Goal: Contribute content: Add original content to the website for others to see

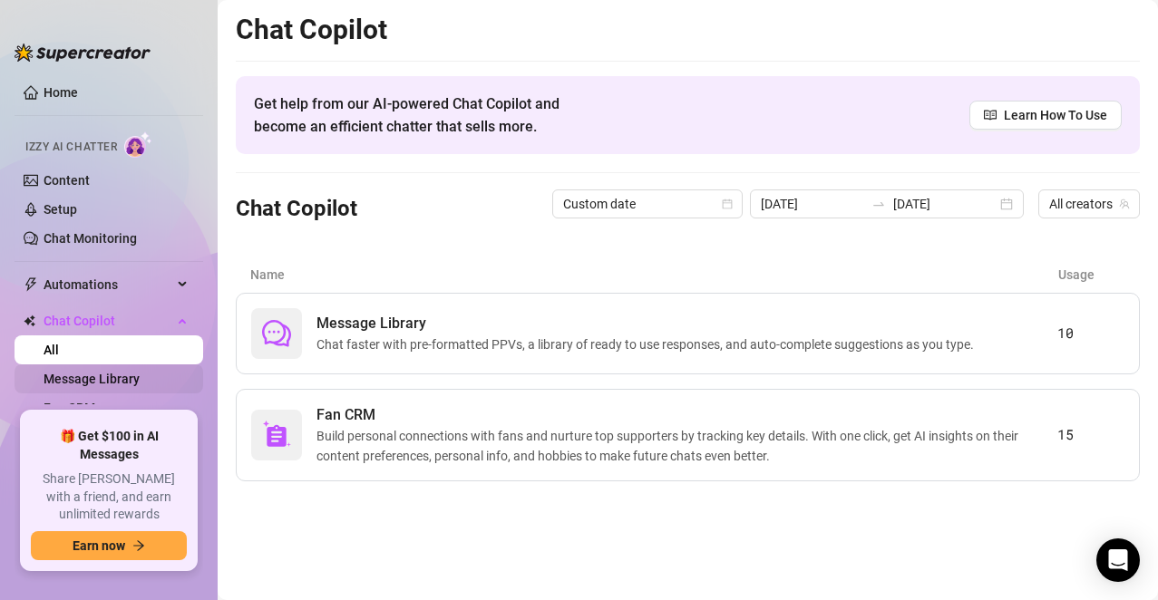
click at [102, 383] on link "Message Library" at bounding box center [92, 379] width 96 height 15
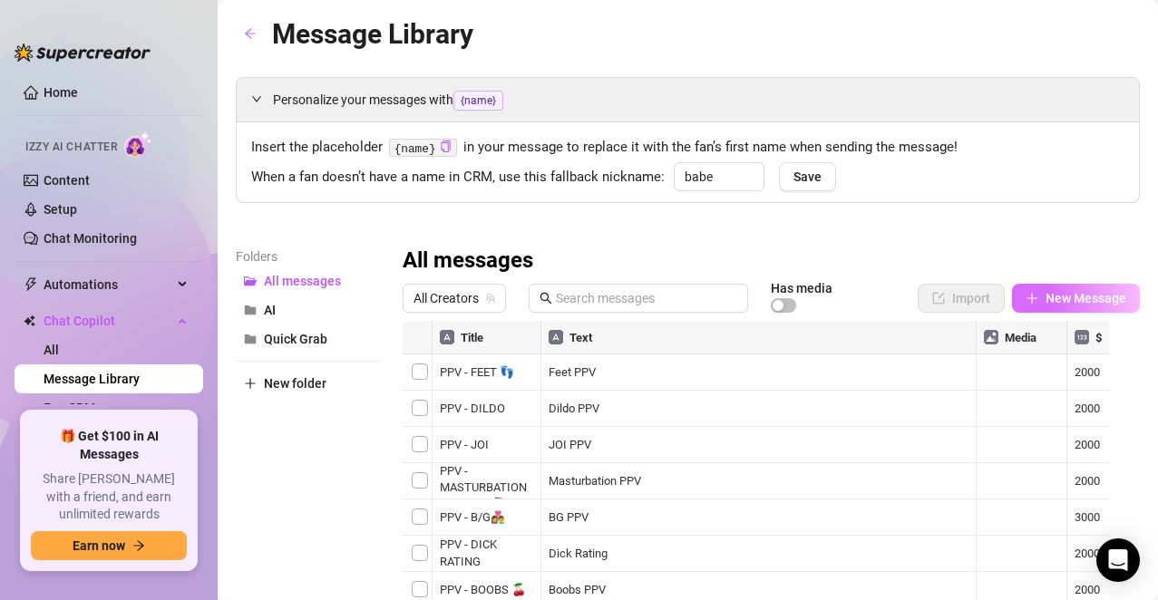
click at [1045, 305] on span "New Message" at bounding box center [1085, 298] width 81 height 15
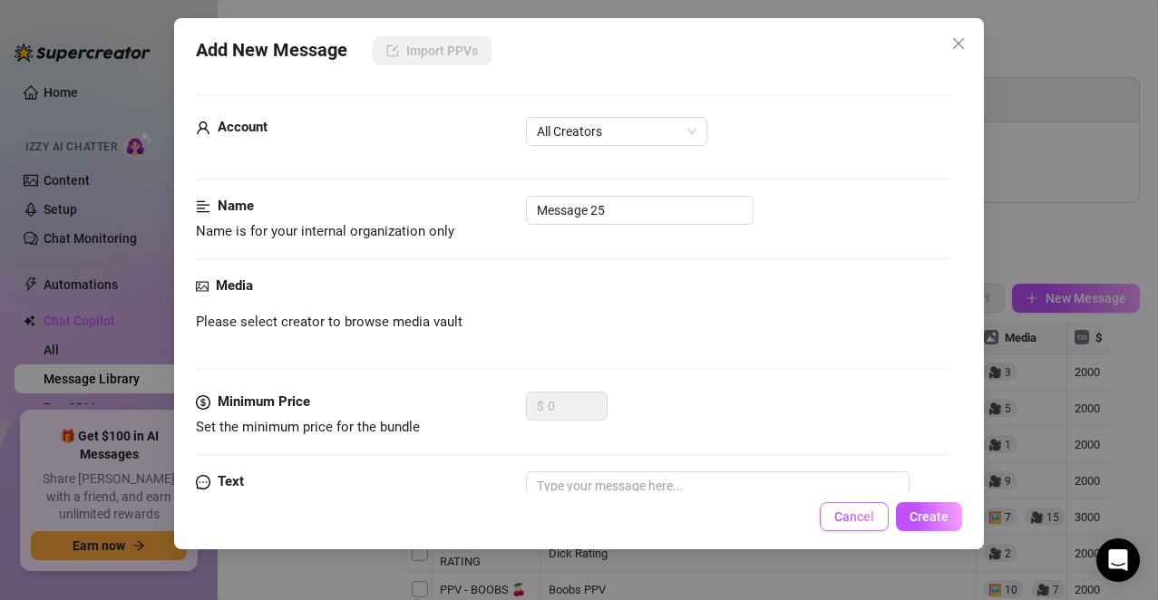
click at [854, 518] on span "Cancel" at bounding box center [854, 516] width 40 height 15
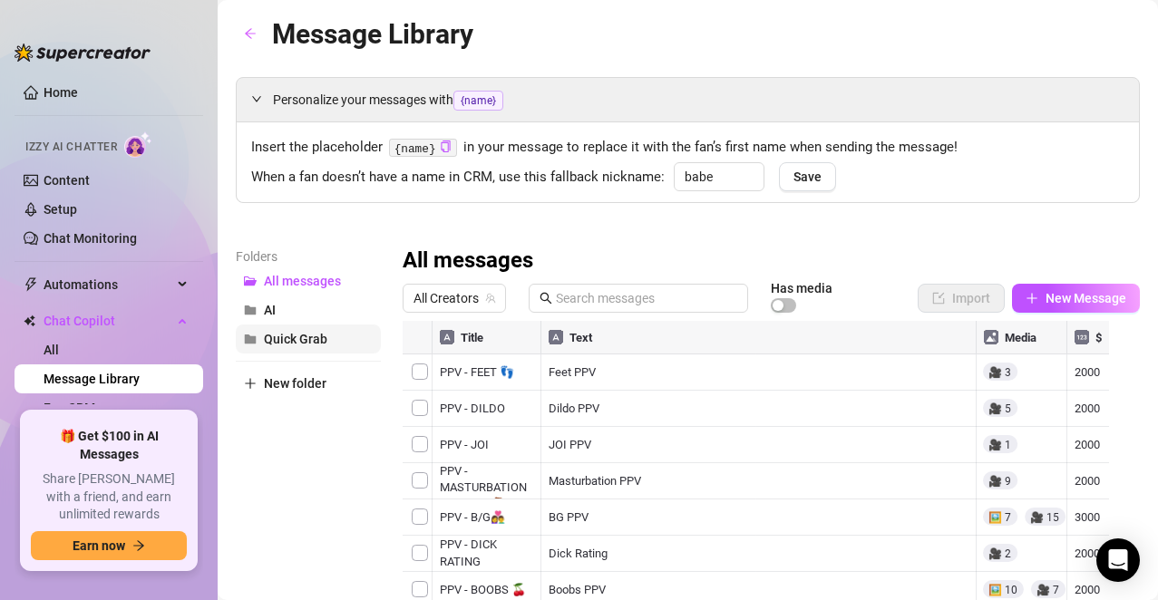
click at [299, 338] on span "Quick Grab" at bounding box center [295, 339] width 63 height 15
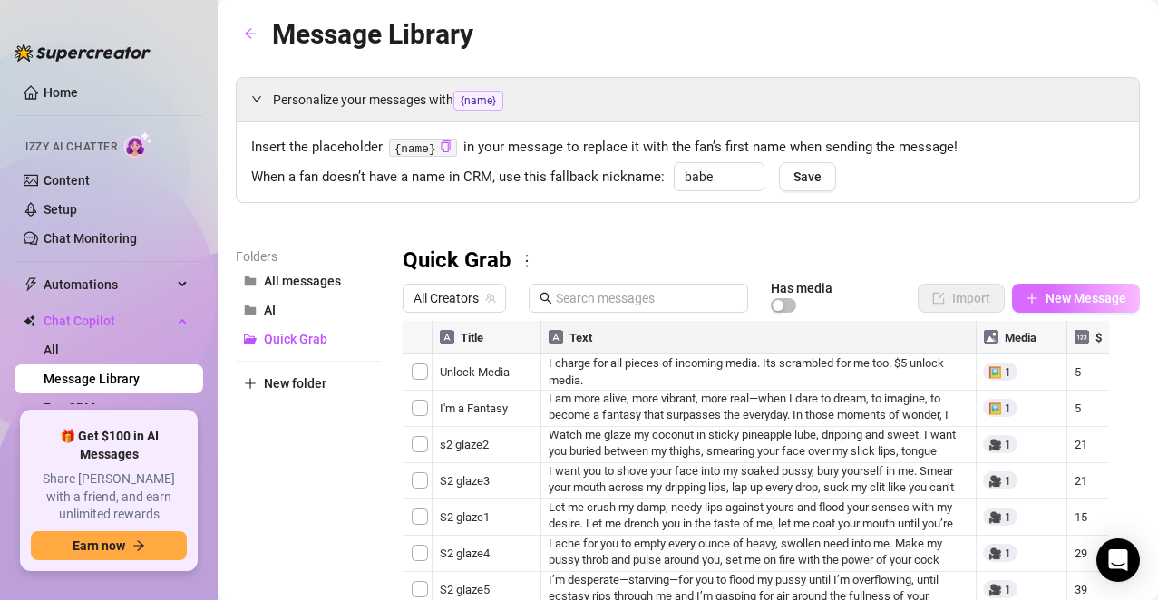
click at [1052, 289] on button "New Message" at bounding box center [1076, 298] width 128 height 29
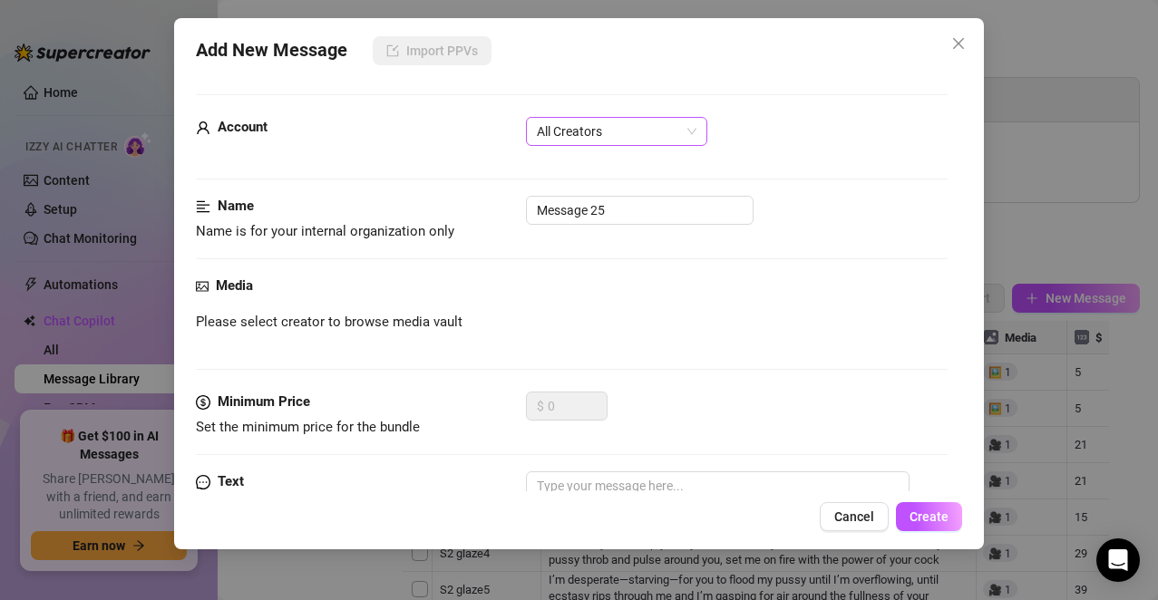
click at [683, 141] on span "All Creators" at bounding box center [617, 131] width 160 height 27
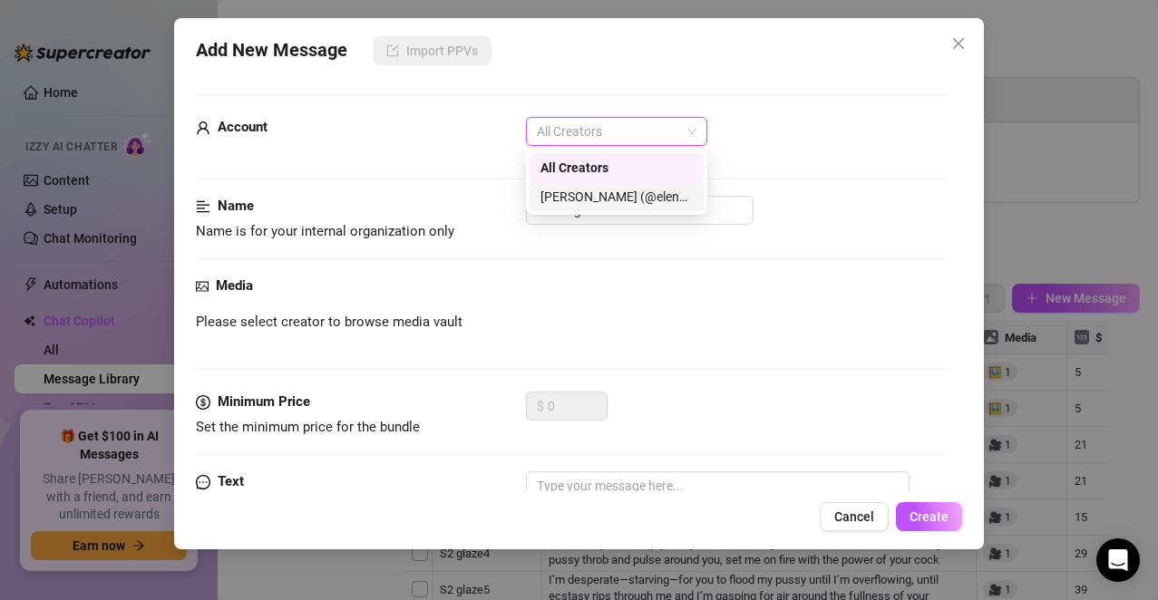
click at [657, 195] on div "[PERSON_NAME] (@elenaxfox)" at bounding box center [616, 197] width 152 height 20
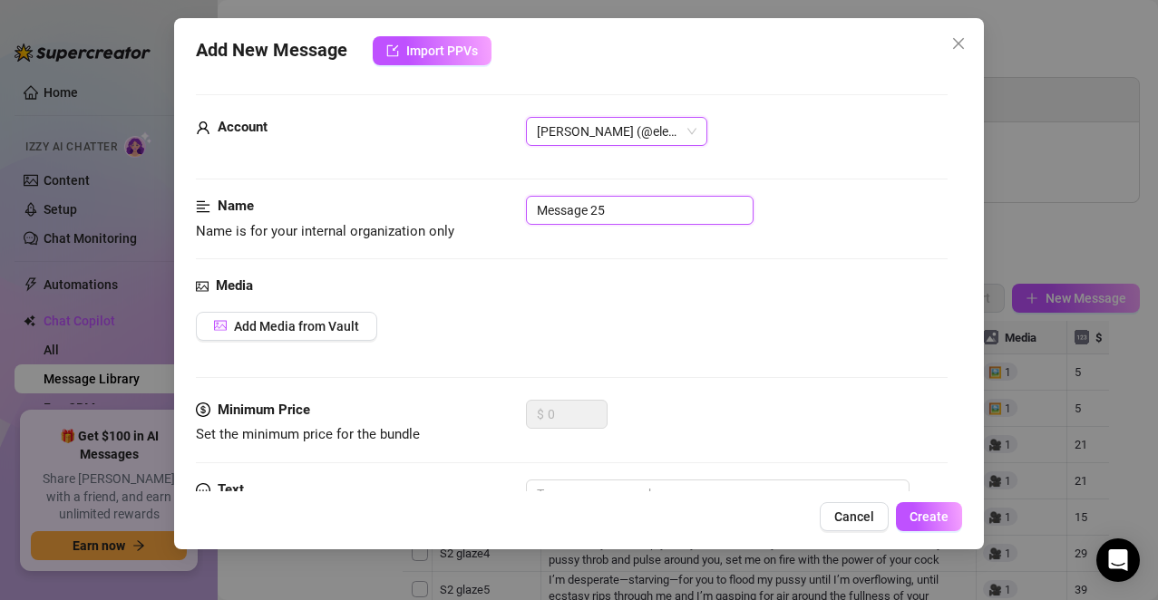
click at [653, 205] on input "Message 25" at bounding box center [640, 210] width 228 height 29
drag, startPoint x: 653, startPoint y: 205, endPoint x: 441, endPoint y: 209, distance: 211.3
click at [441, 209] on div "Name Name is for your internal organization only Message 25" at bounding box center [572, 219] width 752 height 46
type input "Cat1"
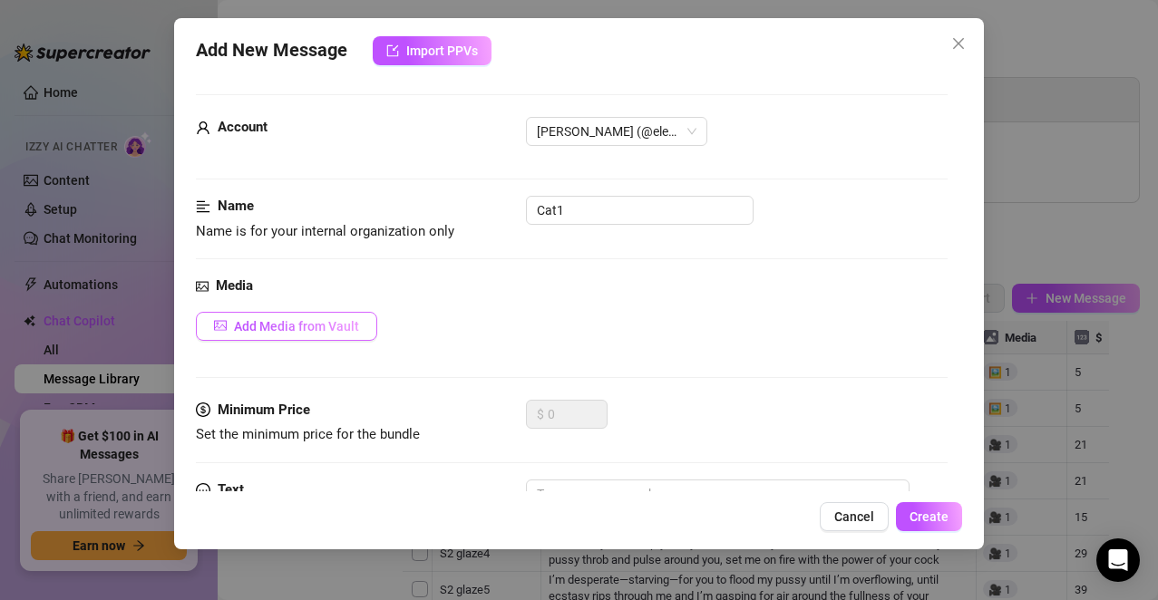
click at [249, 326] on span "Add Media from Vault" at bounding box center [296, 326] width 125 height 15
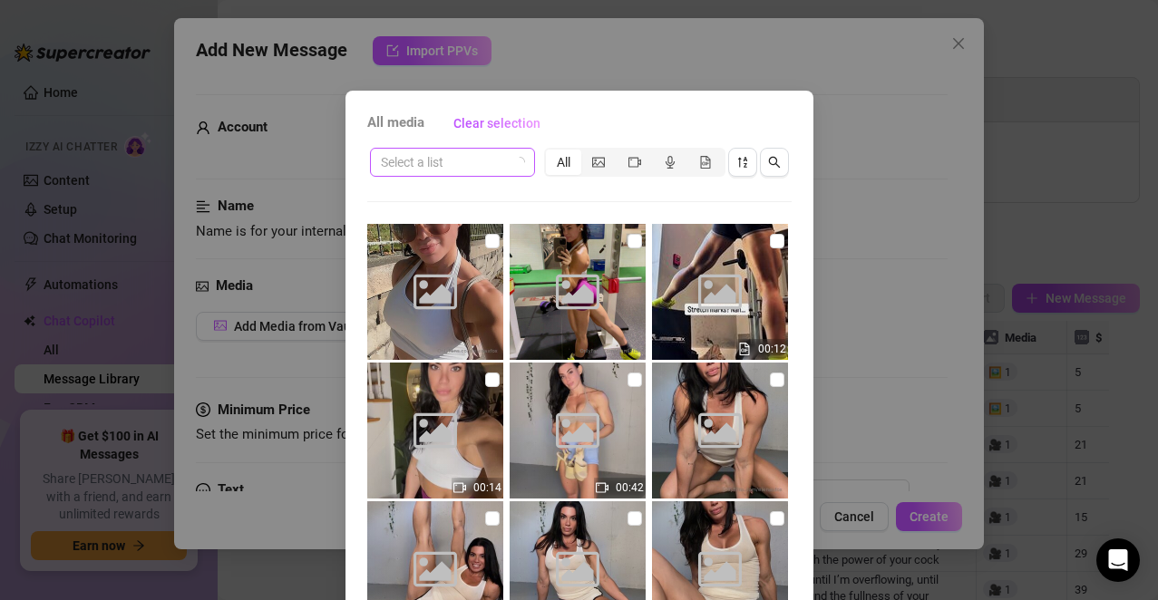
click at [490, 170] on input "search" at bounding box center [444, 162] width 127 height 27
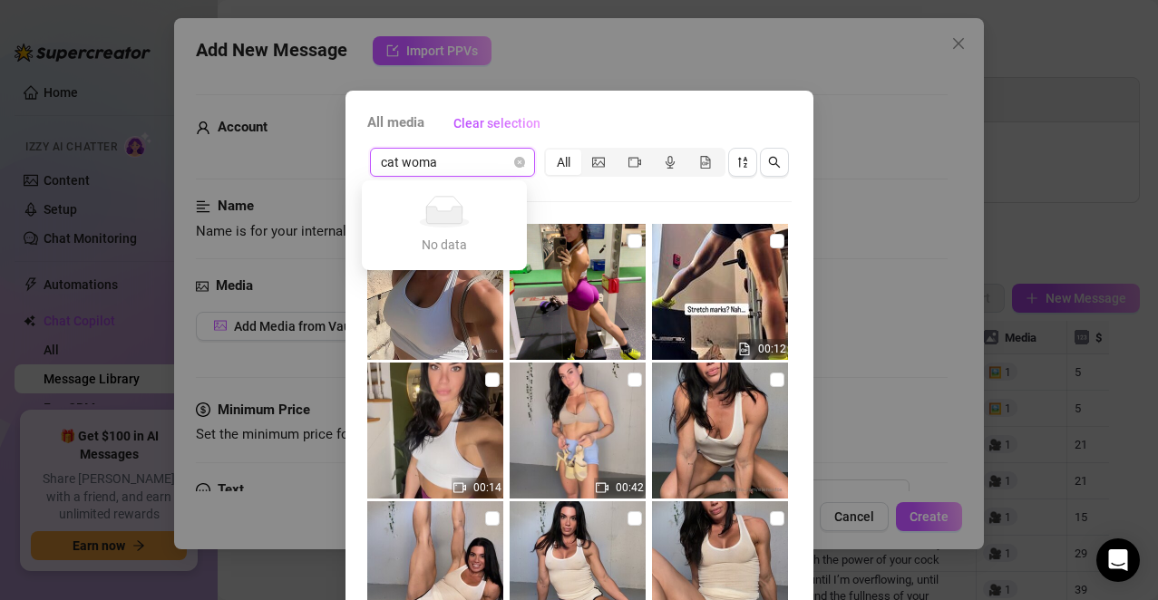
type input "cat woman"
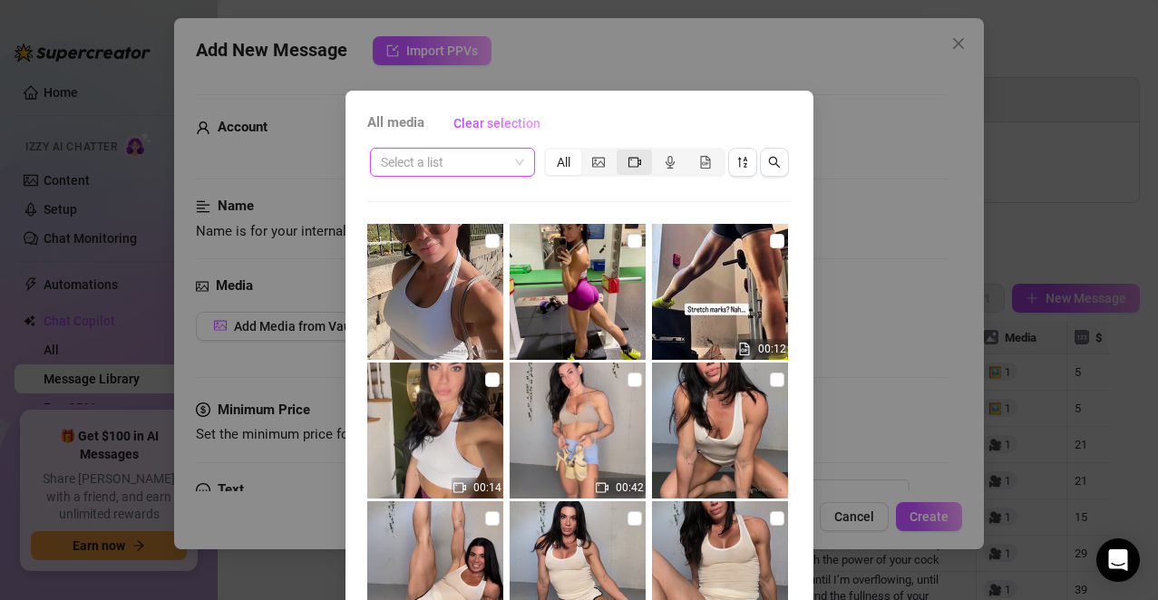
click at [633, 170] on div "segmented control" at bounding box center [633, 162] width 35 height 25
click at [621, 152] on input "segmented control" at bounding box center [621, 152] width 0 height 0
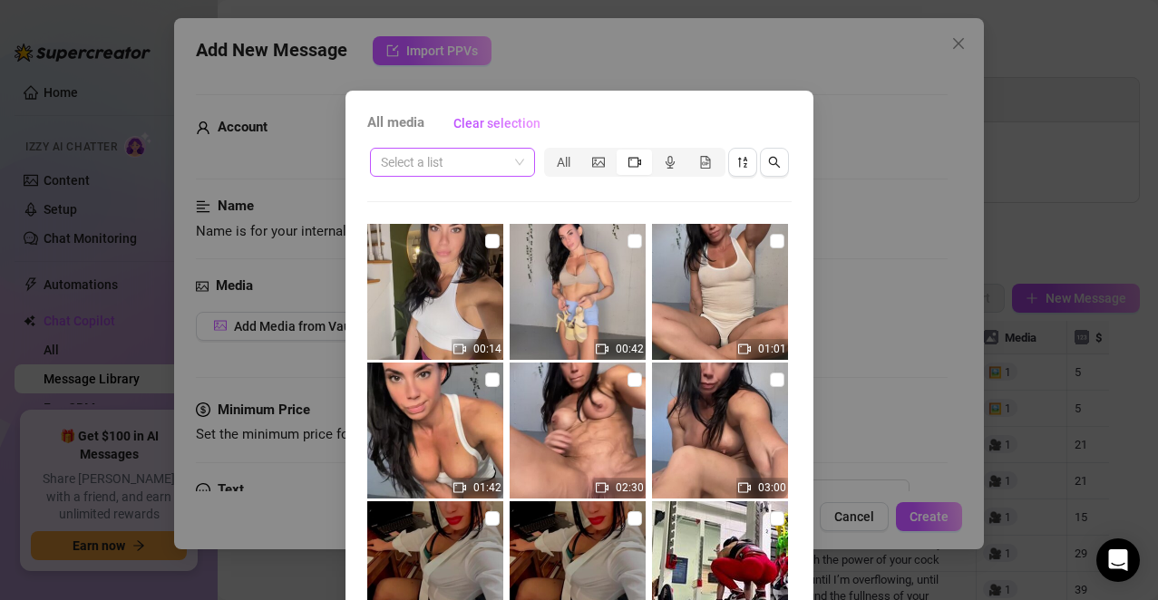
click at [522, 163] on div "Select a list" at bounding box center [452, 162] width 165 height 29
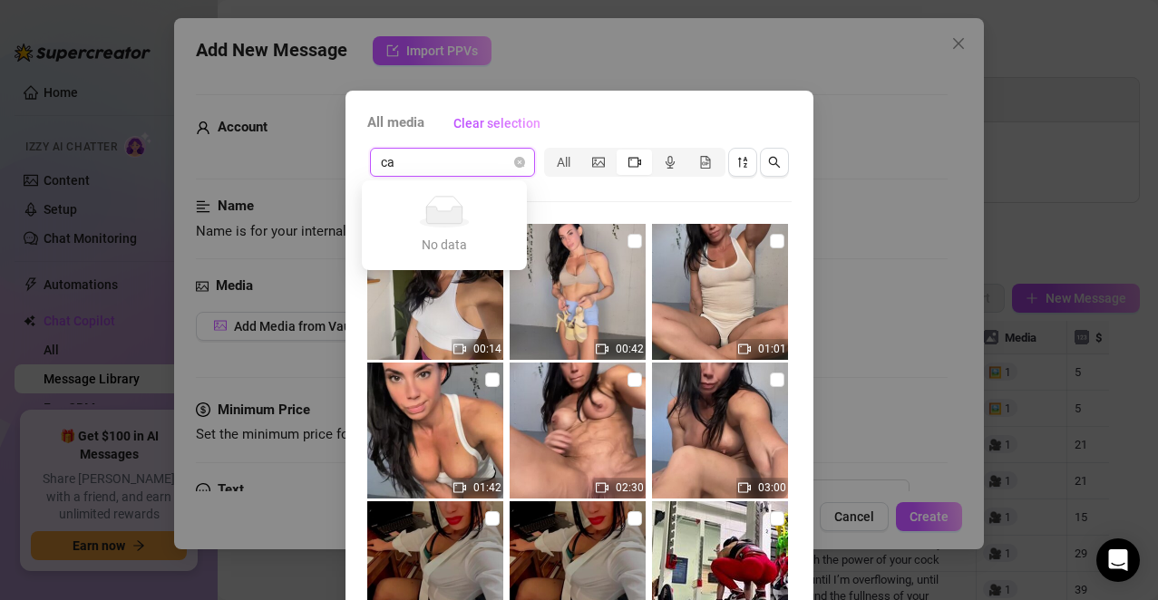
type input "c"
type input "cat woman"
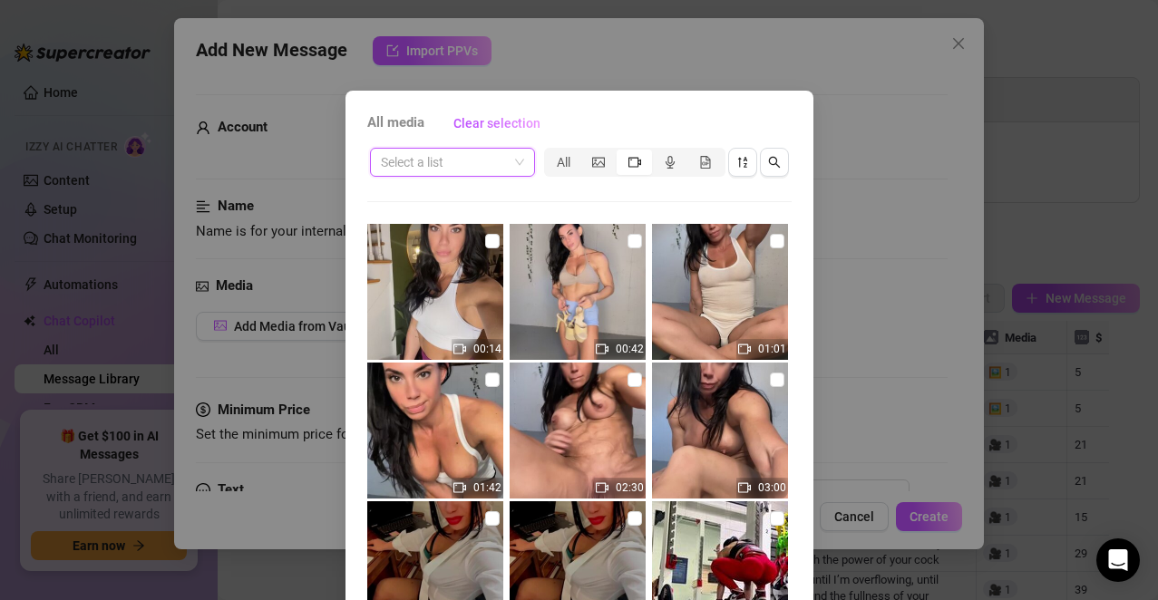
click at [511, 160] on span at bounding box center [452, 162] width 143 height 27
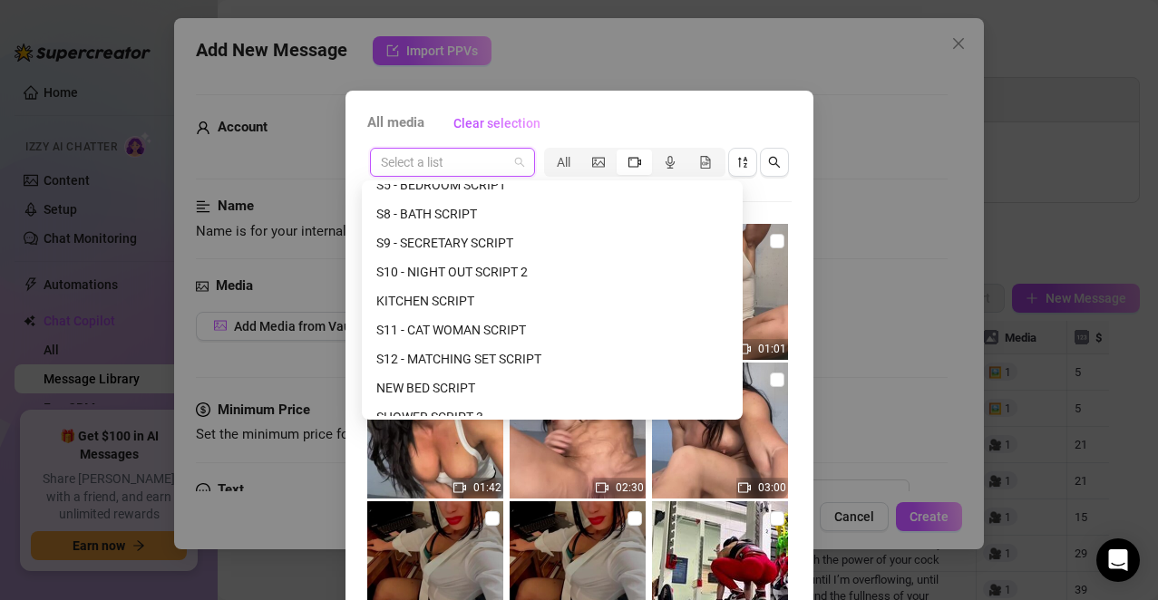
scroll to position [1615, 0]
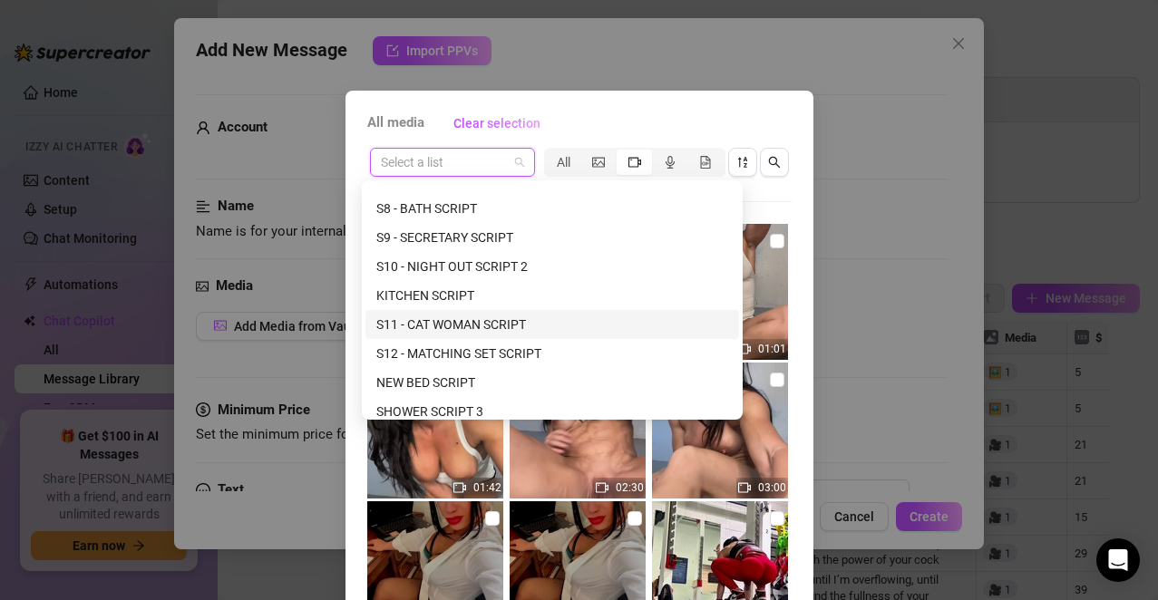
click at [489, 325] on div "S11 - CAT WOMAN SCRIPT" at bounding box center [552, 325] width 352 height 20
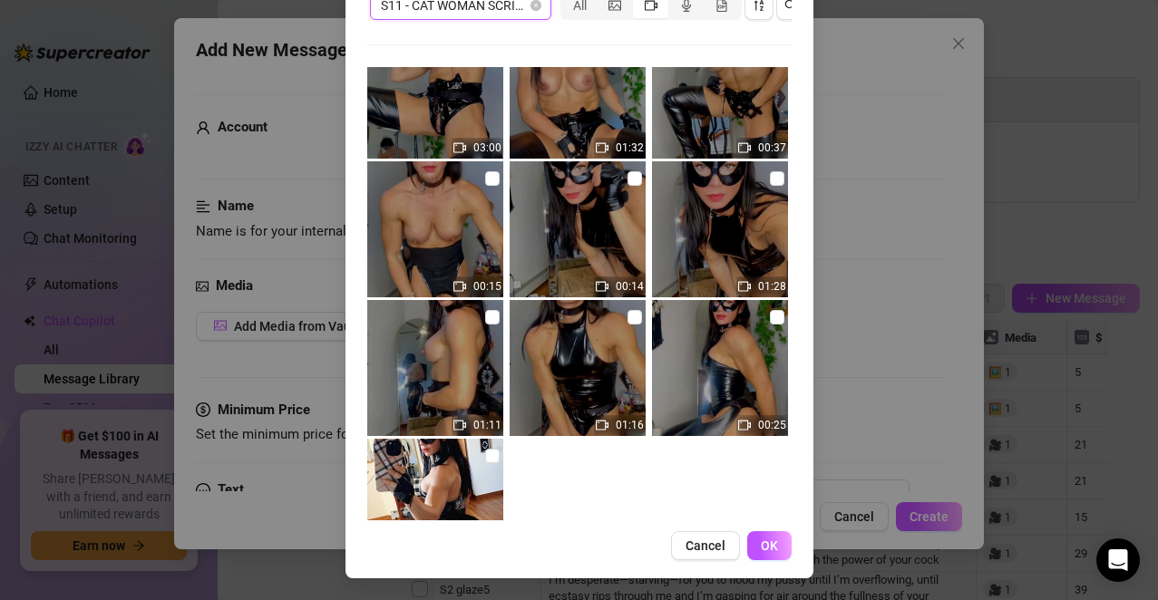
scroll to position [177, 0]
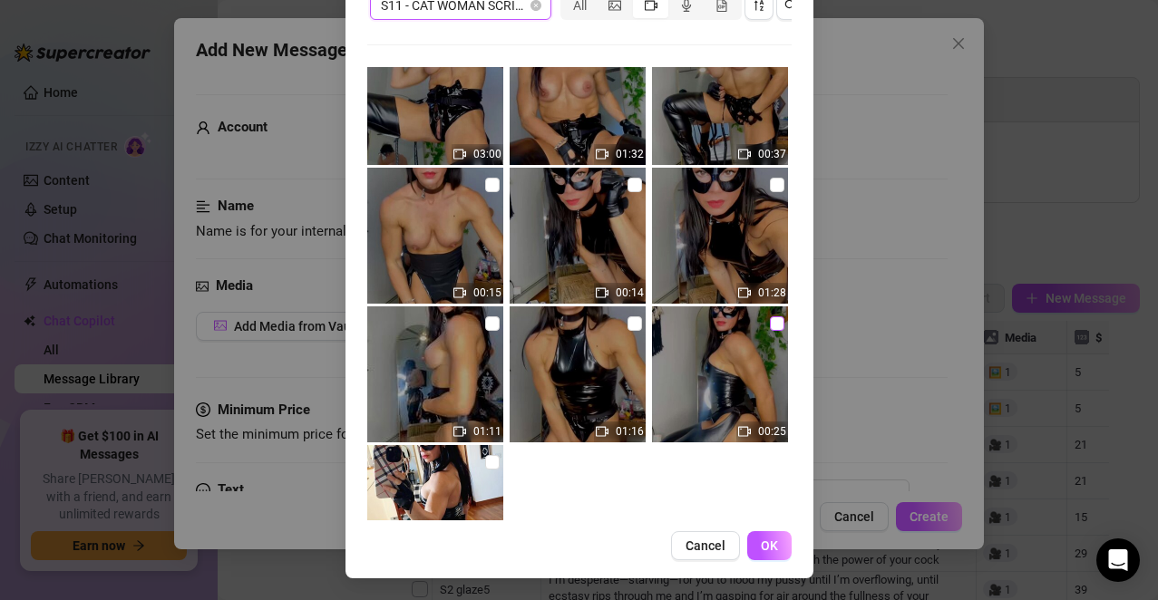
click at [770, 316] on input "checkbox" at bounding box center [777, 323] width 15 height 15
checkbox input "true"
click at [747, 554] on button "OK" at bounding box center [769, 545] width 44 height 29
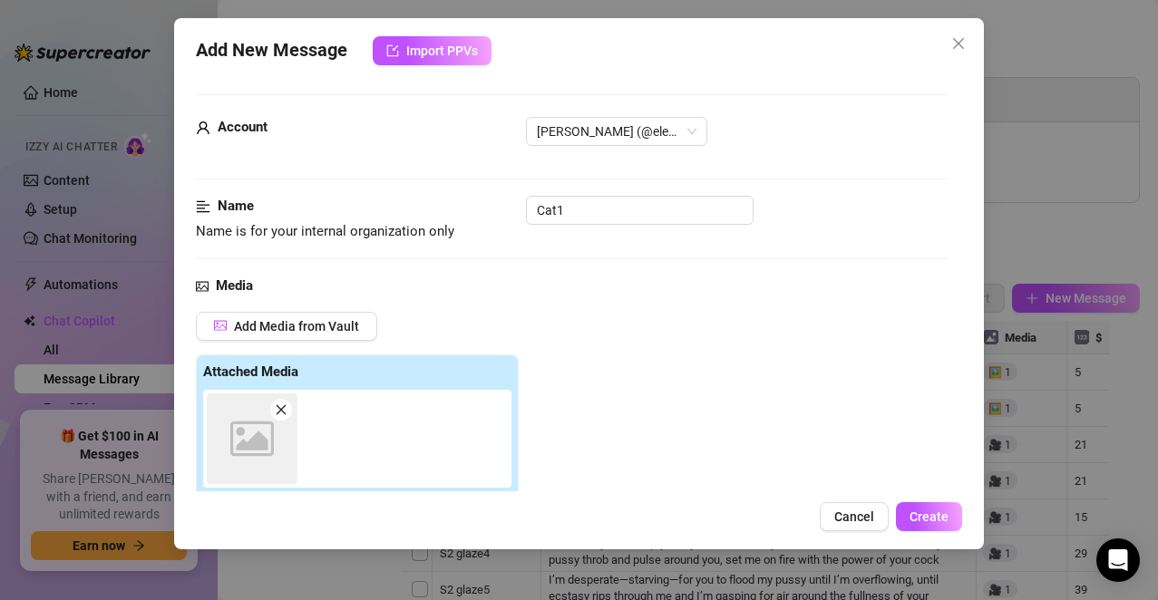
scroll to position [303, 0]
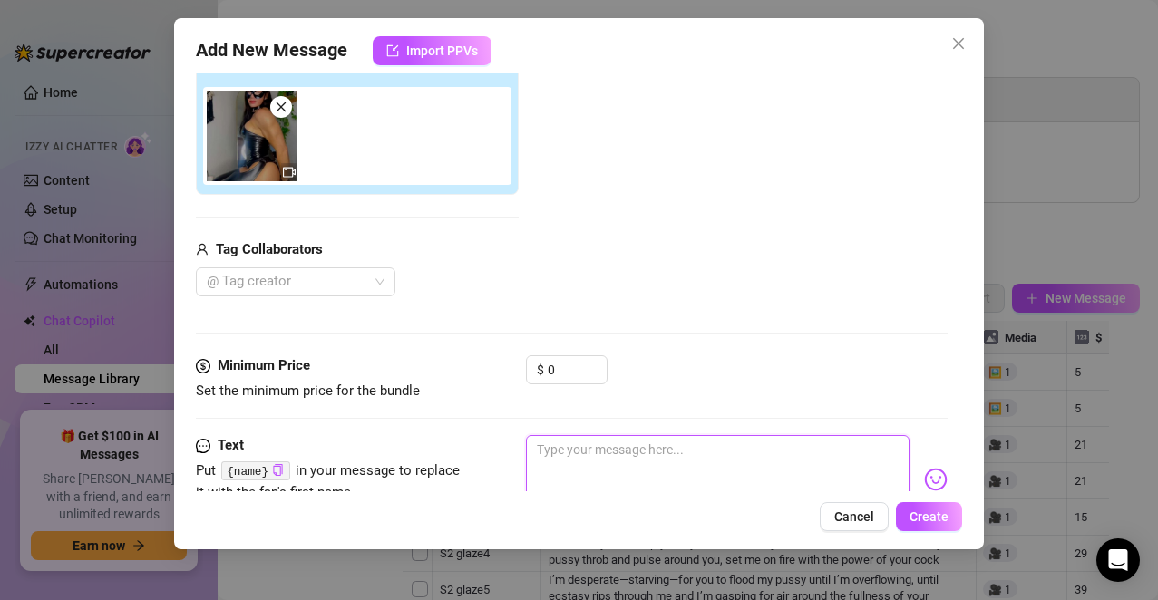
click at [577, 467] on textarea at bounding box center [718, 471] width 384 height 73
paste textarea "Well, well, well… look what the cat dragged in. Did you really think you could …"
type textarea "Well, well, well… look what the cat dragged in. Did you really think you could …"
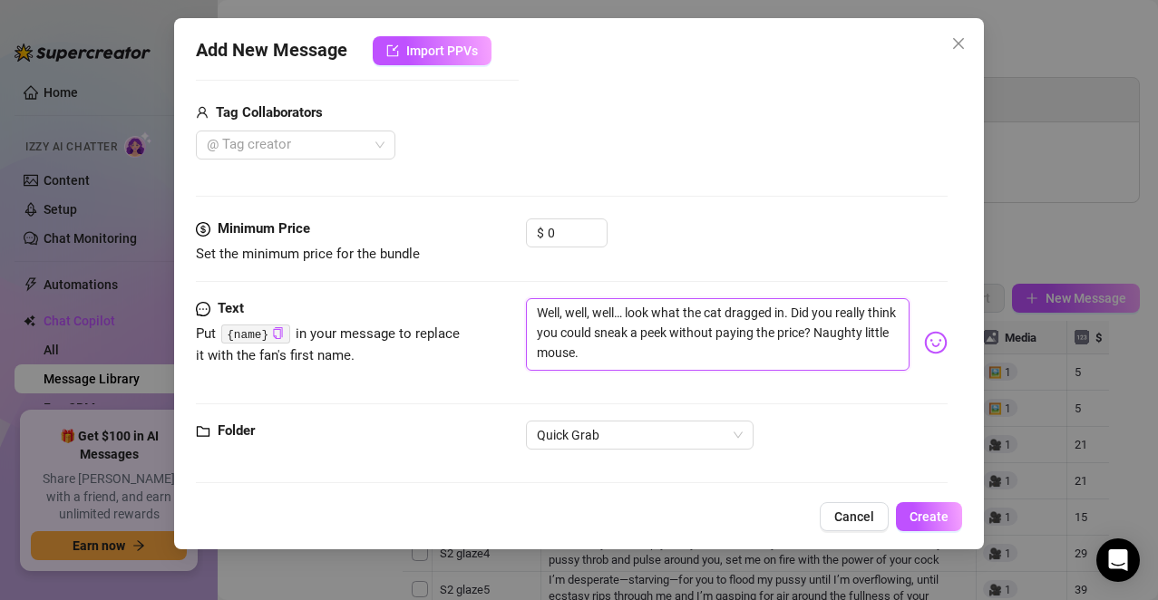
scroll to position [448, 0]
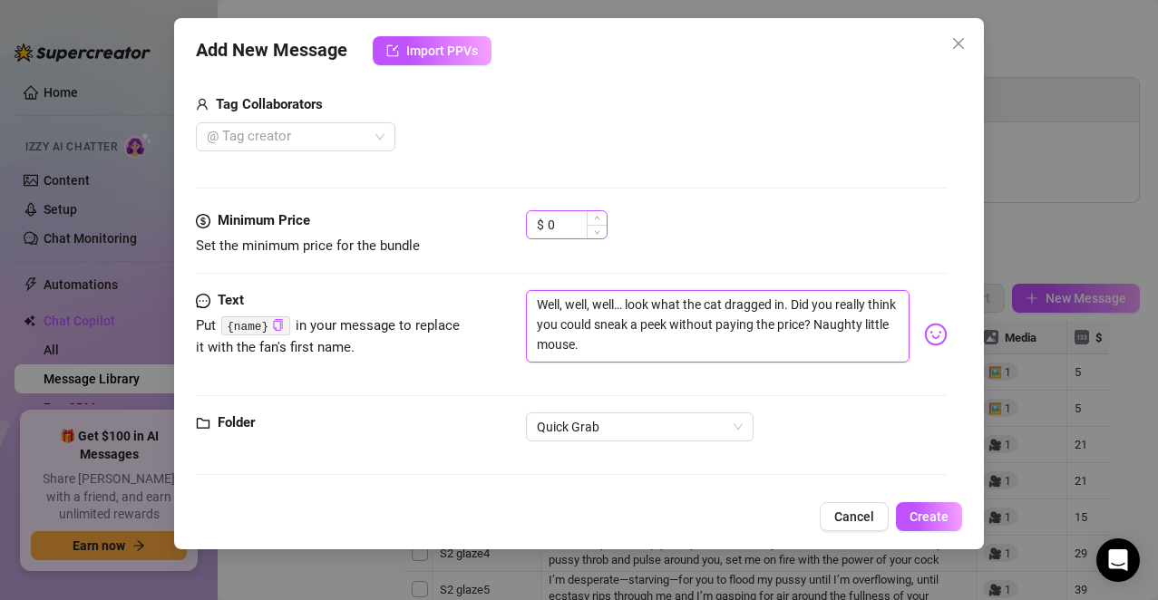
type textarea "Well, well, well… look what the cat dragged in. Did you really think you could …"
click at [576, 213] on input "0" at bounding box center [577, 224] width 59 height 27
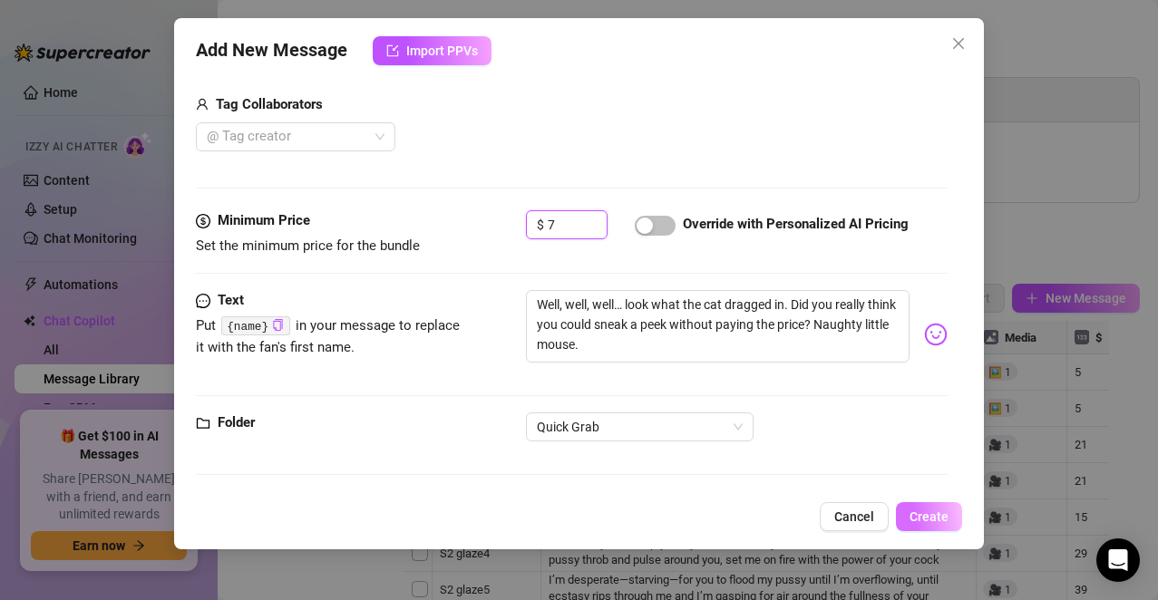
type input "7"
click at [912, 510] on span "Create" at bounding box center [928, 516] width 39 height 15
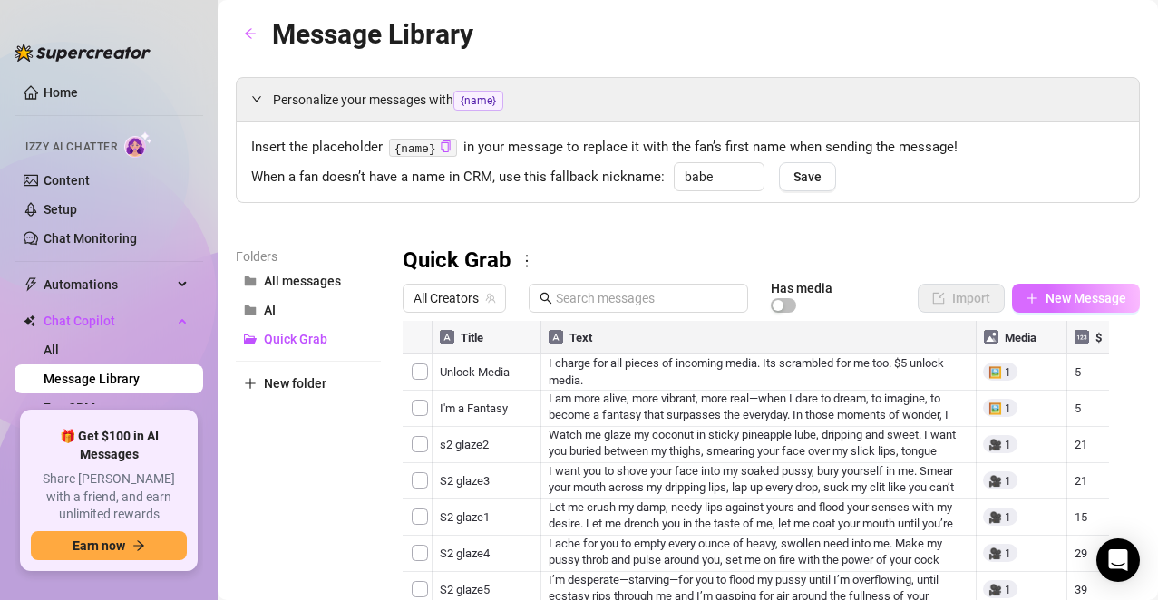
click at [1012, 309] on button "New Message" at bounding box center [1076, 298] width 128 height 29
type textarea "Type your message here..."
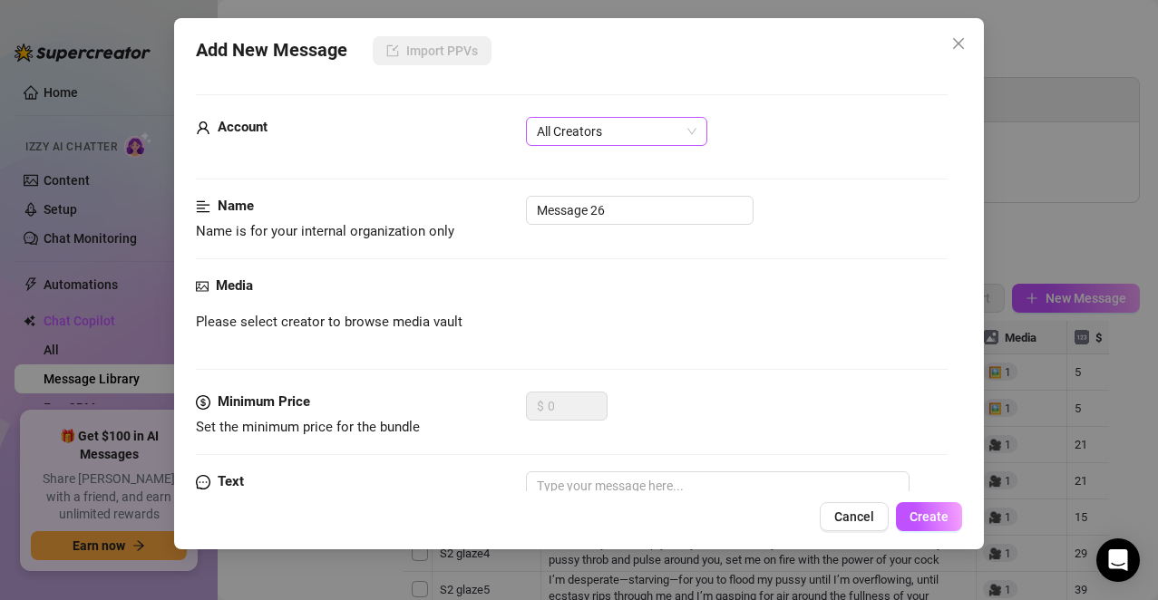
click at [611, 144] on span "All Creators" at bounding box center [617, 131] width 160 height 27
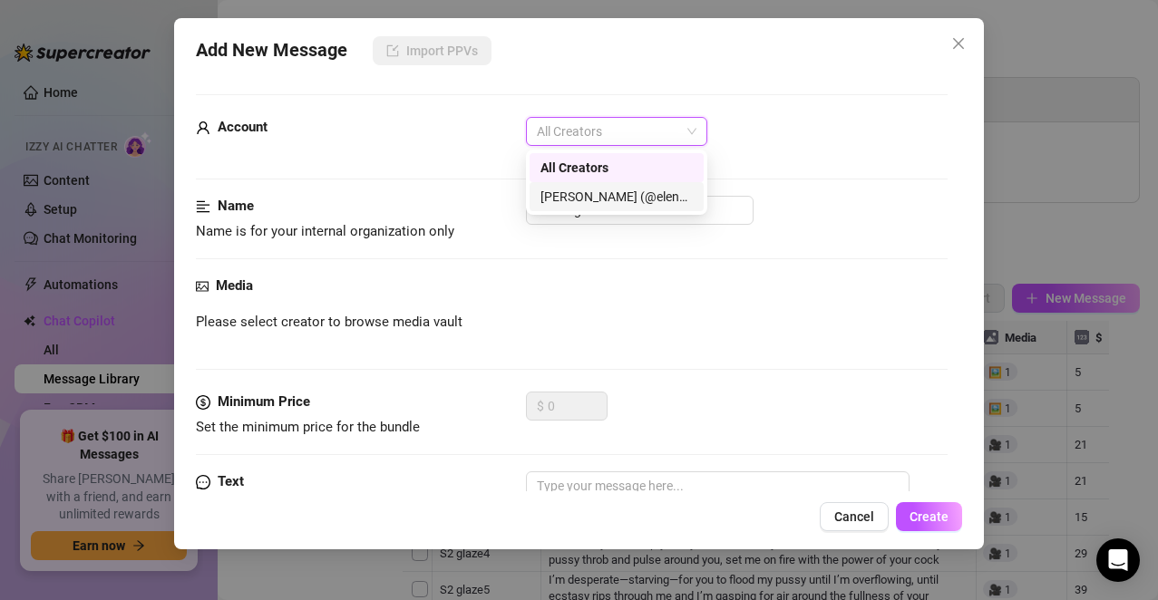
click at [605, 197] on div "[PERSON_NAME] (@elenaxfox)" at bounding box center [616, 197] width 152 height 20
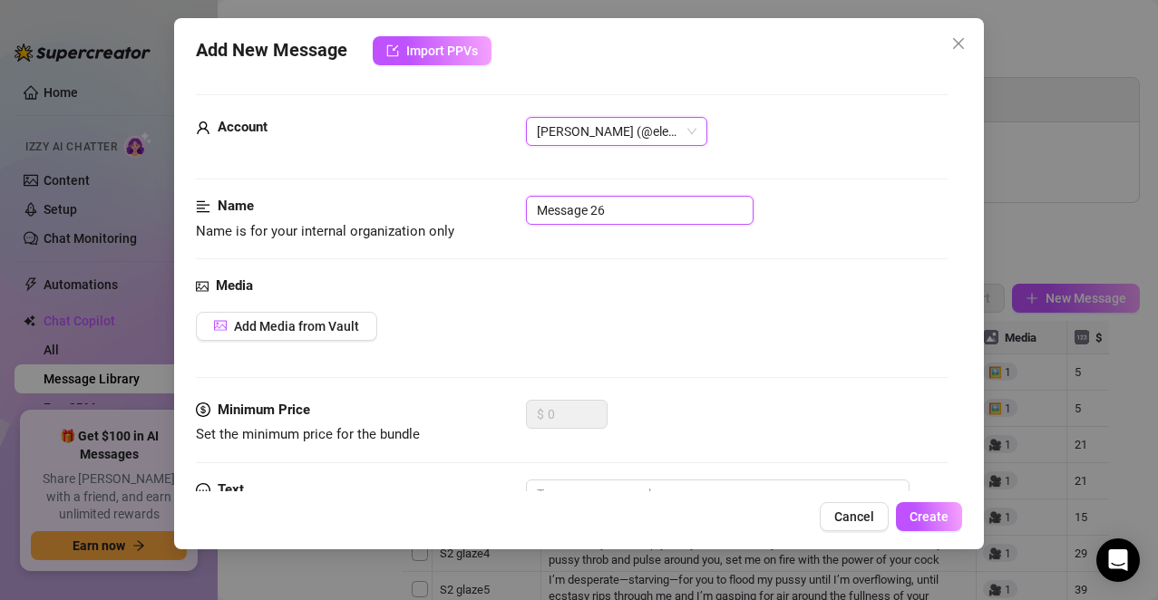
click at [605, 197] on input "Message 26" at bounding box center [640, 210] width 228 height 29
type input "M"
type input "Cat2"
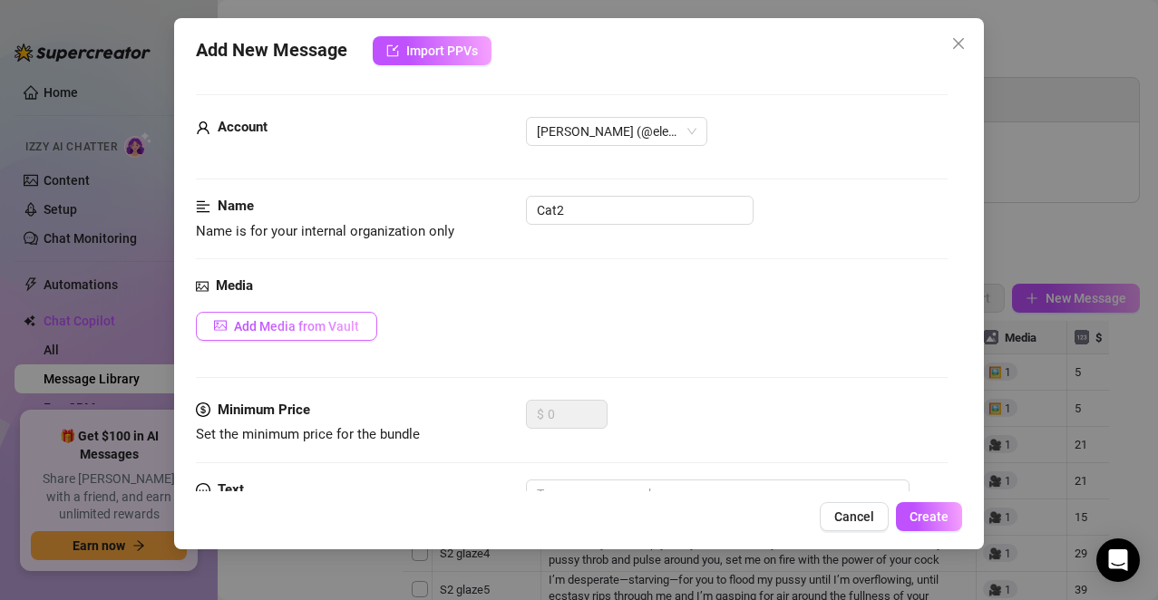
click at [347, 319] on span "Add Media from Vault" at bounding box center [296, 326] width 125 height 15
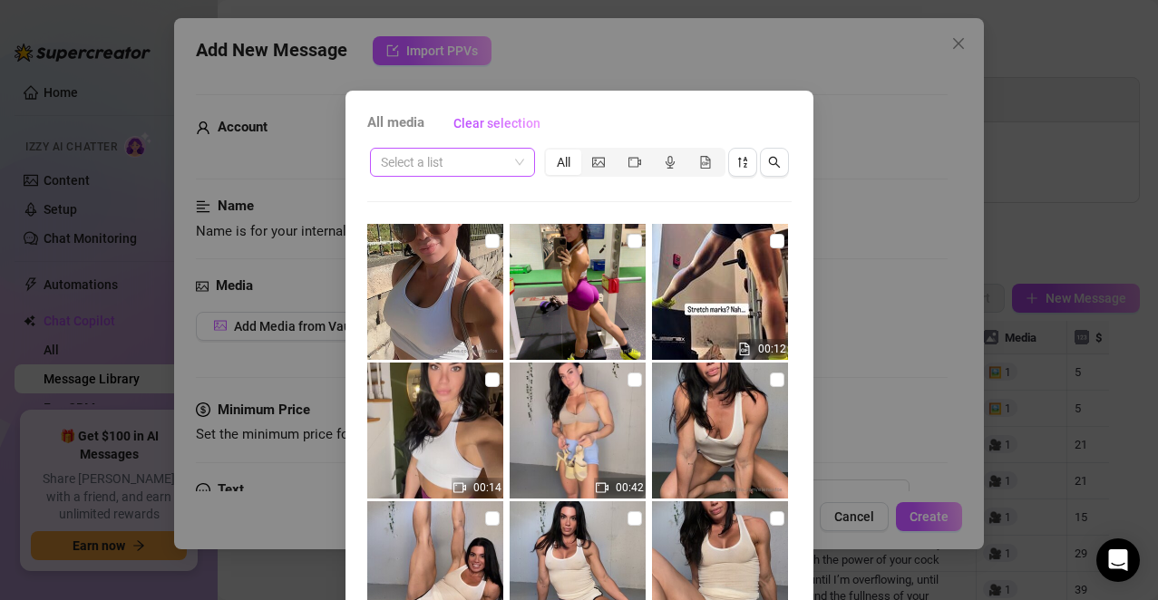
click at [492, 166] on input "search" at bounding box center [444, 162] width 127 height 27
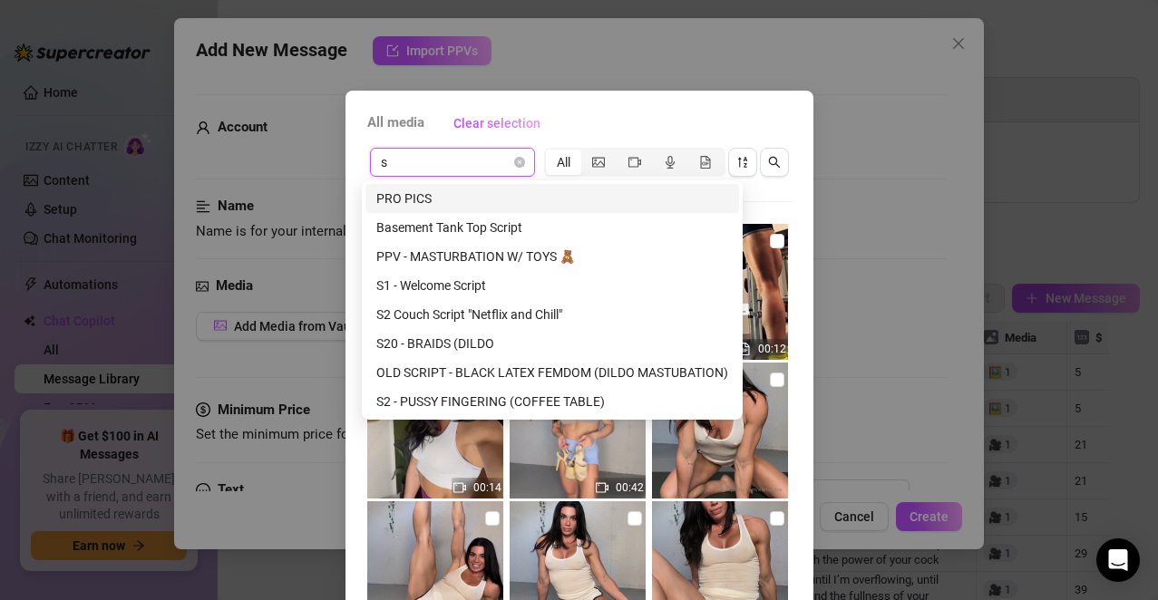
type input "s1"
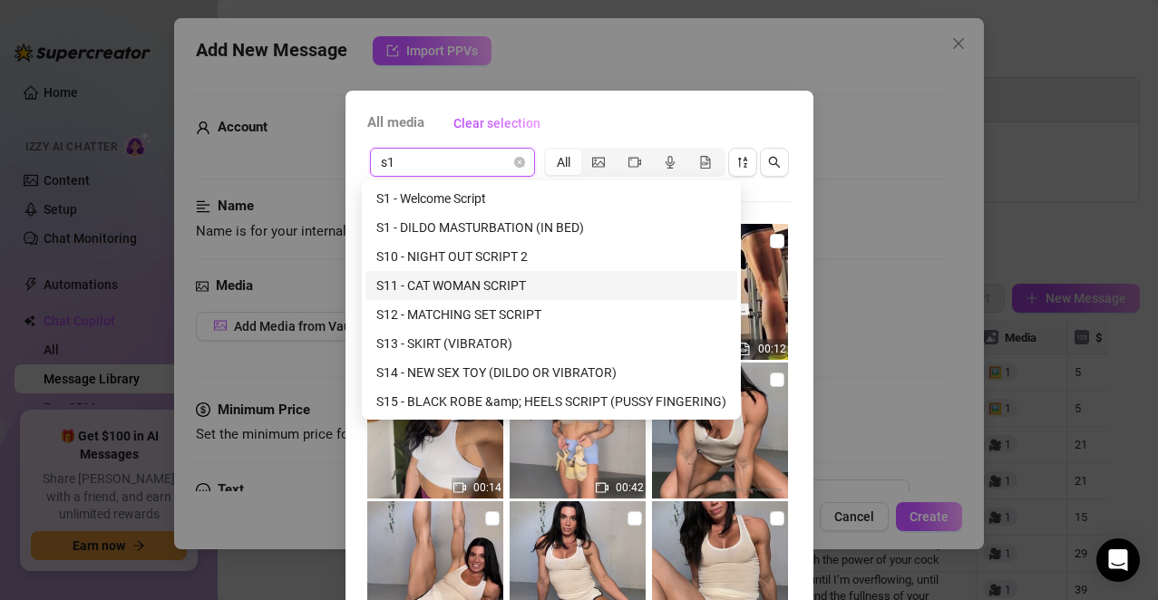
click at [446, 291] on div "S11 - CAT WOMAN SCRIPT" at bounding box center [551, 286] width 350 height 20
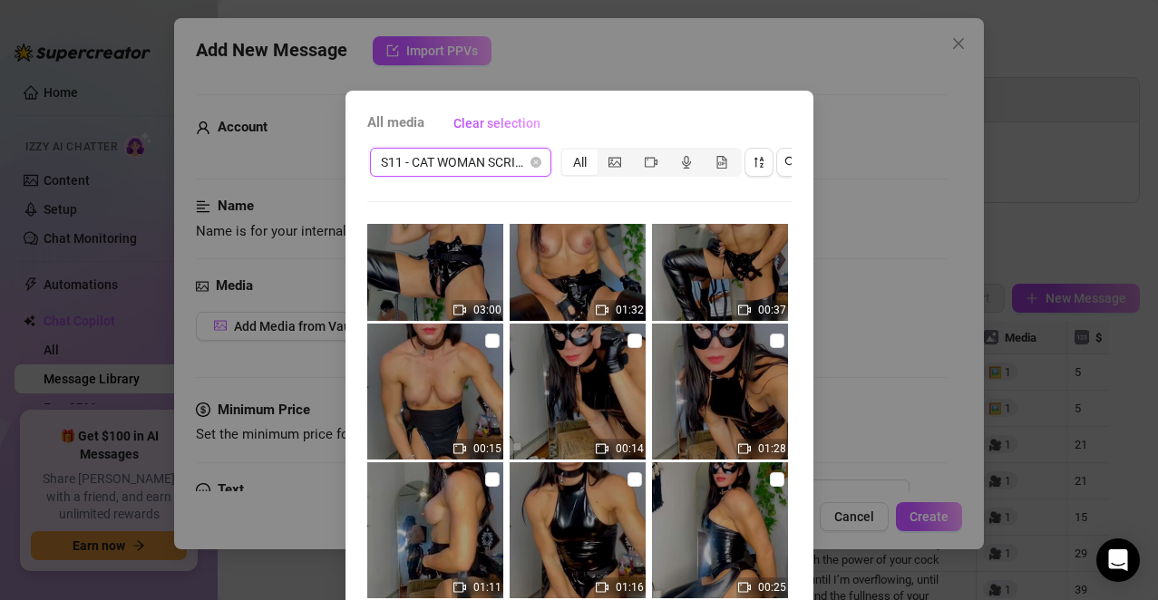
scroll to position [267, 0]
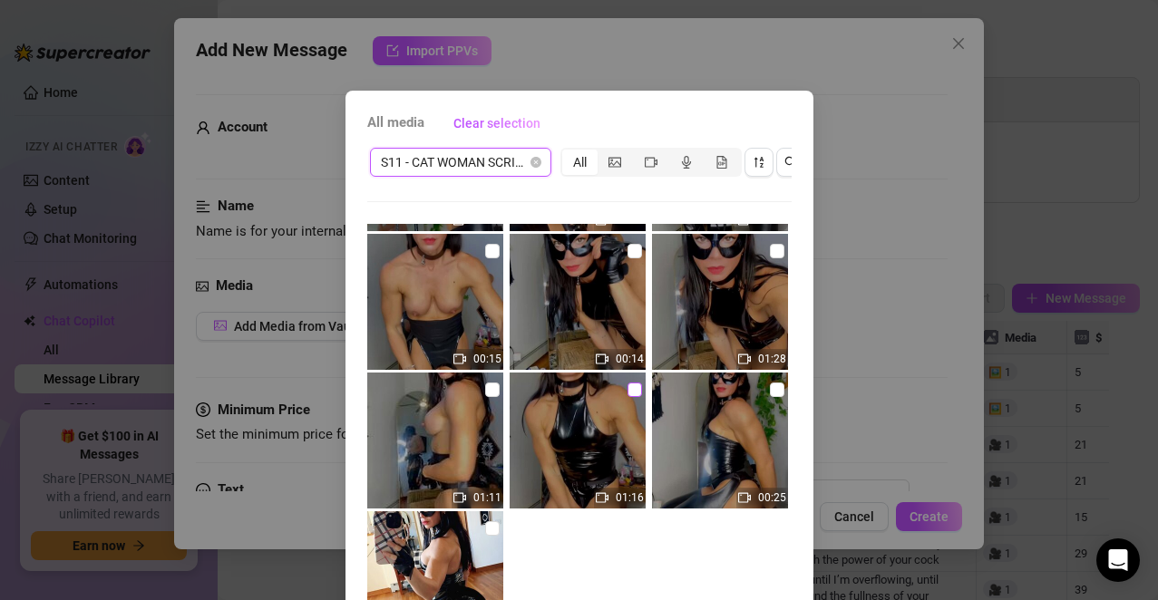
click at [627, 391] on input "checkbox" at bounding box center [634, 390] width 15 height 15
checkbox input "false"
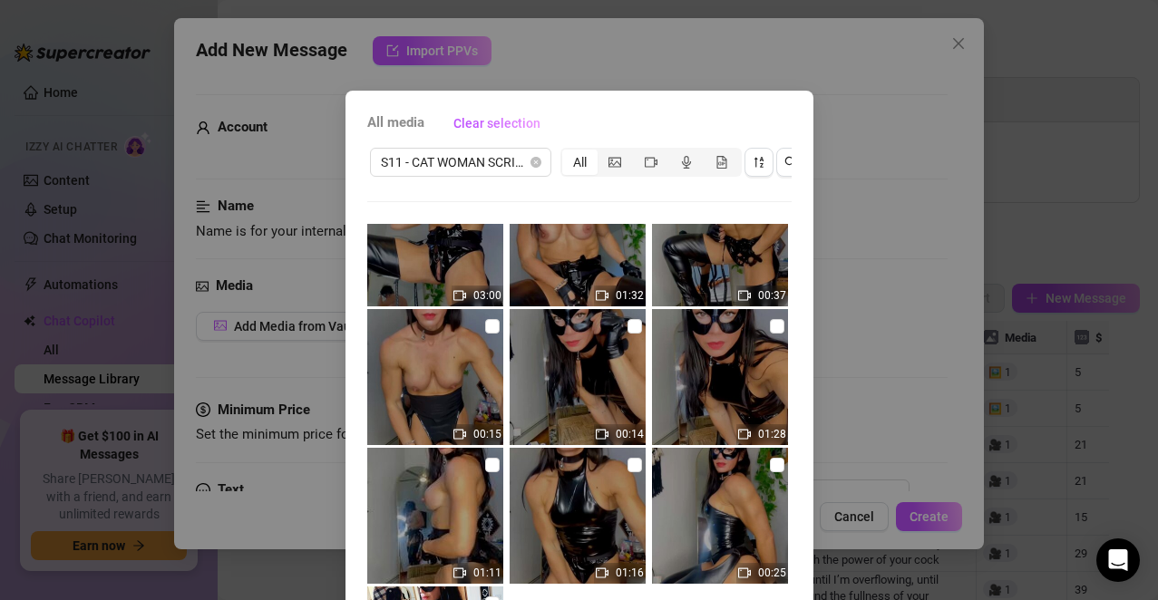
scroll to position [207, 0]
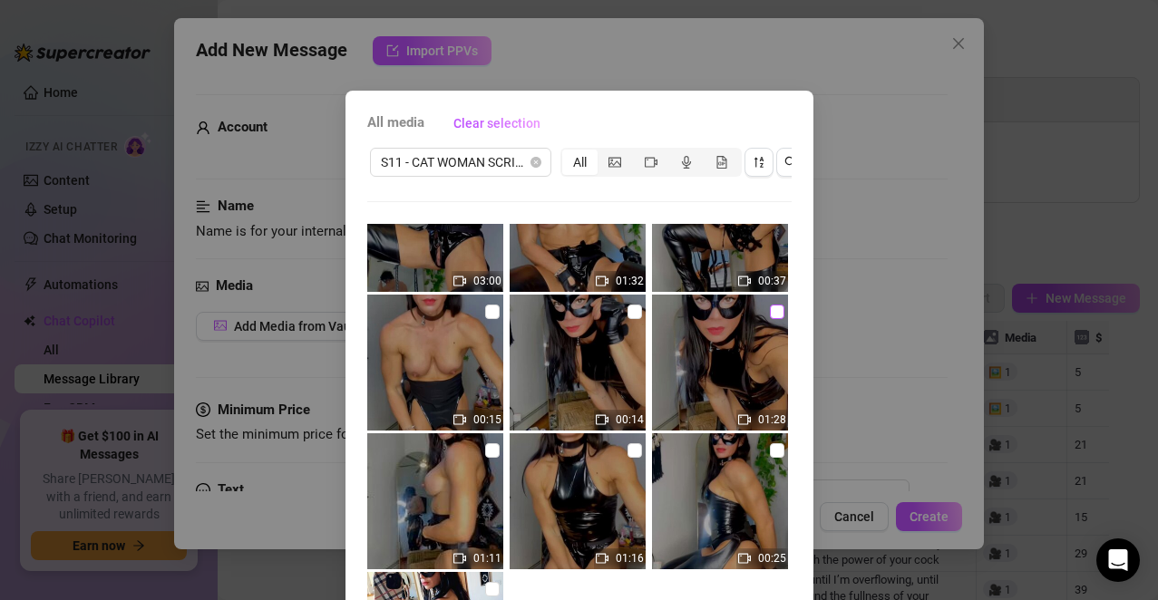
click at [770, 303] on label at bounding box center [777, 312] width 15 height 20
click at [770, 305] on input "checkbox" at bounding box center [777, 312] width 15 height 15
checkbox input "true"
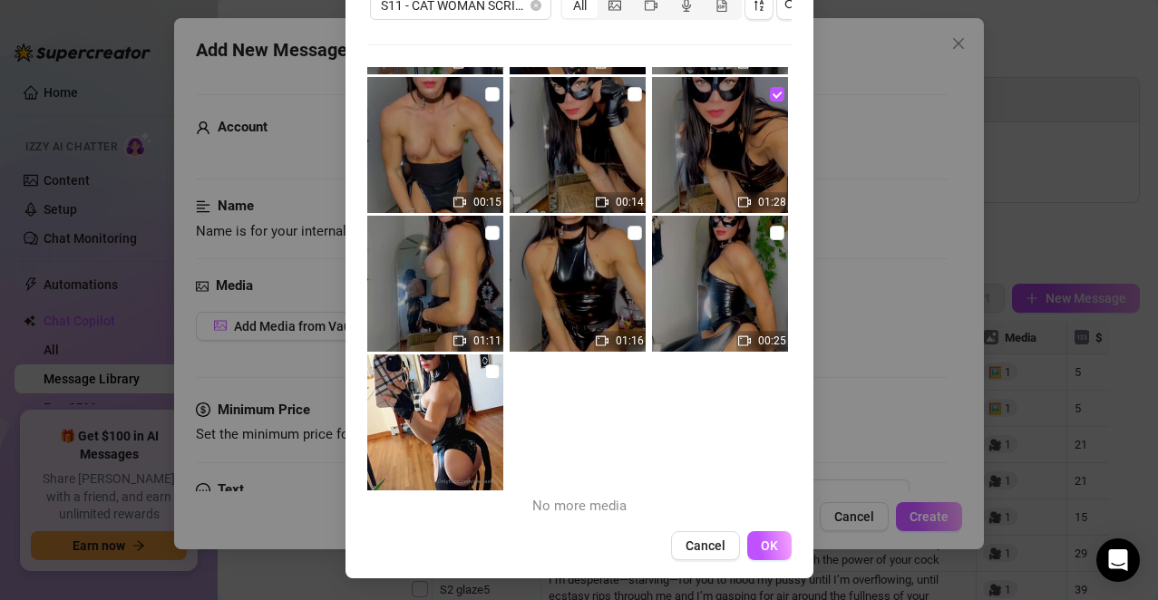
scroll to position [172, 0]
click at [761, 536] on button "OK" at bounding box center [769, 545] width 44 height 29
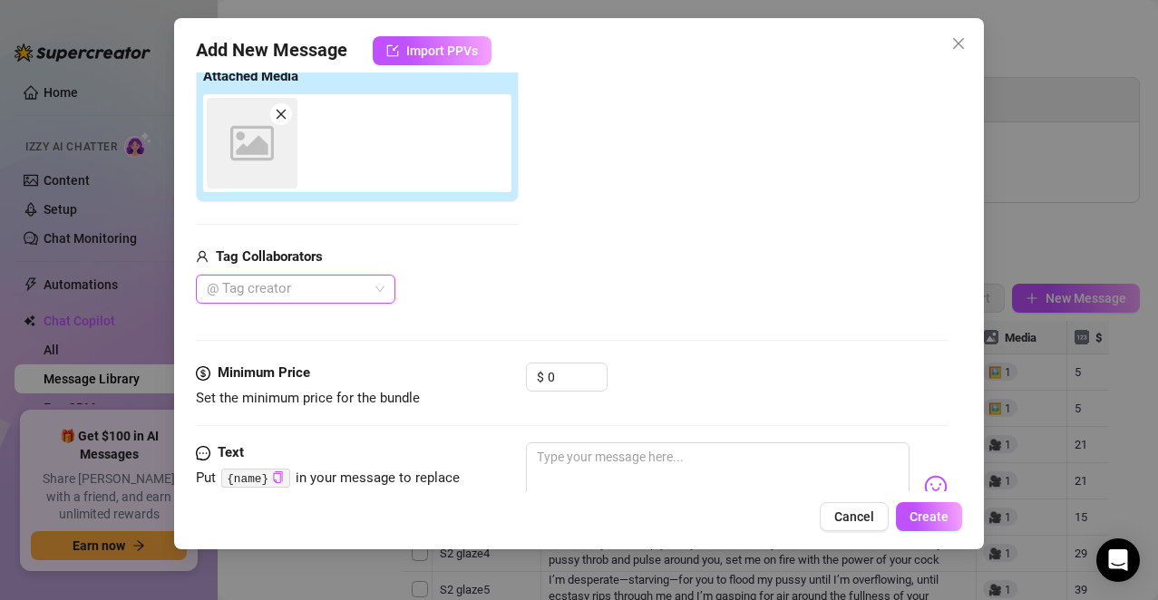
scroll to position [303, 0]
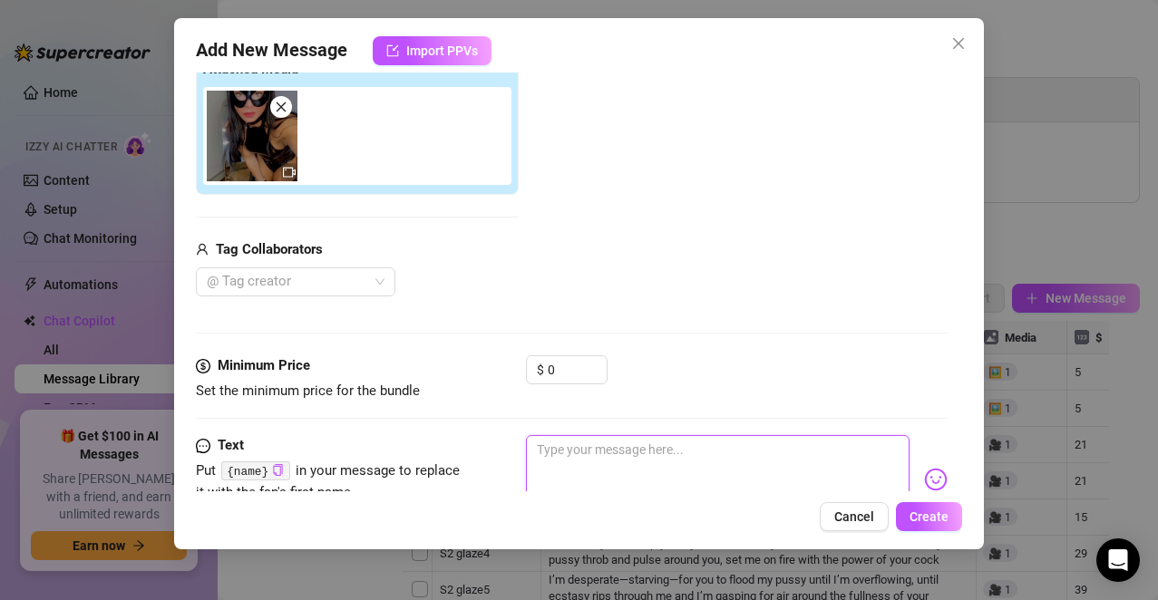
click at [580, 464] on textarea at bounding box center [718, 471] width 384 height 73
paste textarea "Do you know what happens when you tempt Catwoman? I make you beg… I make you pu…"
type textarea "Do you know what happens when you tempt Catwoman? I make you beg… I make you pu…"
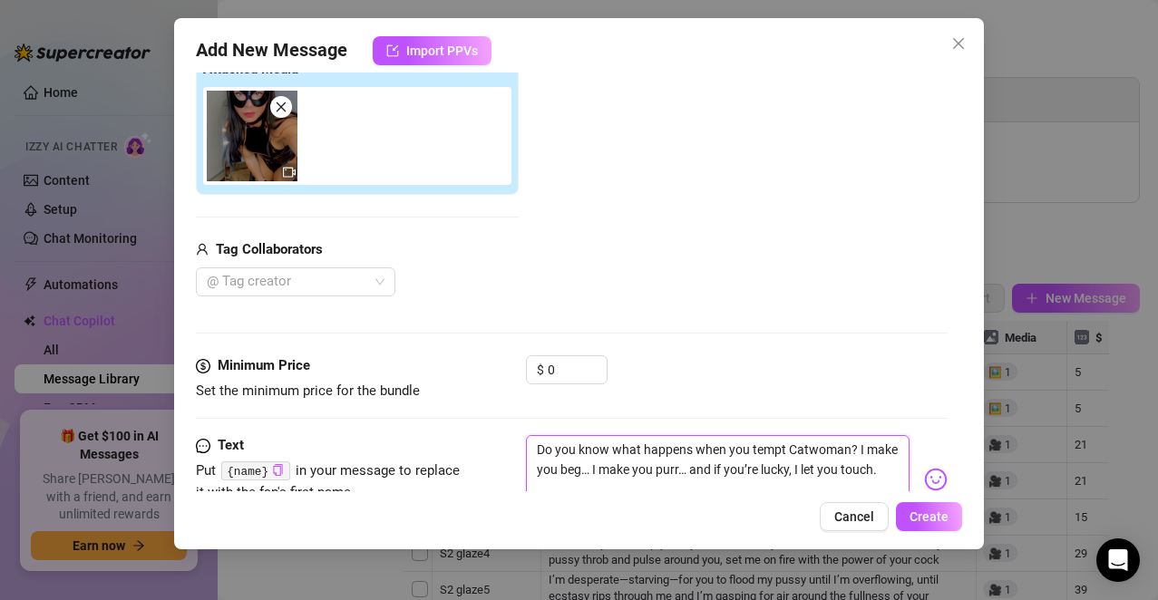
scroll to position [309, 0]
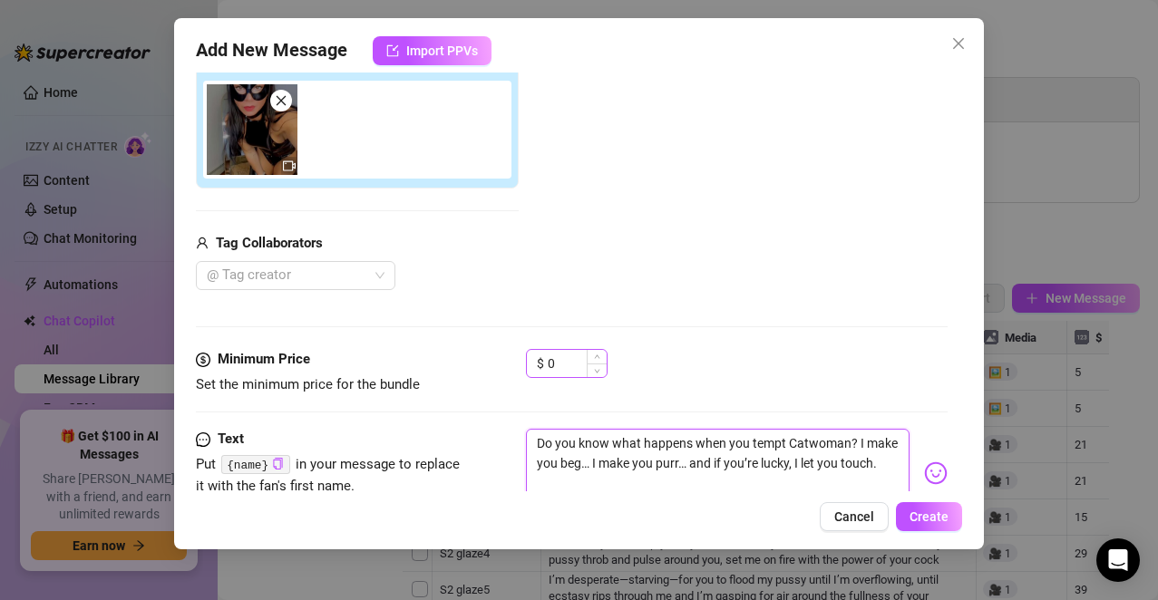
type textarea "Do you know what happens when you tempt Catwoman? I make you beg… I make you pu…"
click at [578, 371] on input "0" at bounding box center [577, 363] width 59 height 27
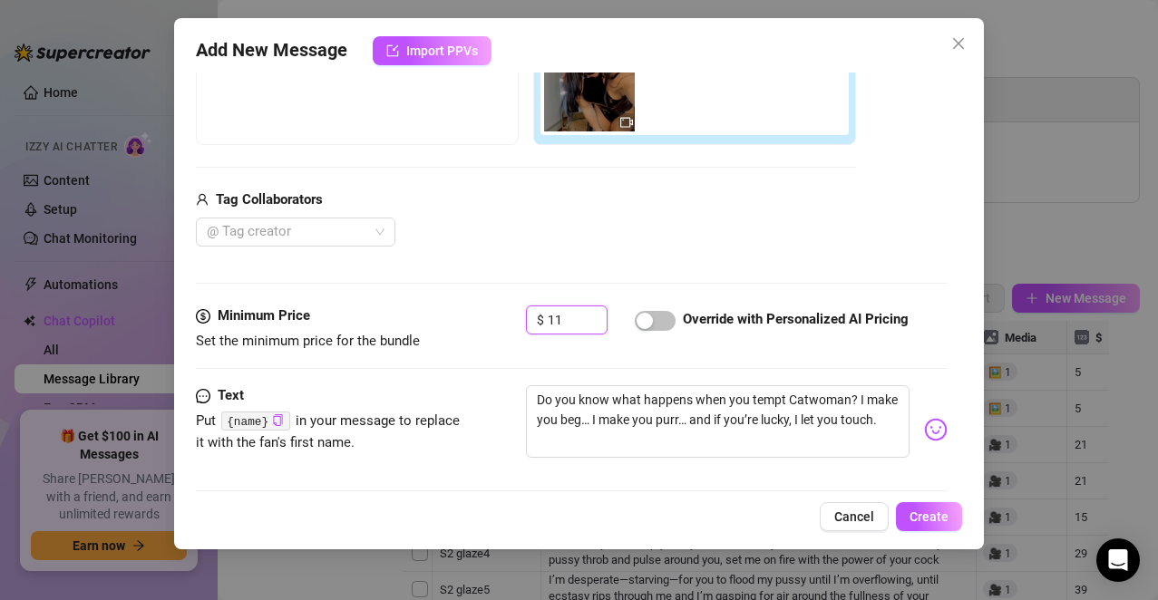
scroll to position [354, 0]
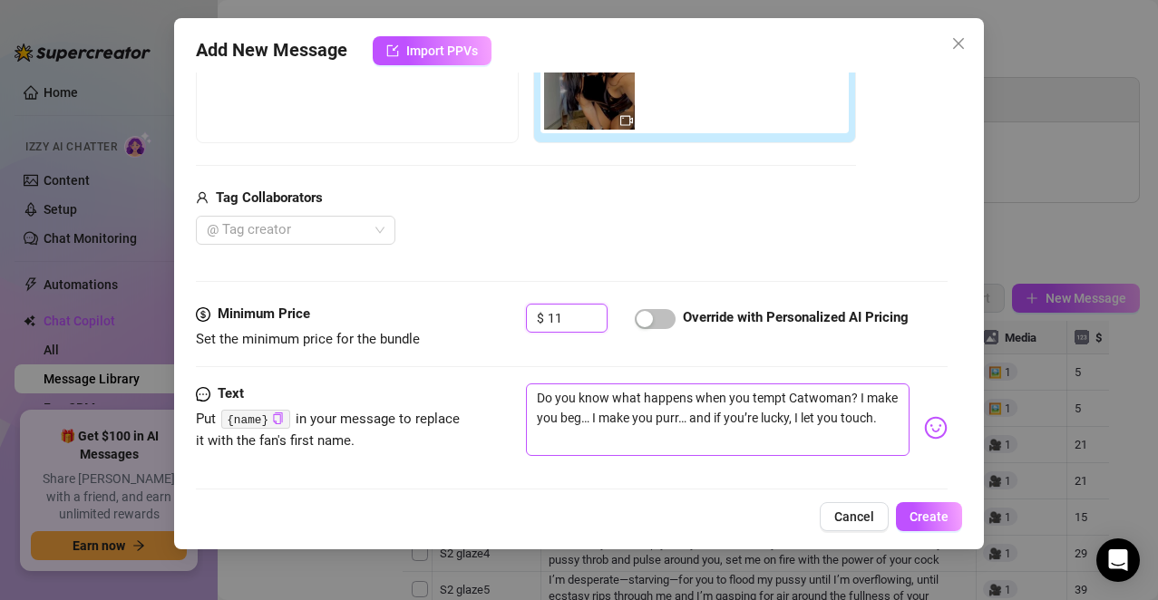
type input "11"
click at [694, 434] on textarea "Do you know what happens when you tempt Catwoman? I make you beg… I make you pu…" at bounding box center [718, 419] width 384 height 73
type textarea "Do you know what happens when you tempt Catwoman? I make you beg… I make you pu…"
click at [924, 422] on img at bounding box center [936, 428] width 24 height 24
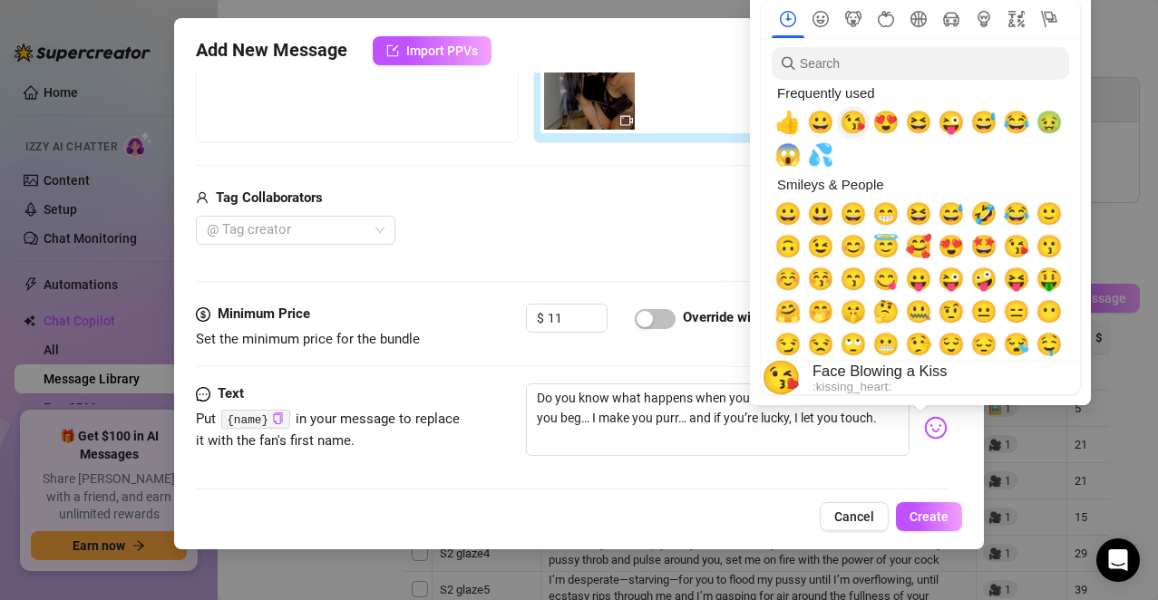
click at [860, 125] on span "😘" at bounding box center [852, 122] width 27 height 25
type textarea "Do you know what happens when you tempt Catwoman? I make you beg… I make you pu…"
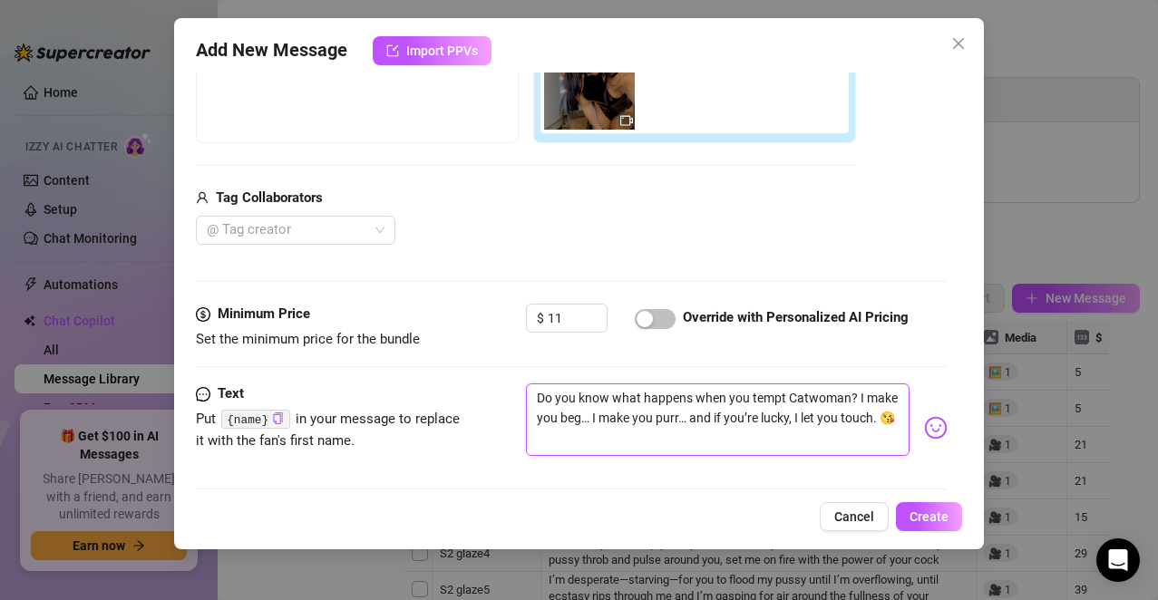
click at [532, 402] on textarea "Do you know what happens when you tempt Catwoman? I make you beg… I make you pu…" at bounding box center [718, 419] width 384 height 73
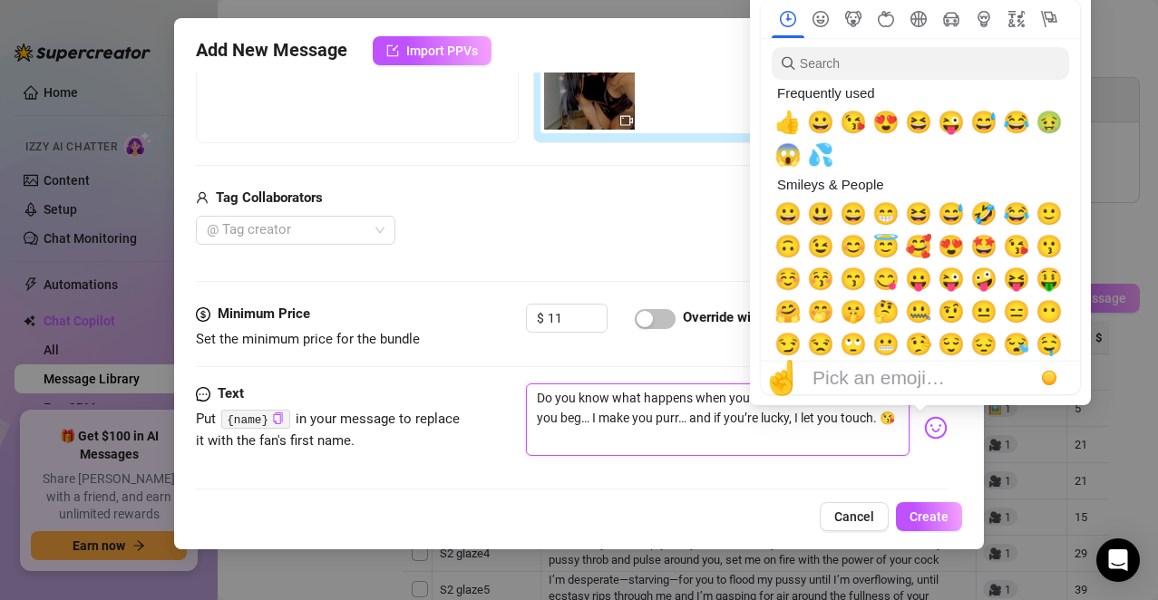
type textarea "Do you know what happens when you tempt Catwoman? I make you beg… I make you pu…"
click at [924, 422] on img at bounding box center [936, 428] width 24 height 24
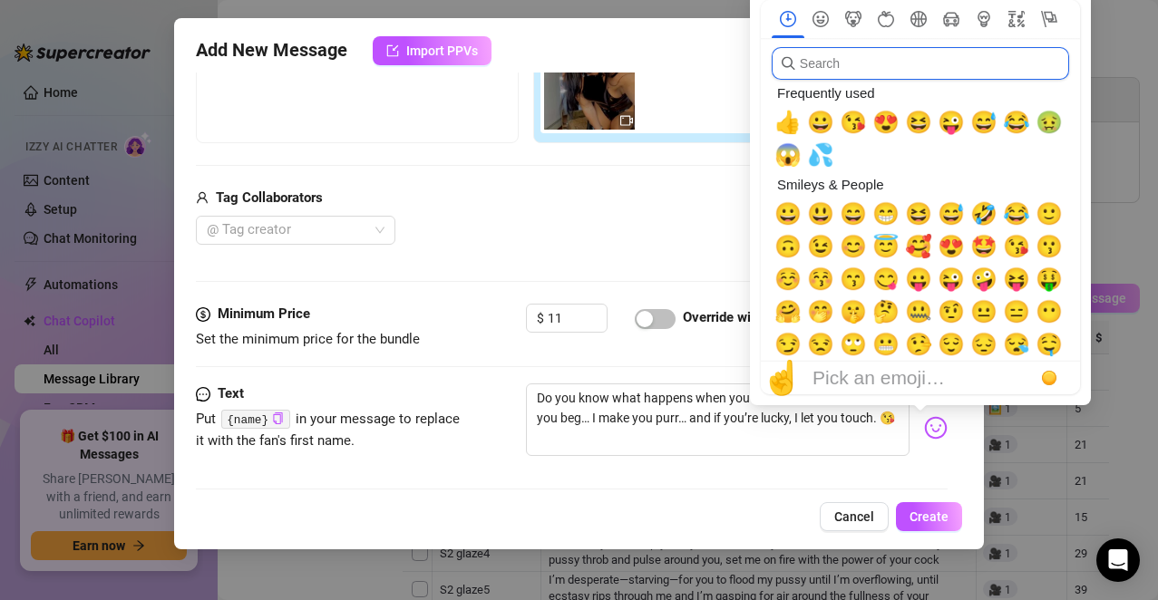
click at [866, 56] on input "search" at bounding box center [919, 63] width 297 height 33
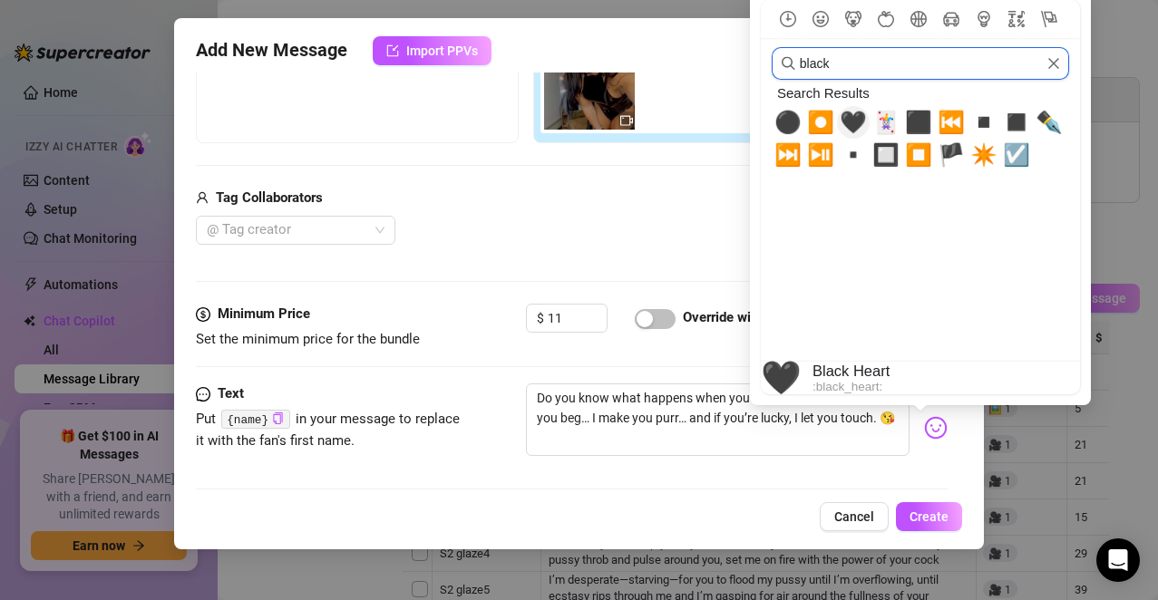
type input "black"
click at [853, 125] on span "🖤" at bounding box center [852, 122] width 27 height 25
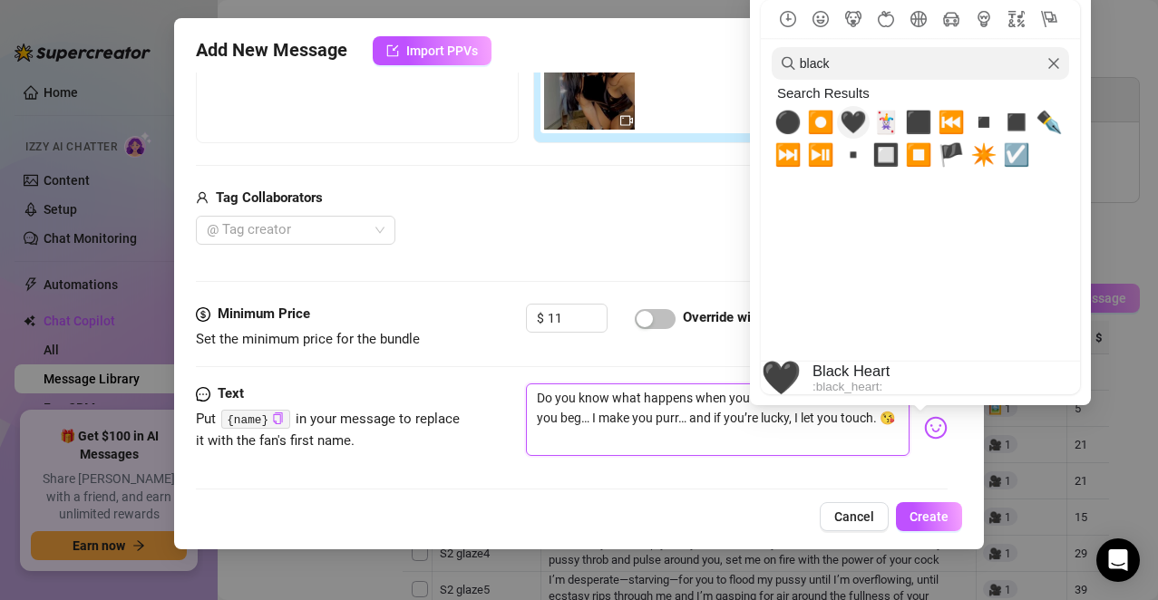
type textarea "🖤Do you know what happens when you tempt Catwoman? I make you beg… I make you p…"
click at [853, 125] on span "🖤" at bounding box center [852, 122] width 27 height 25
type textarea "🖤🖤Do you know what happens when you tempt Catwoman? I make you beg… I make you …"
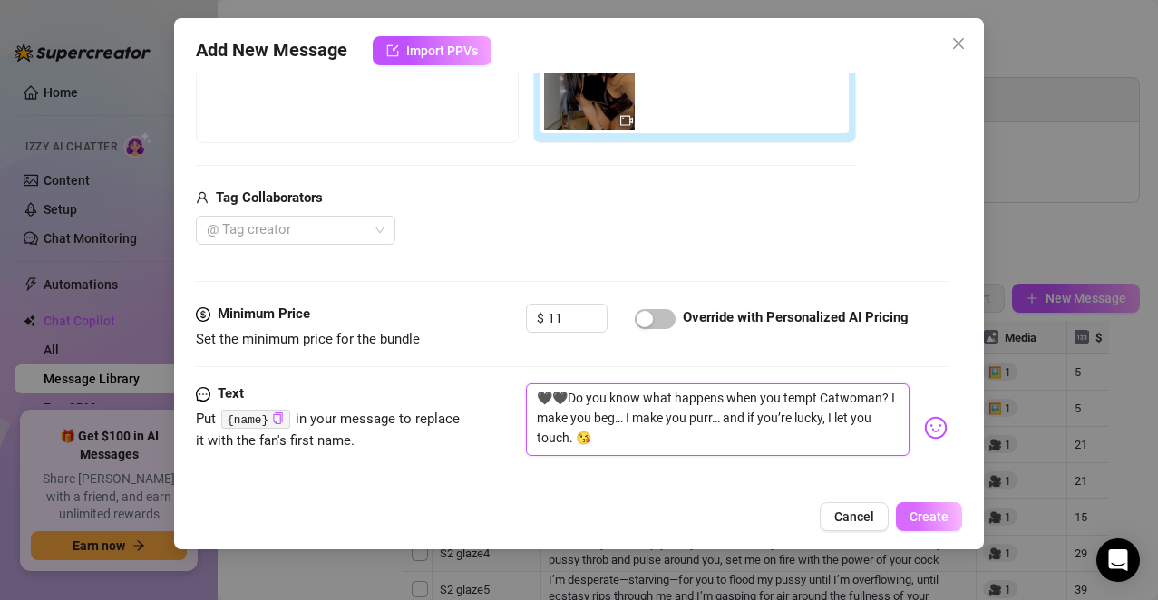
type textarea "🖤🖤Do you know what happens when you tempt Catwoman? I make you beg… I make you …"
click at [911, 514] on span "Create" at bounding box center [928, 516] width 39 height 15
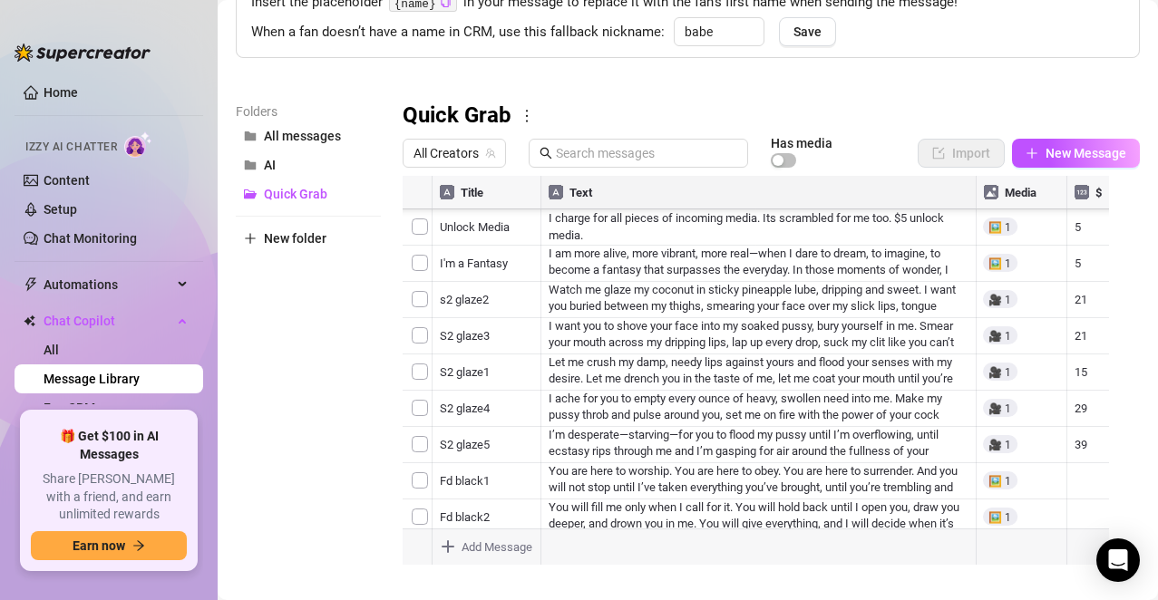
scroll to position [166, 0]
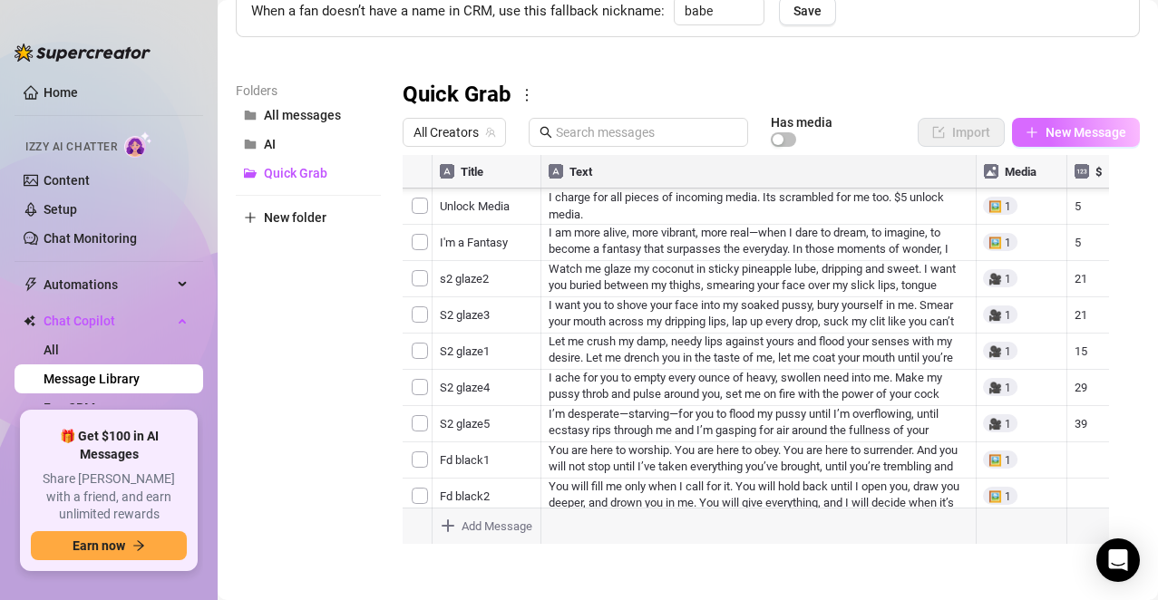
click at [1023, 143] on button "New Message" at bounding box center [1076, 132] width 128 height 29
type textarea "Type your message here..."
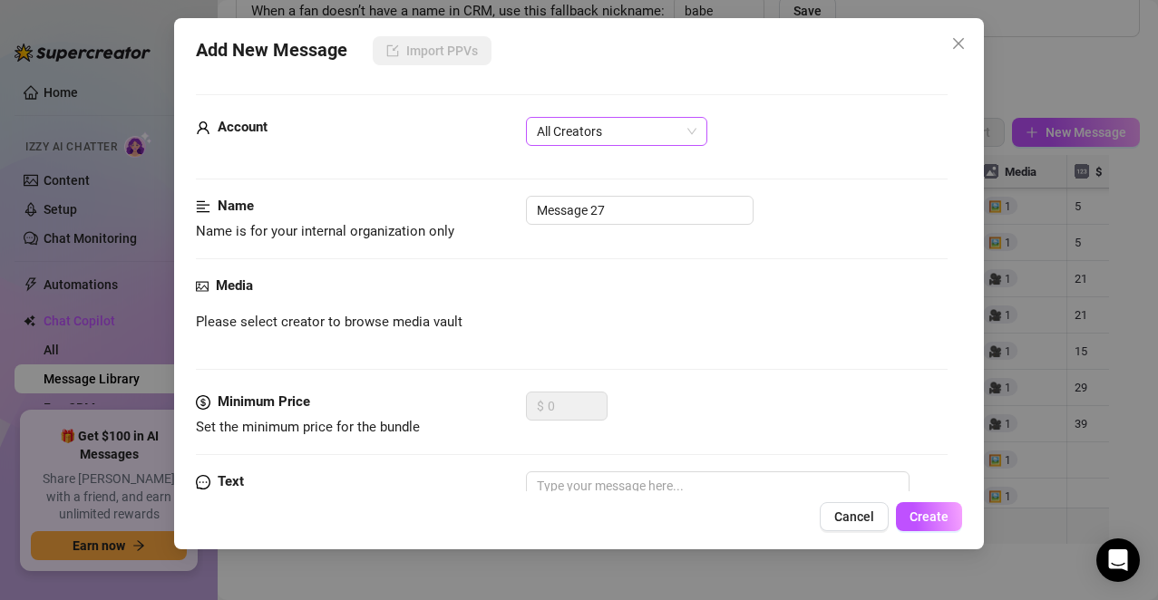
click at [699, 132] on div "All Creators" at bounding box center [616, 131] width 181 height 29
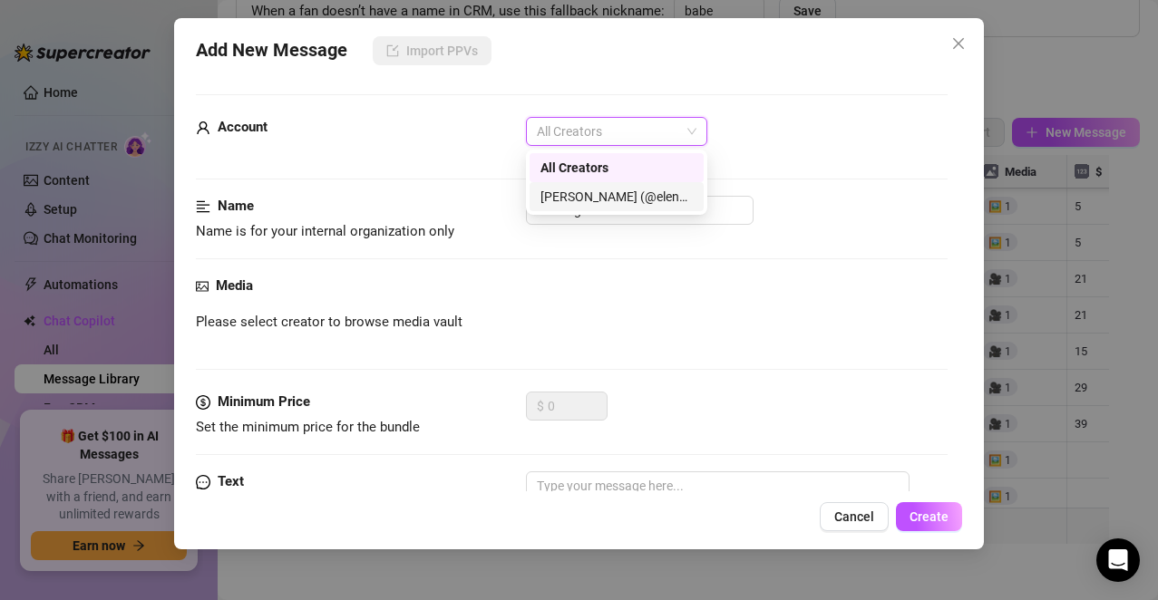
click at [637, 199] on div "[PERSON_NAME] (@elenaxfox)" at bounding box center [616, 197] width 152 height 20
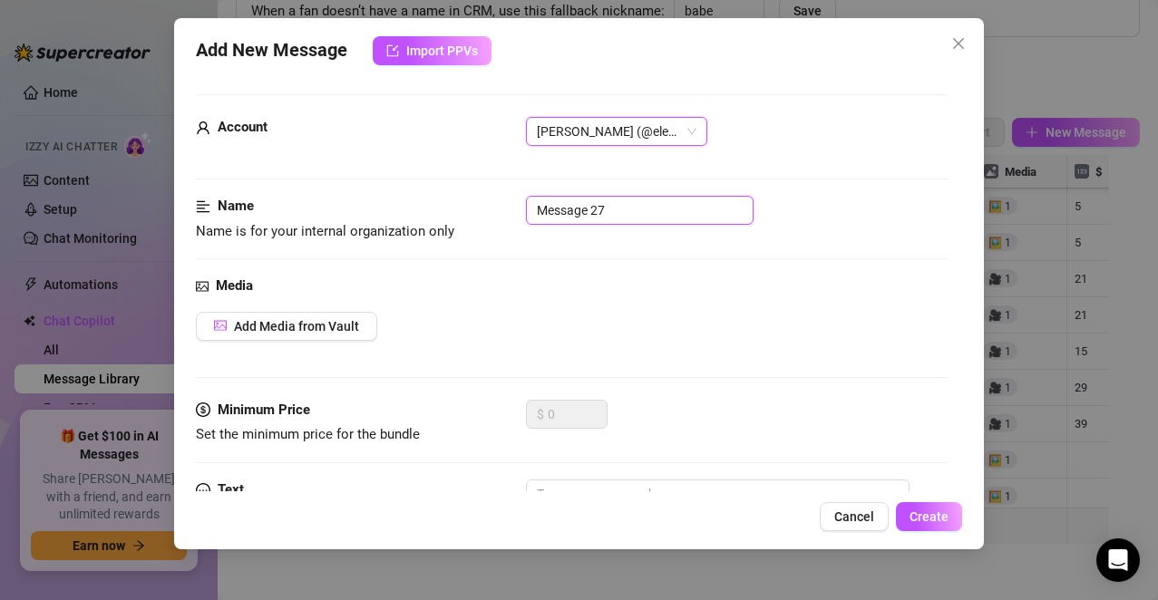
click at [637, 199] on input "Message 27" at bounding box center [640, 210] width 228 height 29
type input "M"
type input "Cat3"
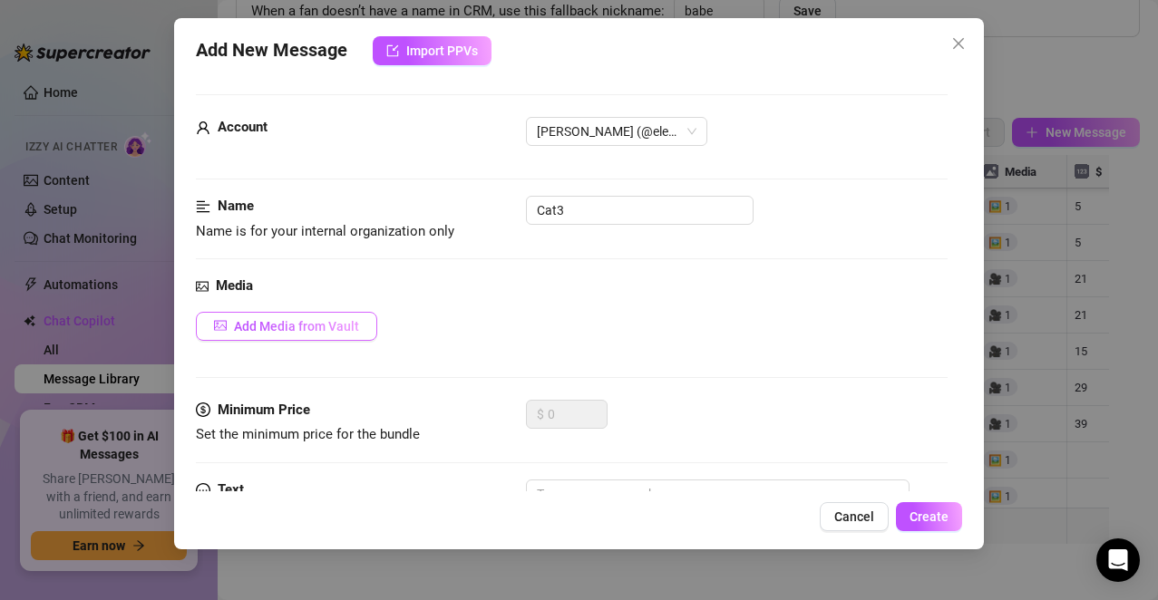
click at [285, 320] on span "Add Media from Vault" at bounding box center [296, 326] width 125 height 15
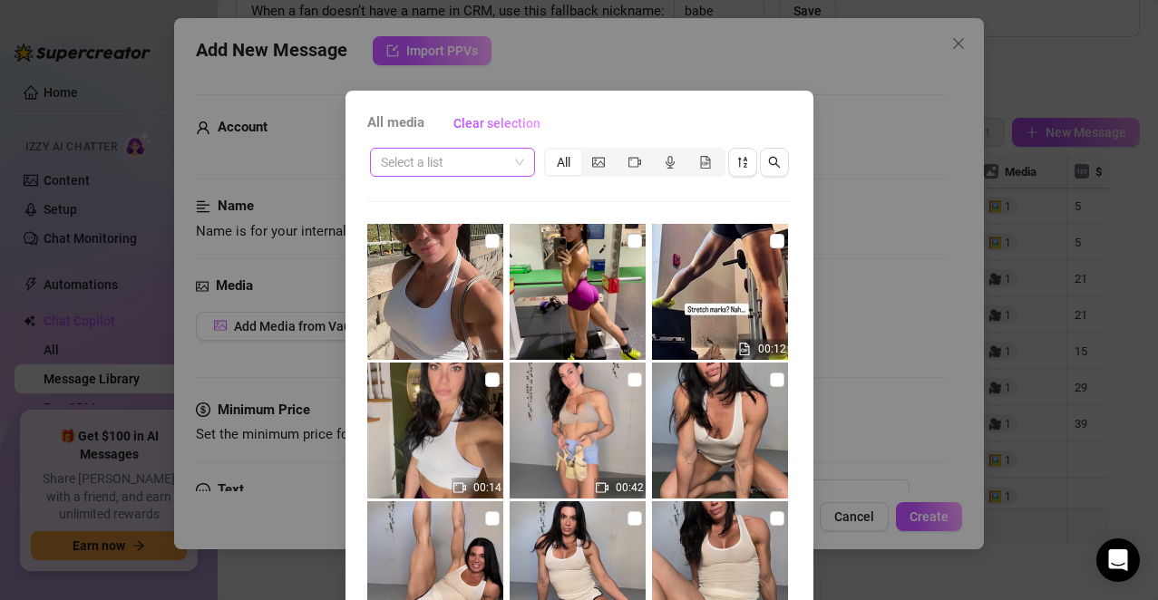
click at [492, 168] on input "search" at bounding box center [444, 162] width 127 height 27
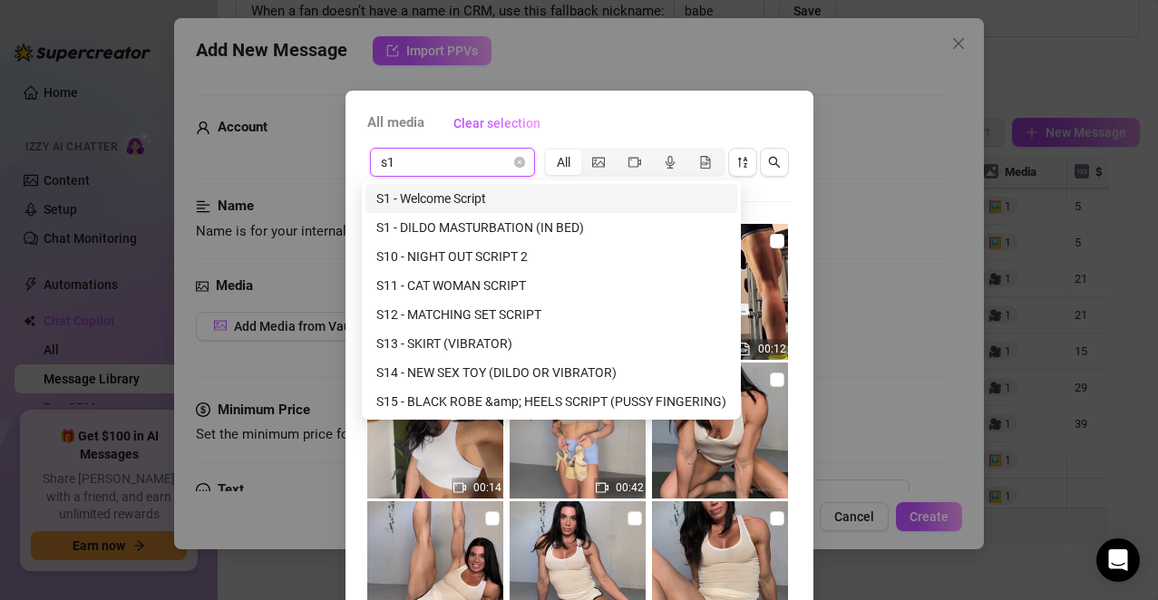
type input "s11"
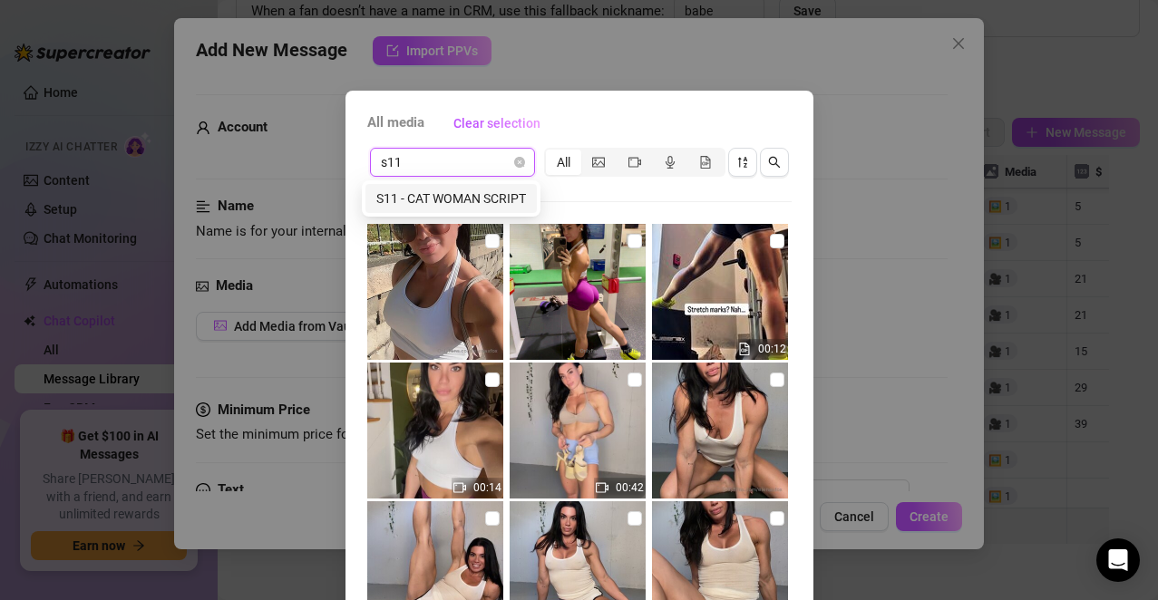
click at [481, 195] on div "S11 - CAT WOMAN SCRIPT" at bounding box center [451, 199] width 150 height 20
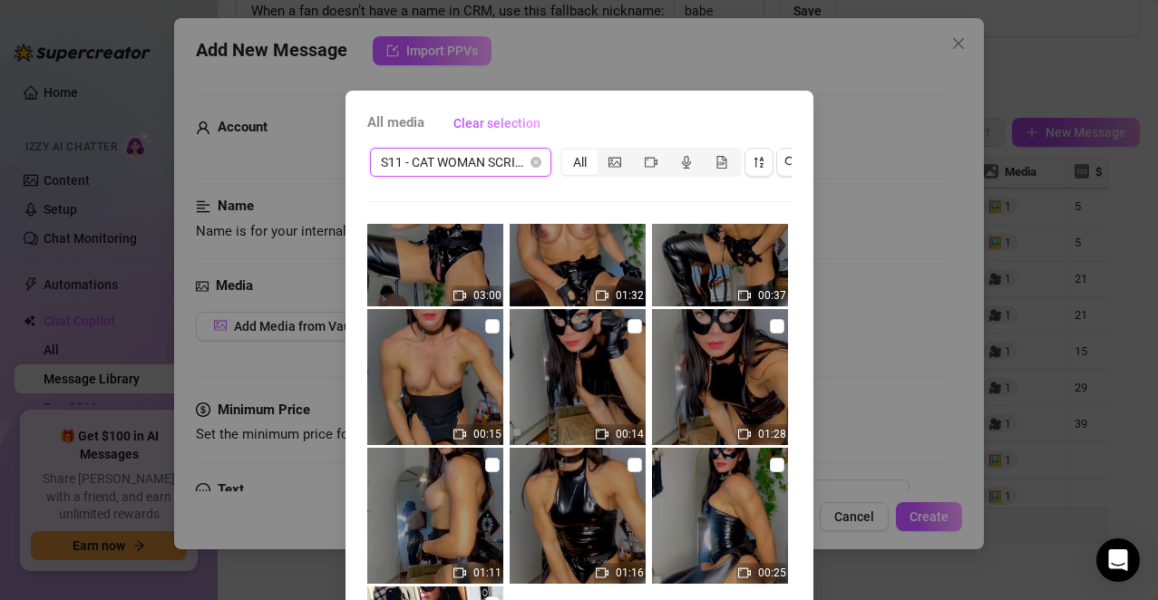
scroll to position [222, 0]
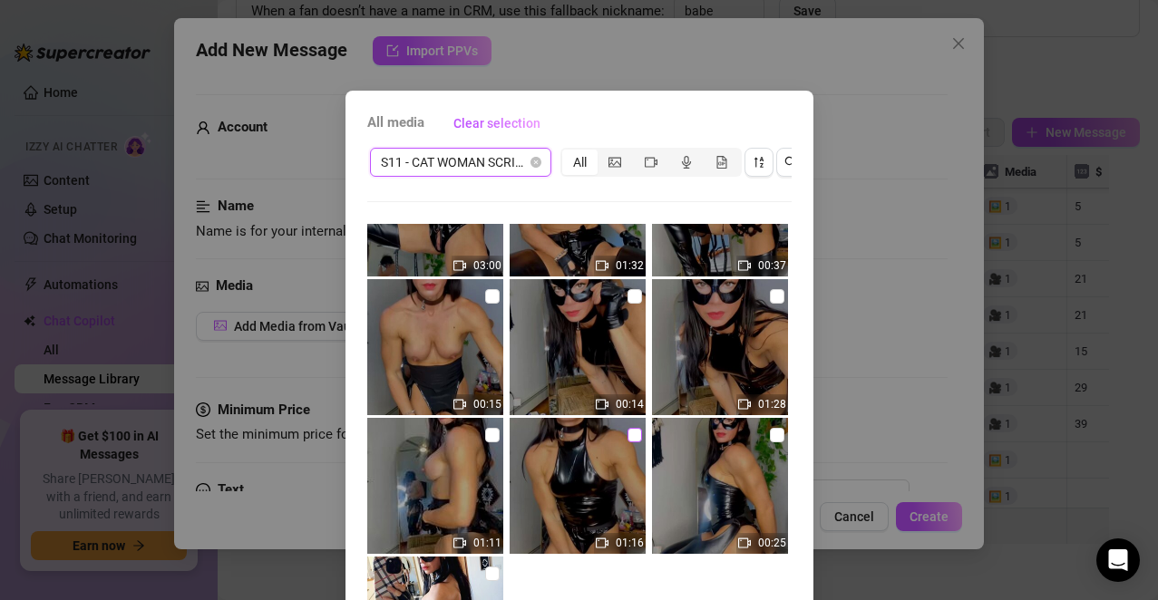
click at [627, 432] on input "checkbox" at bounding box center [634, 435] width 15 height 15
checkbox input "true"
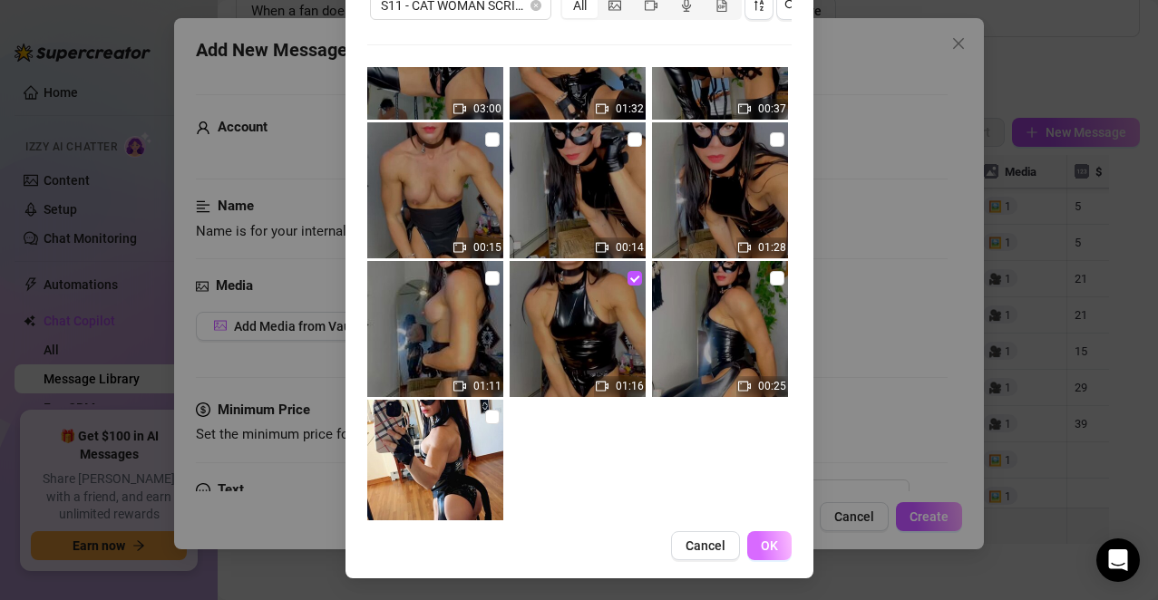
click at [761, 543] on span "OK" at bounding box center [769, 545] width 17 height 15
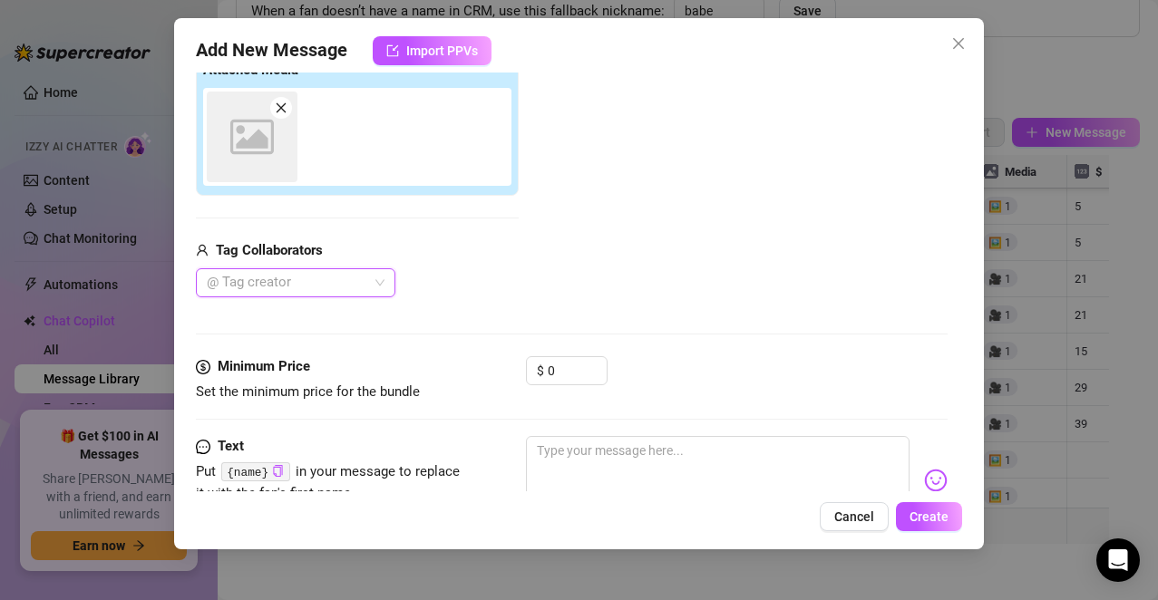
scroll to position [303, 0]
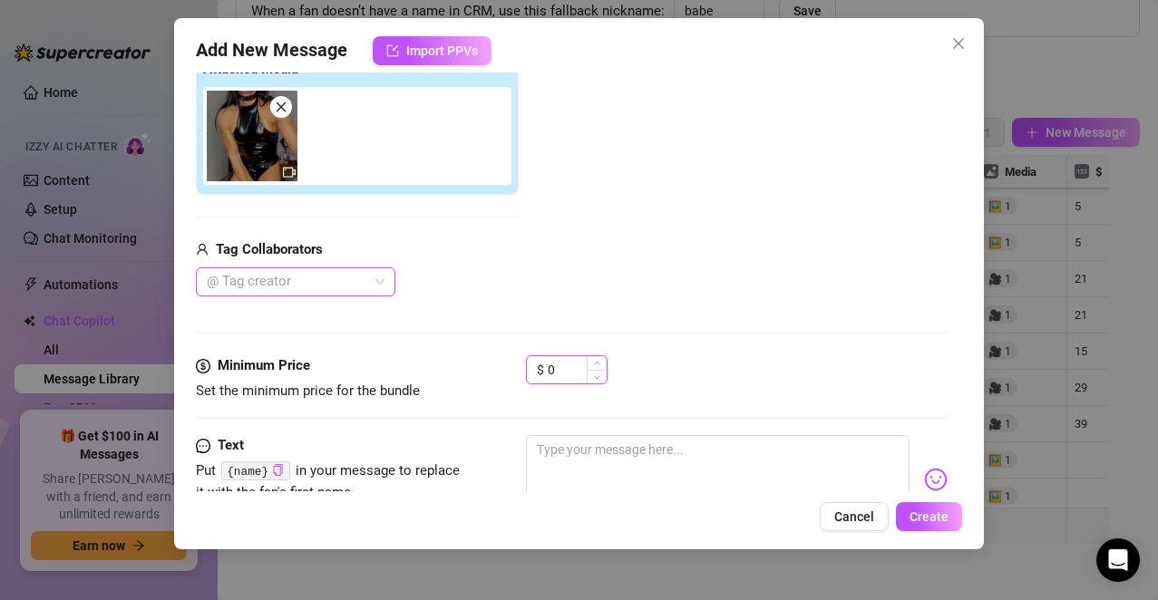
click at [582, 374] on input "0" at bounding box center [577, 369] width 59 height 27
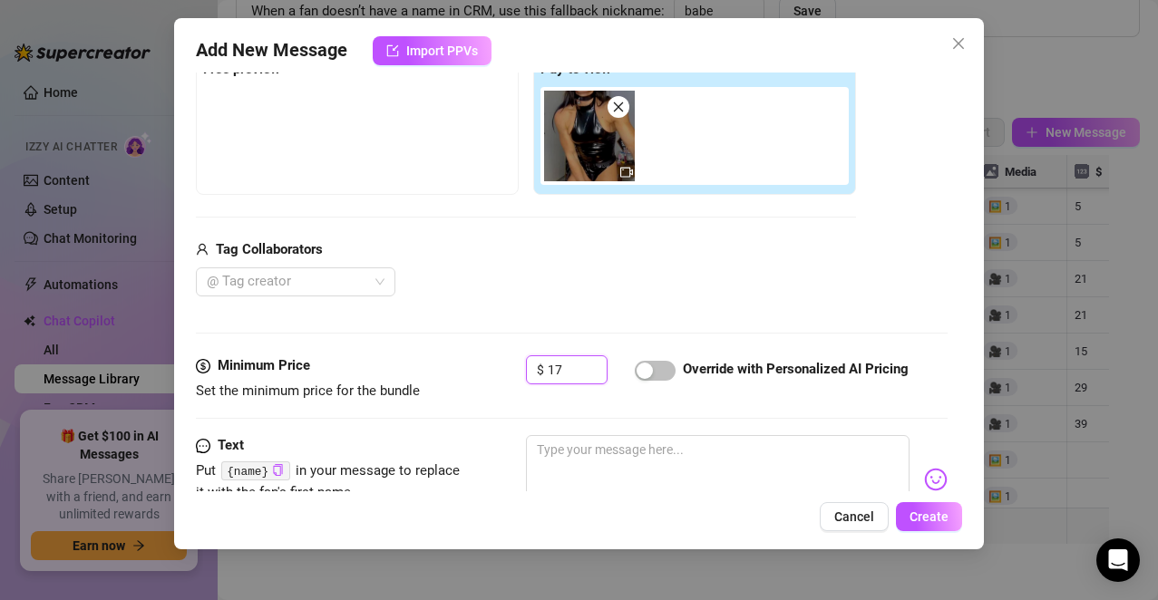
type input "17"
click at [562, 452] on textarea at bounding box center [718, 471] width 384 height 73
paste textarea "Mmm… you want to see what’s under here, don’t you? You want me to peel it off… …"
type textarea "Mmm… you want to see what’s under here, don’t you? You want me to peel it off… …"
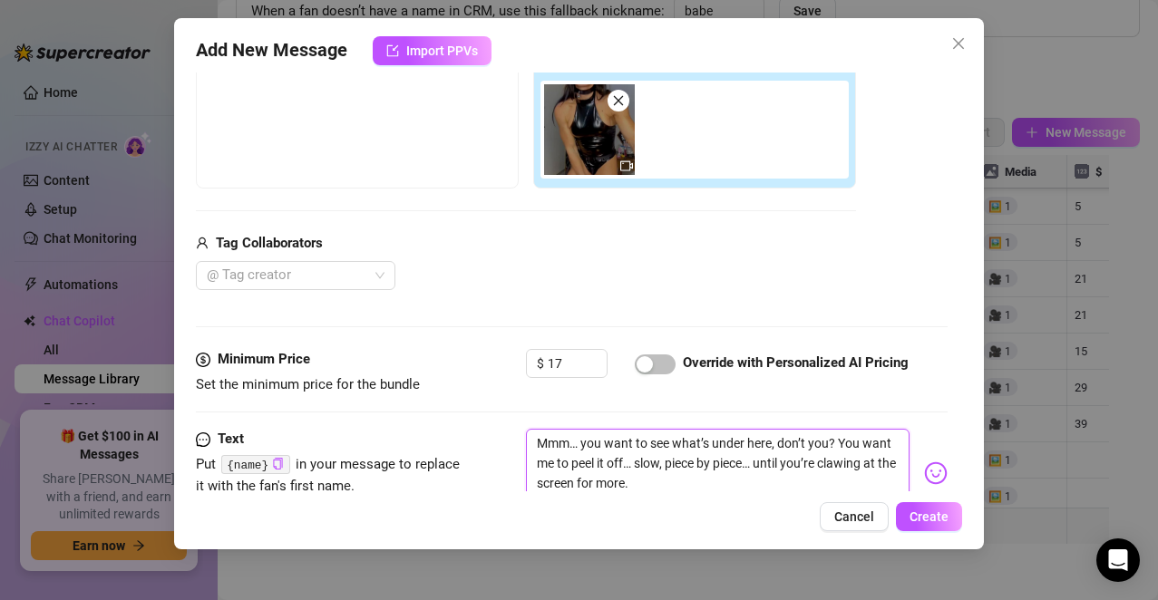
scroll to position [325, 0]
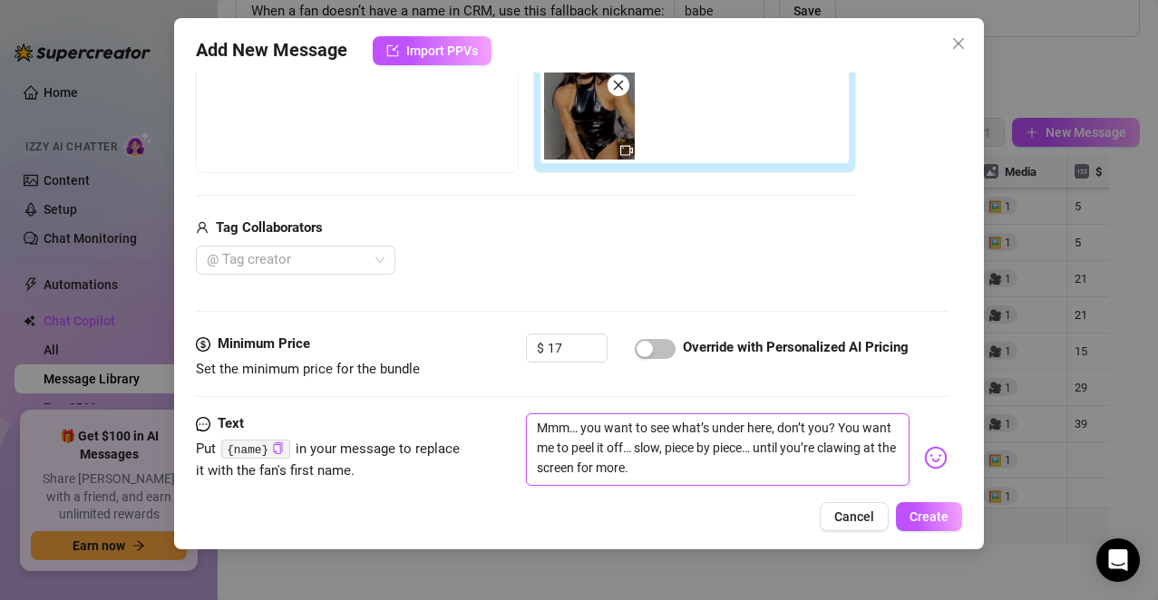
click at [831, 424] on textarea "Mmm… you want to see what’s under here, don’t you? You want me to peel it off… …" at bounding box center [718, 449] width 384 height 73
type textarea "Mmm… you want to see what’s under here, don’t you? You want me to peel it off… …"
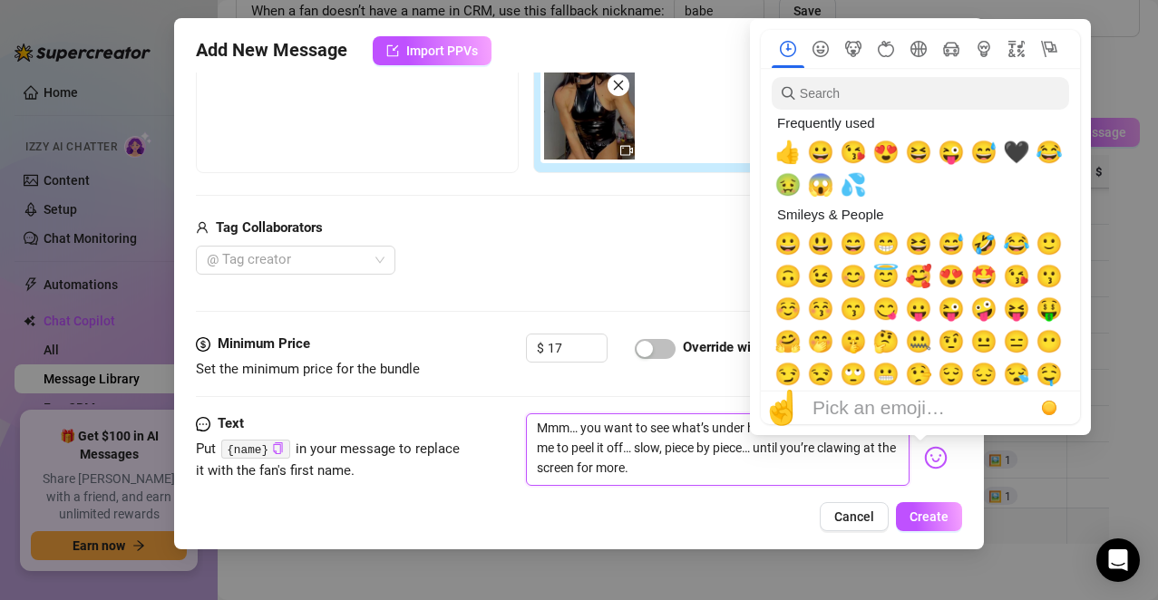
type textarea "Mmm… you want to see what’s under here, don’t you? You want me to peel it off… …"
click at [924, 454] on img at bounding box center [936, 458] width 24 height 24
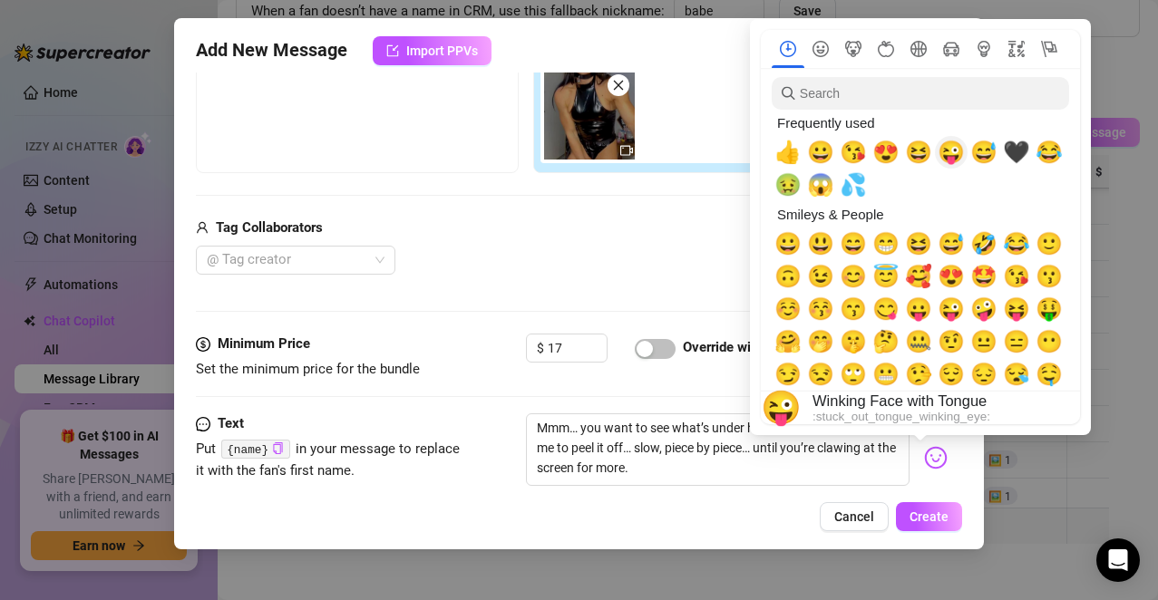
click at [948, 158] on span "😜" at bounding box center [950, 152] width 27 height 25
type textarea "Mmm… you want to see what’s under here, don’t you? 😜 You want me to peel it off…"
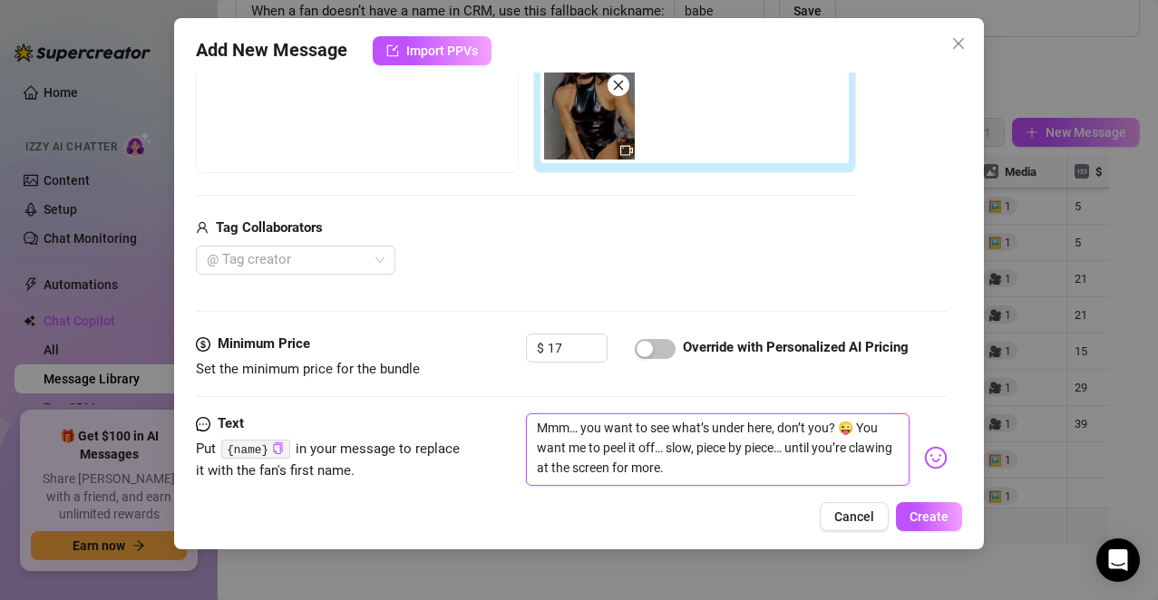
click at [788, 448] on textarea "Mmm… you want to see what’s under here, don’t you? 😜 You want me to peel it off…" at bounding box center [718, 449] width 384 height 73
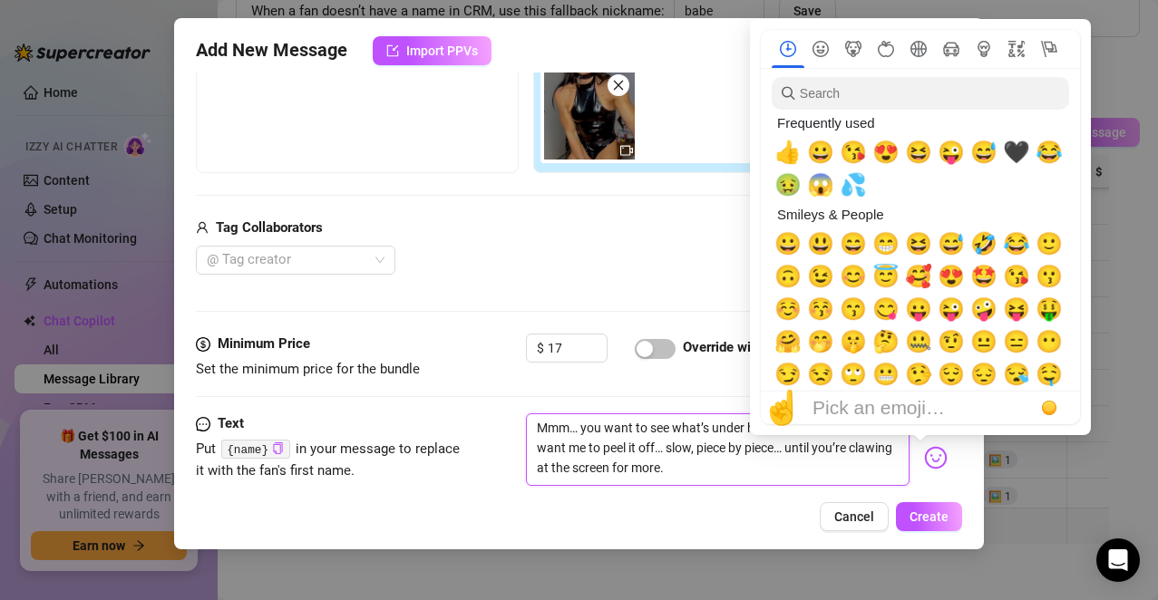
type textarea "Mmm… you want to see what’s under here, don’t you? 😜 You want me to peel it off…"
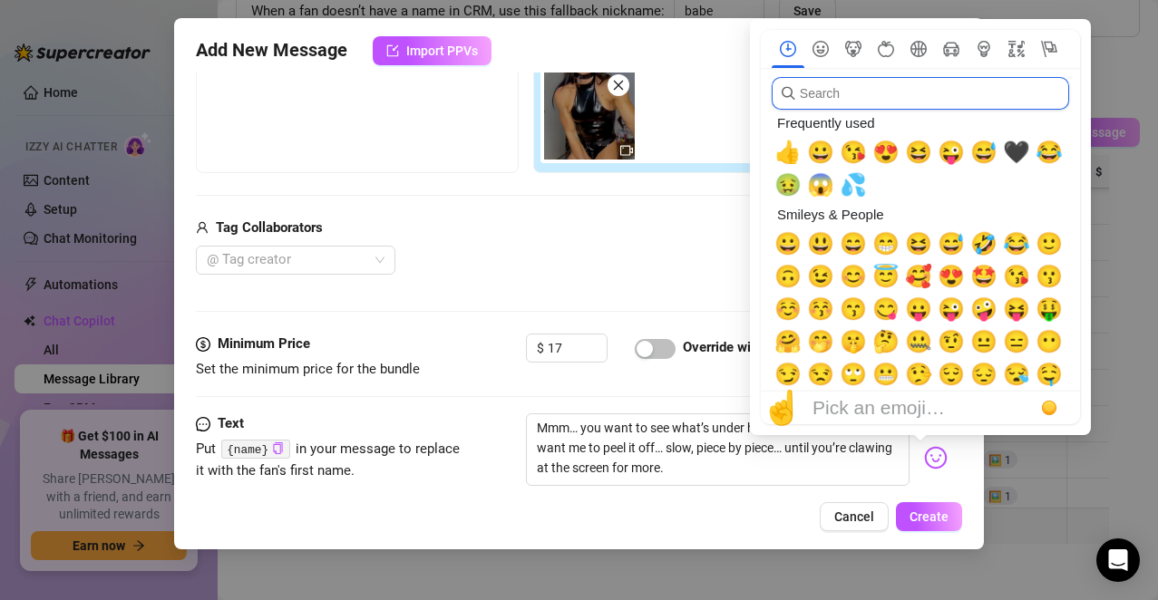
click at [864, 85] on input "search" at bounding box center [919, 93] width 297 height 33
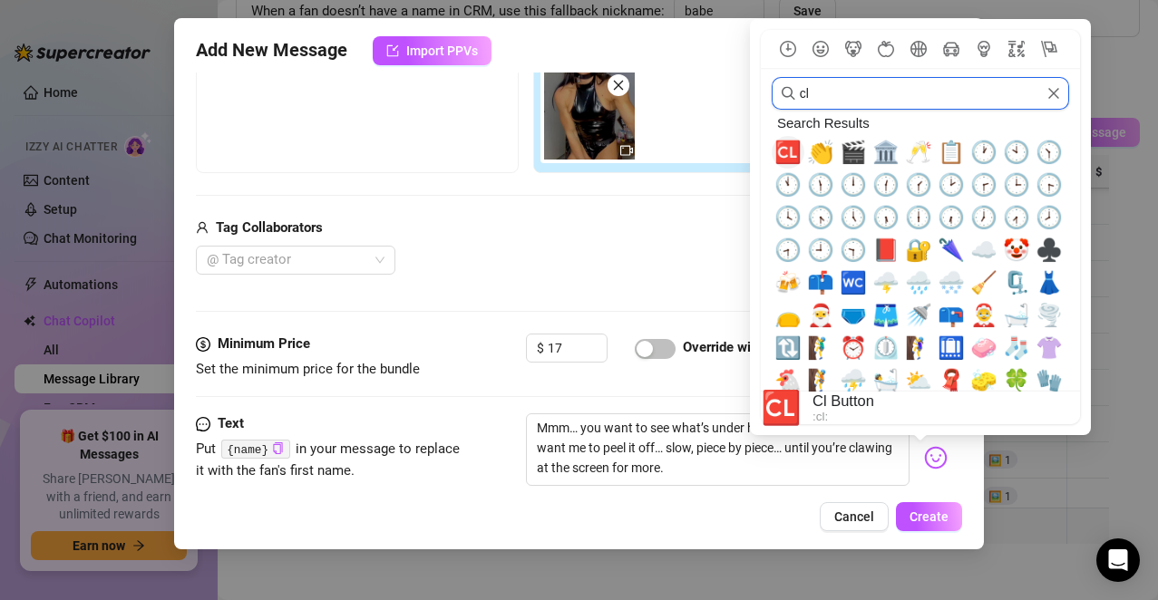
type input "c"
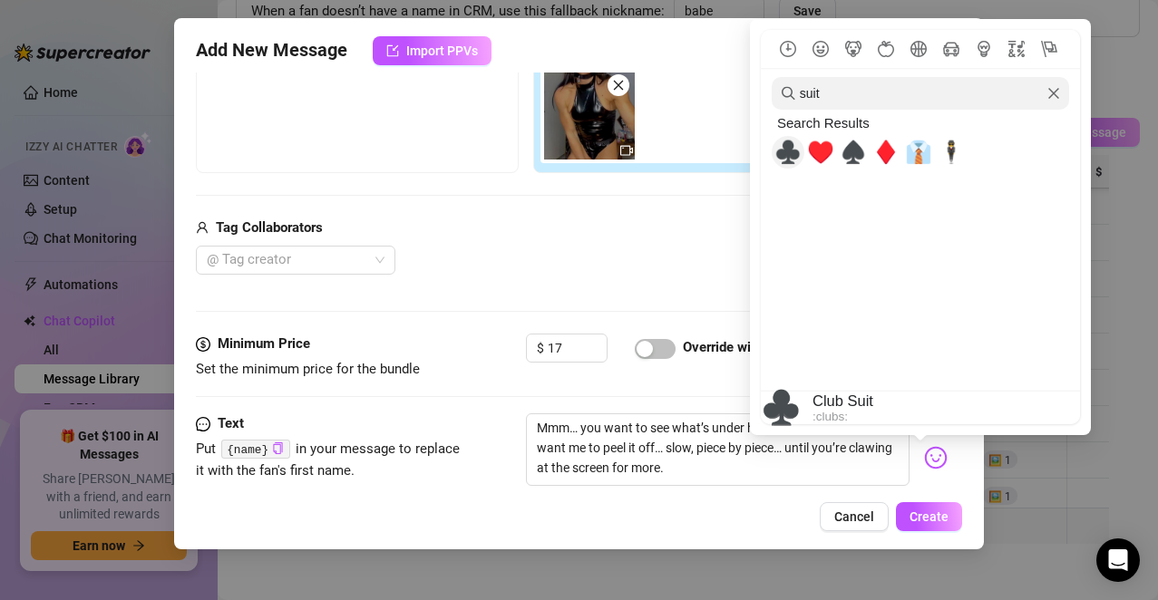
click at [807, 131] on div "Search Results" at bounding box center [918, 123] width 294 height 26
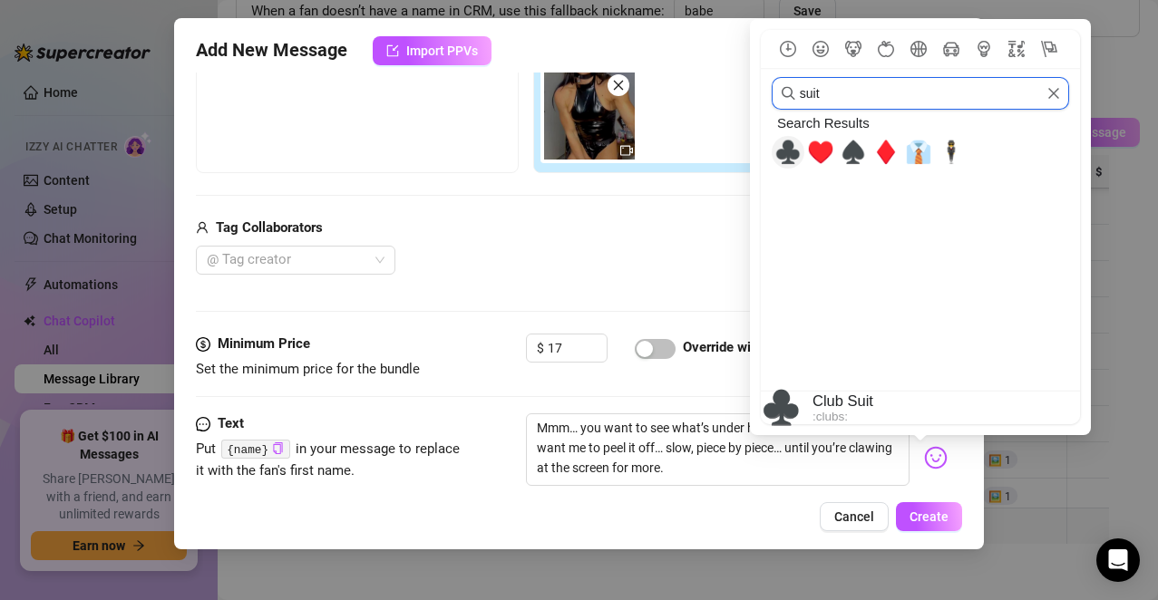
click at [832, 102] on input "suit" at bounding box center [919, 93] width 297 height 33
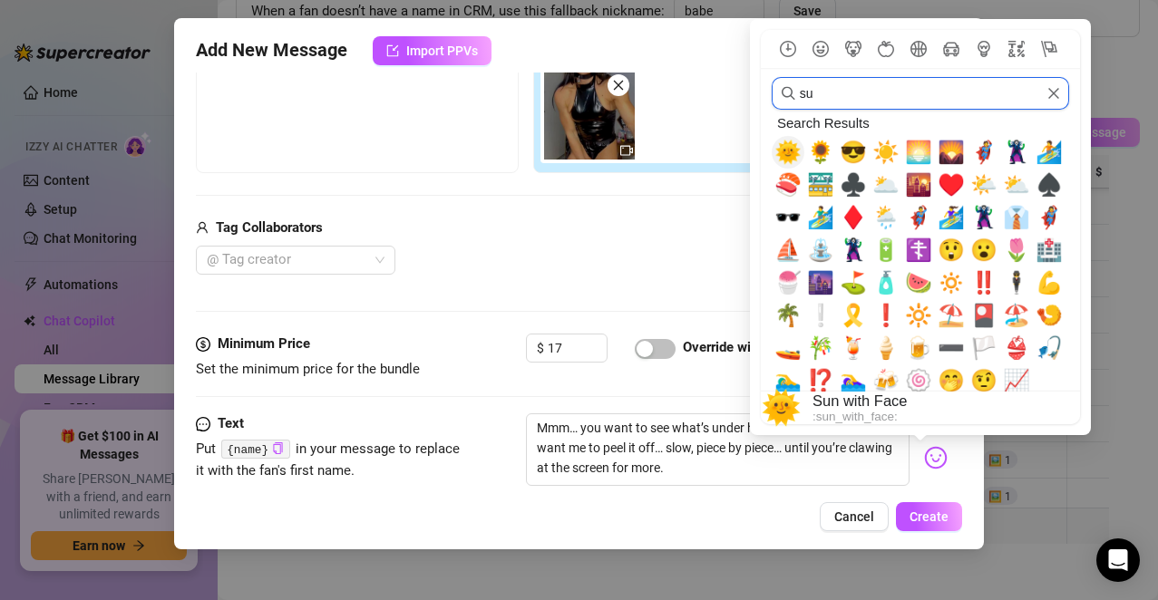
type input "s"
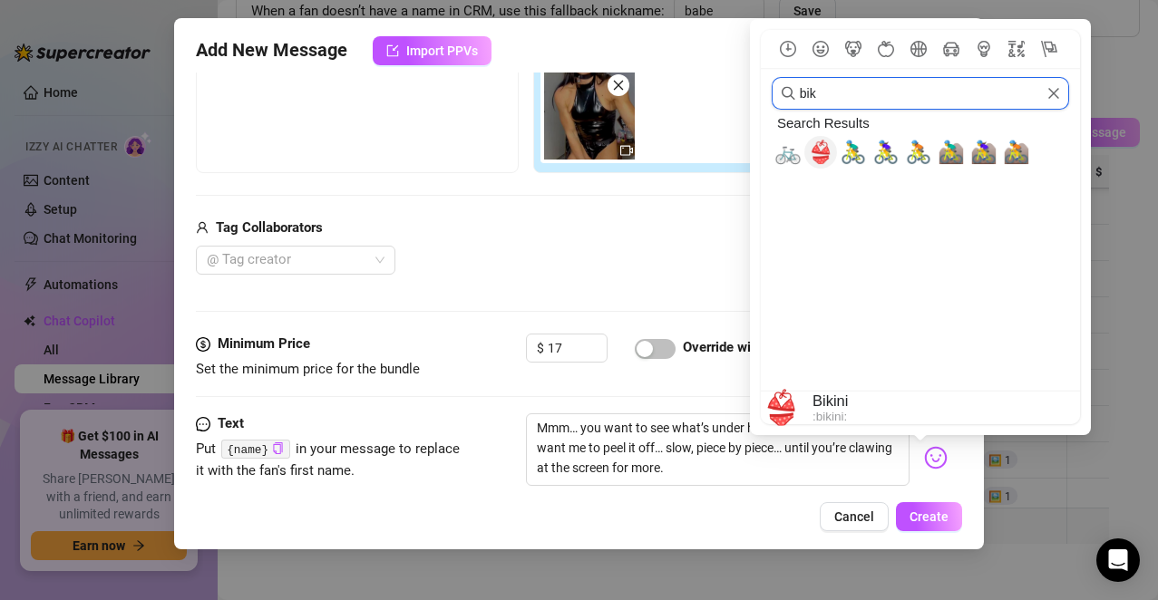
type input "bik"
click at [820, 151] on span "👙" at bounding box center [820, 152] width 27 height 25
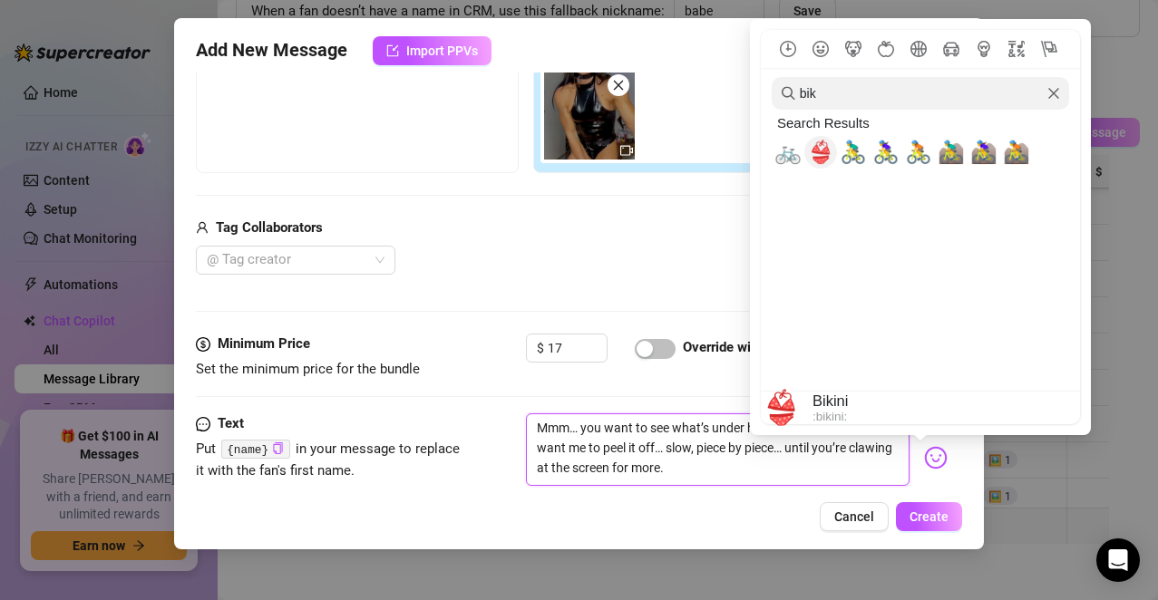
type textarea "Mmm… you want to see what’s under here, don’t you? 😜 You want me to peel it off…"
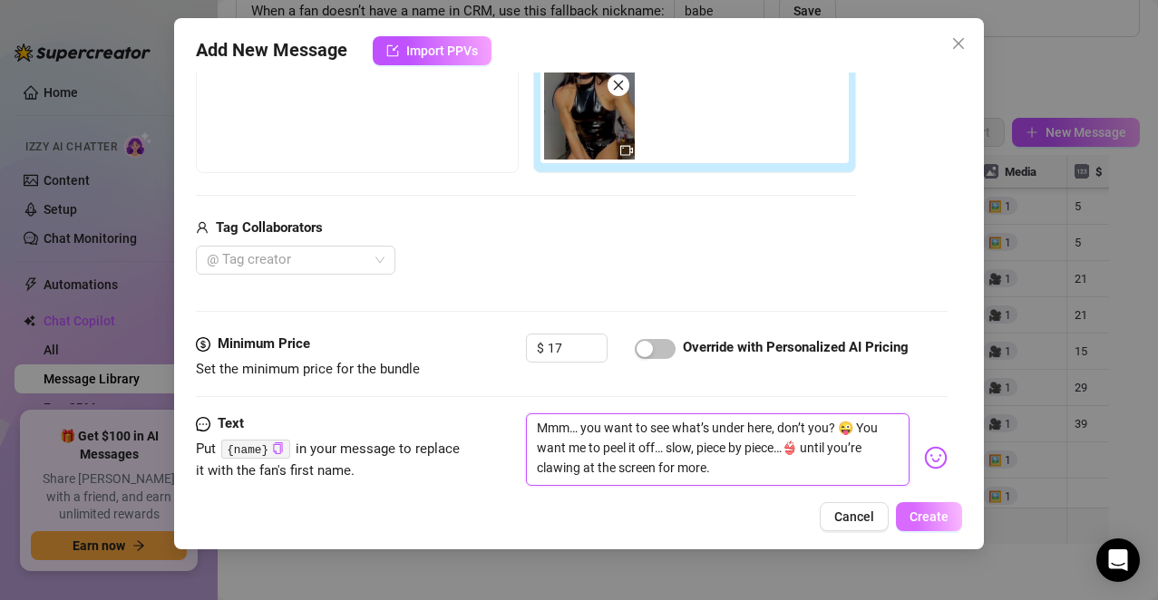
type textarea "Mmm… you want to see what’s under here, don’t you? 😜 You want me to peel it off…"
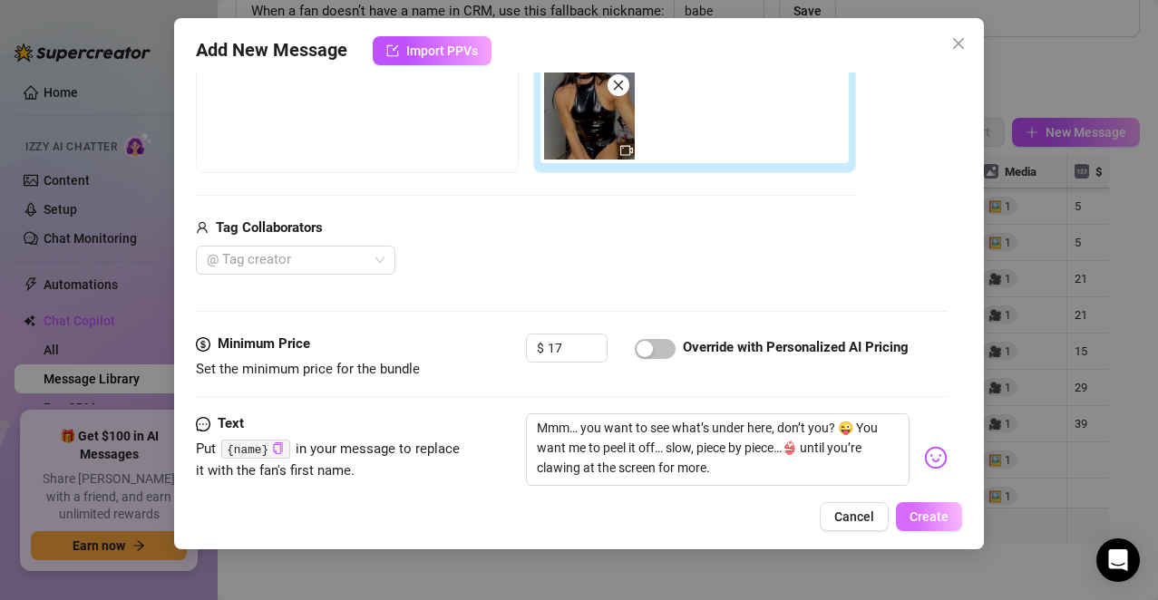
click at [916, 512] on span "Create" at bounding box center [928, 516] width 39 height 15
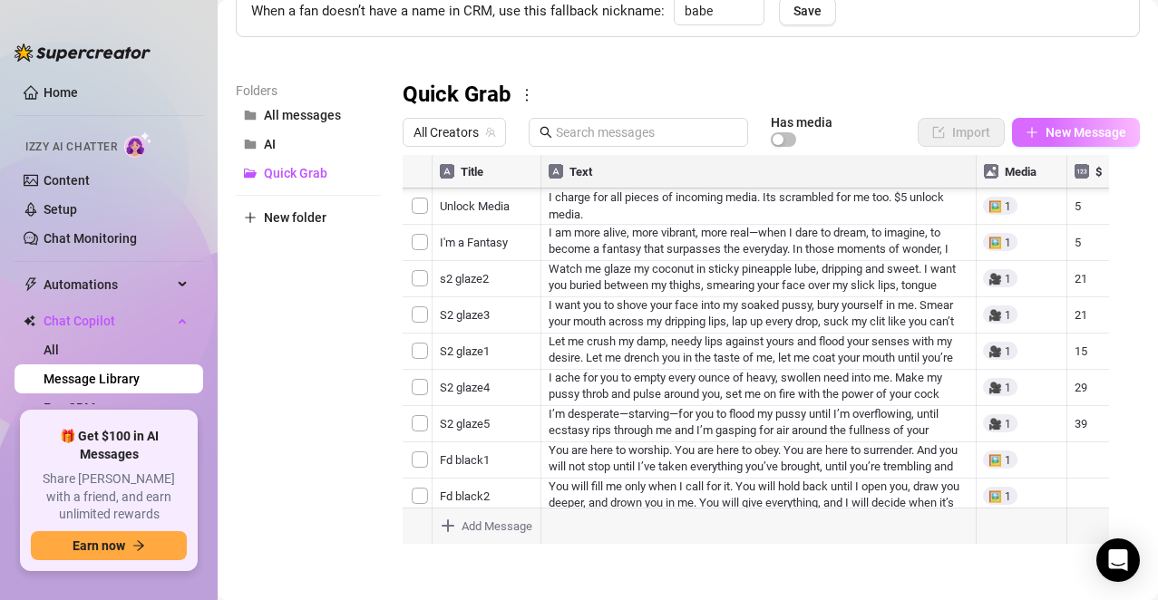
click at [1058, 130] on span "New Message" at bounding box center [1085, 132] width 81 height 15
type textarea "Type your message here..."
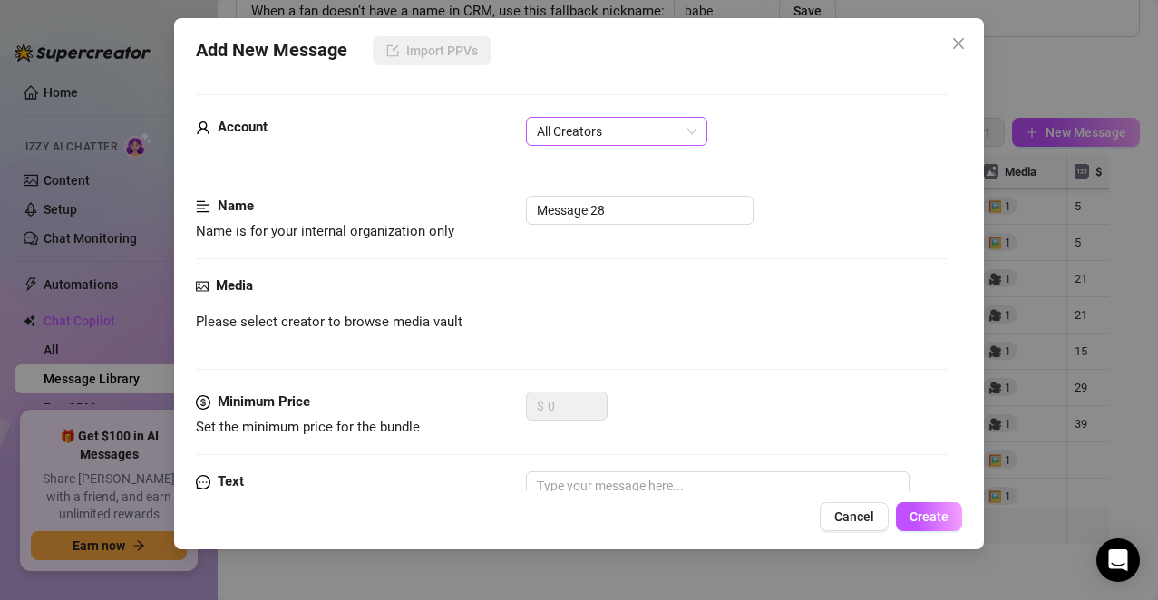
click at [650, 125] on span "All Creators" at bounding box center [617, 131] width 160 height 27
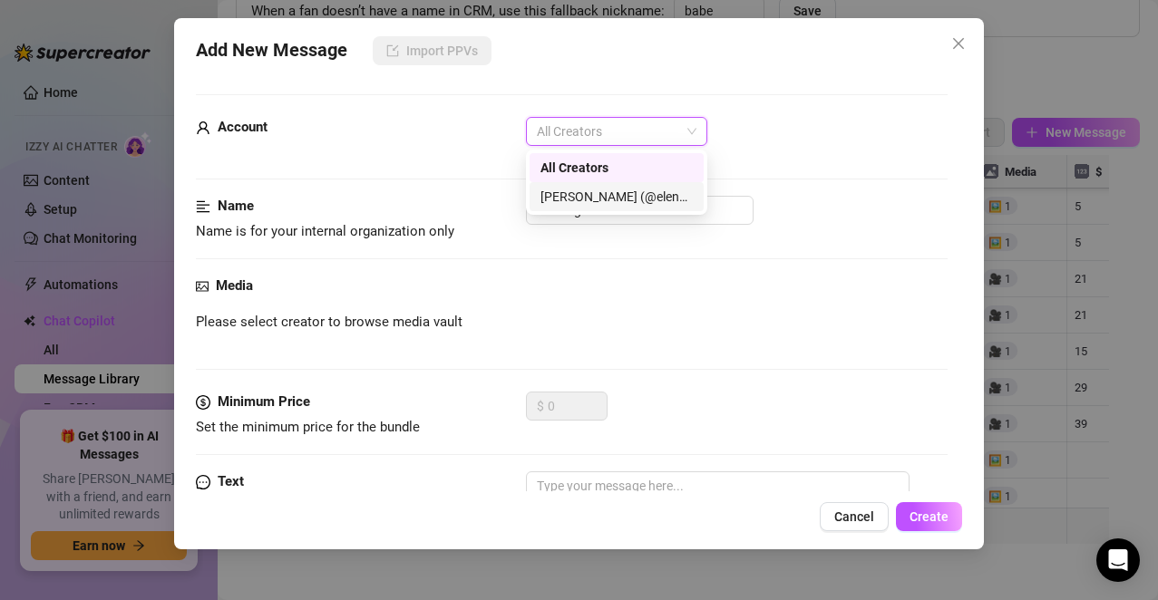
click at [622, 198] on div "[PERSON_NAME] (@elenaxfox)" at bounding box center [616, 197] width 152 height 20
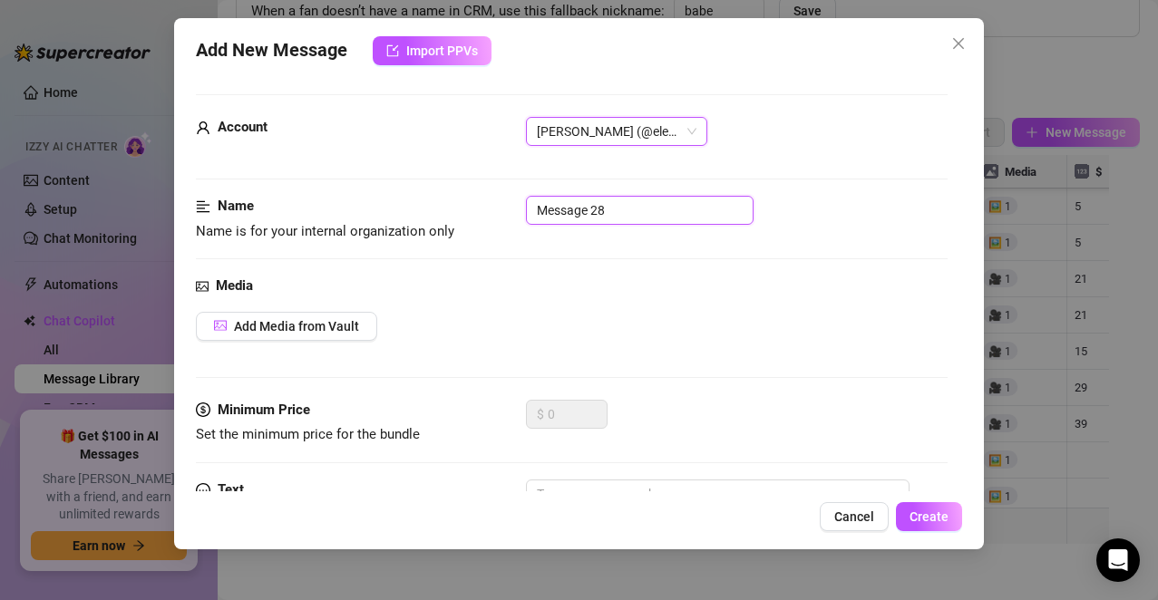
click at [622, 198] on input "Message 28" at bounding box center [640, 210] width 228 height 29
type input "M"
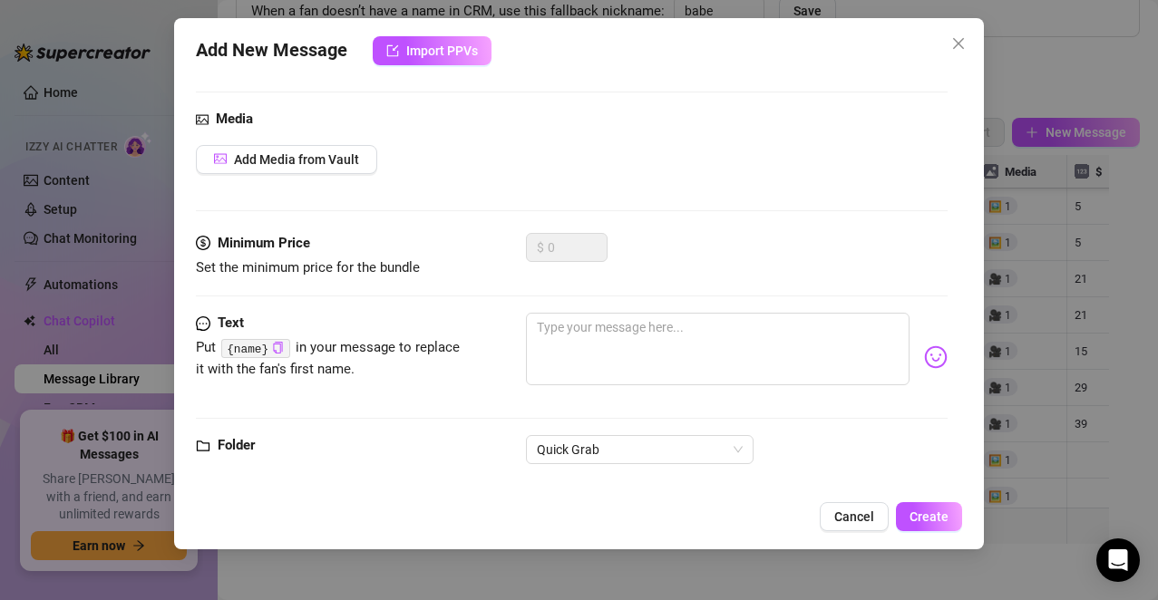
scroll to position [181, 0]
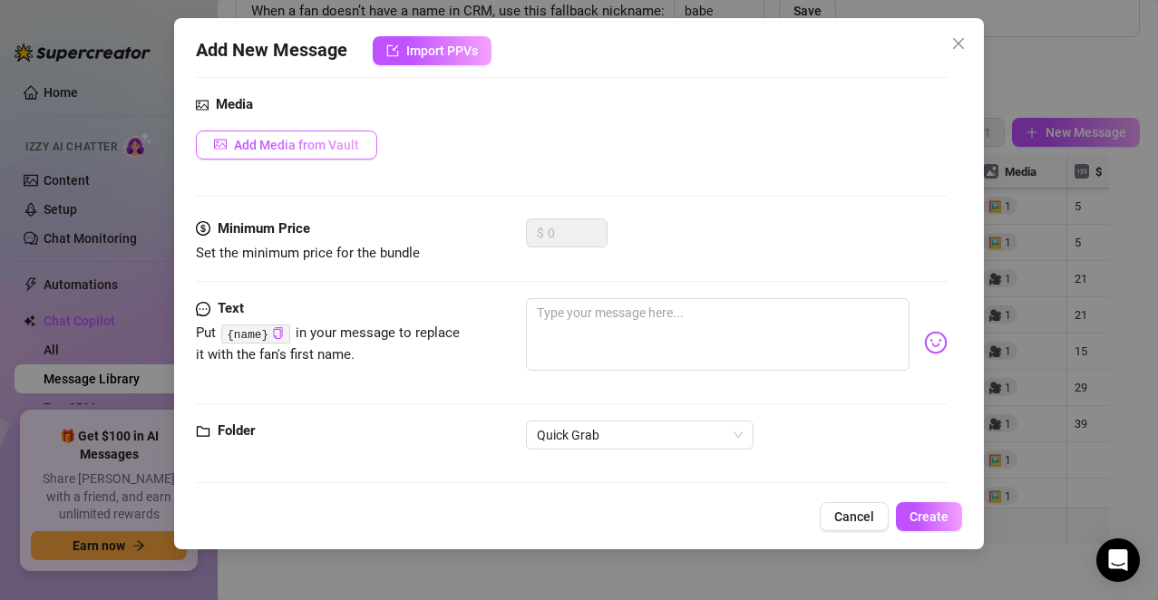
type input "cat4"
click at [352, 146] on span "Add Media from Vault" at bounding box center [296, 145] width 125 height 15
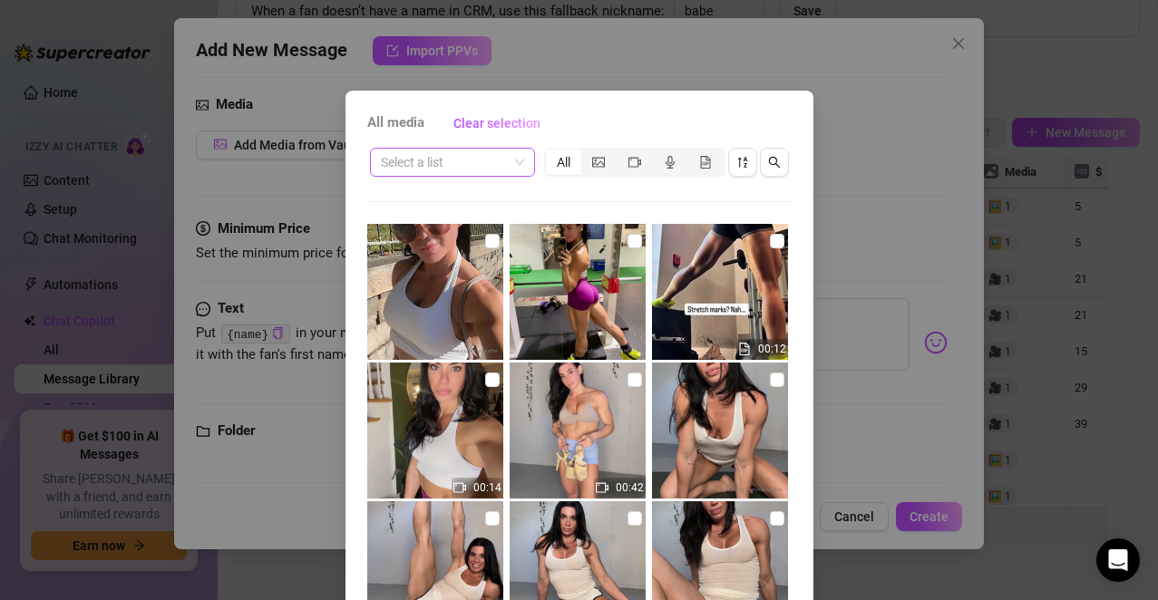
click at [495, 153] on input "search" at bounding box center [444, 162] width 127 height 27
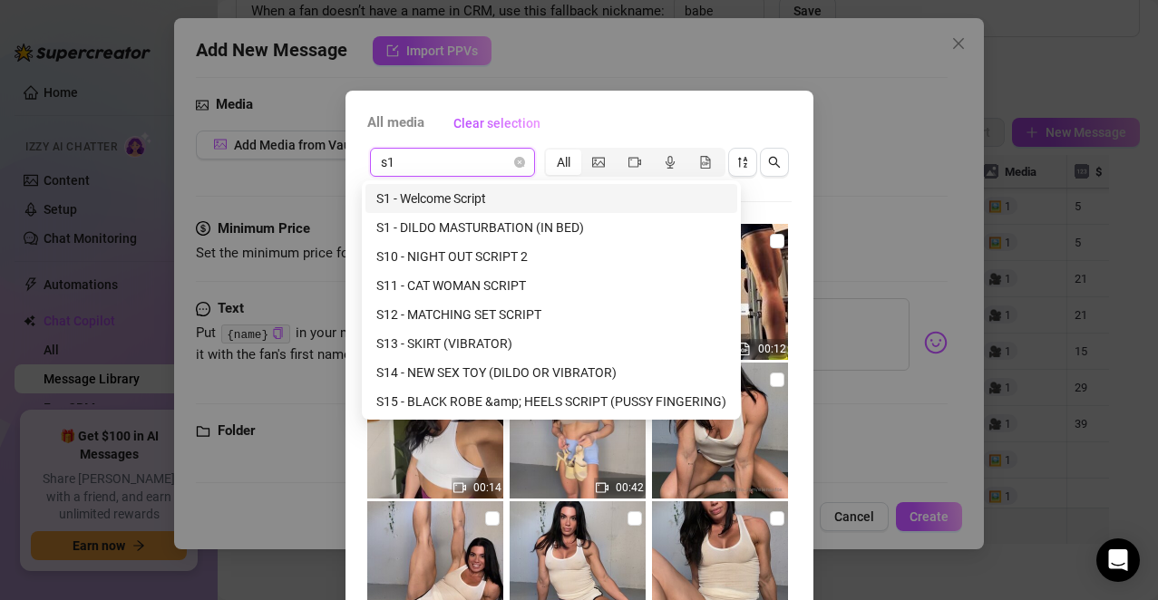
type input "s11"
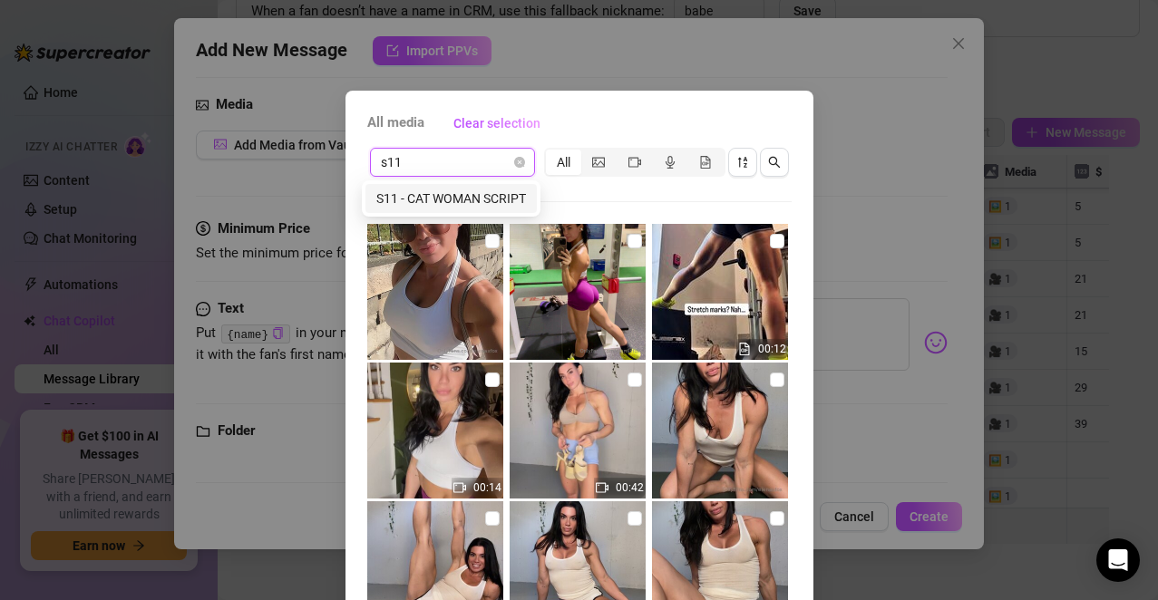
click at [483, 193] on div "S11 - CAT WOMAN SCRIPT" at bounding box center [451, 199] width 150 height 20
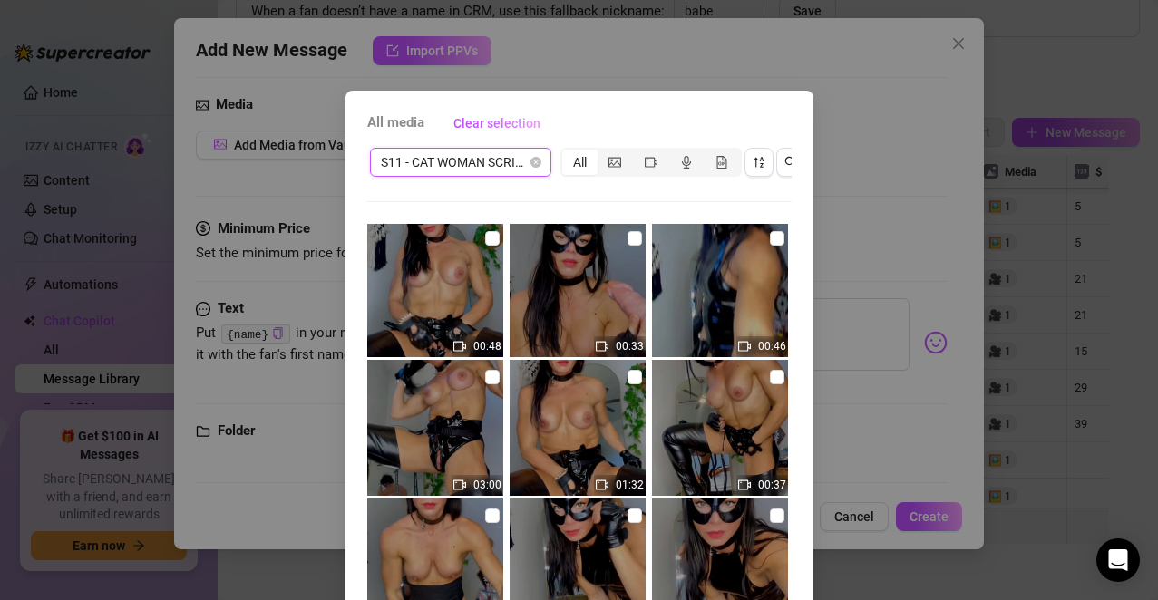
scroll to position [0, 0]
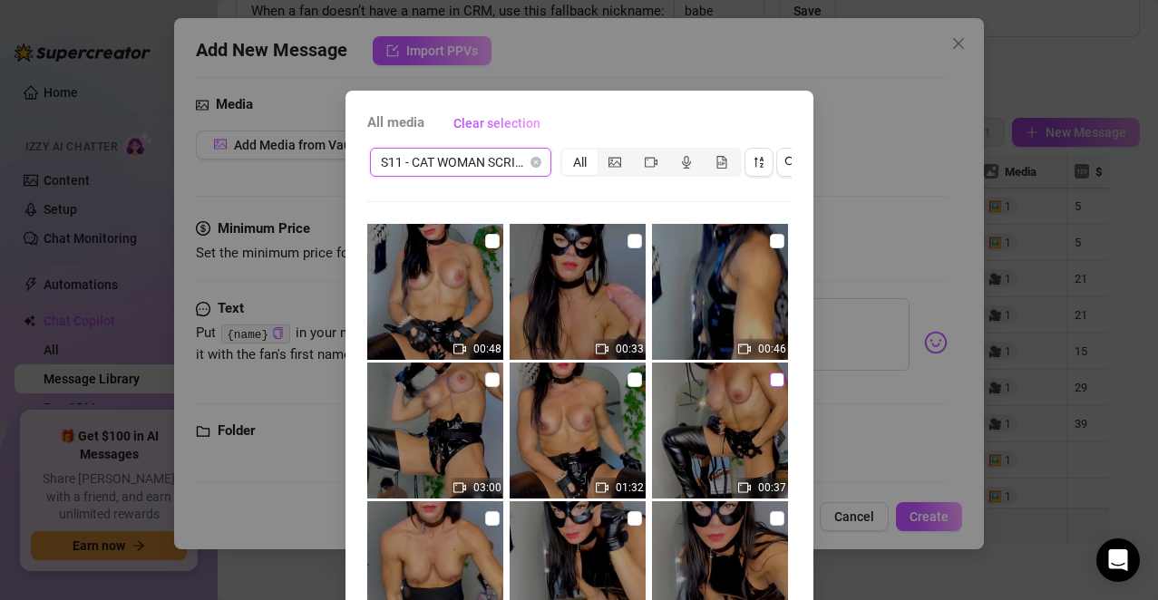
click at [770, 383] on input "checkbox" at bounding box center [777, 380] width 15 height 15
checkbox input "true"
click at [627, 382] on input "checkbox" at bounding box center [634, 380] width 15 height 15
checkbox input "true"
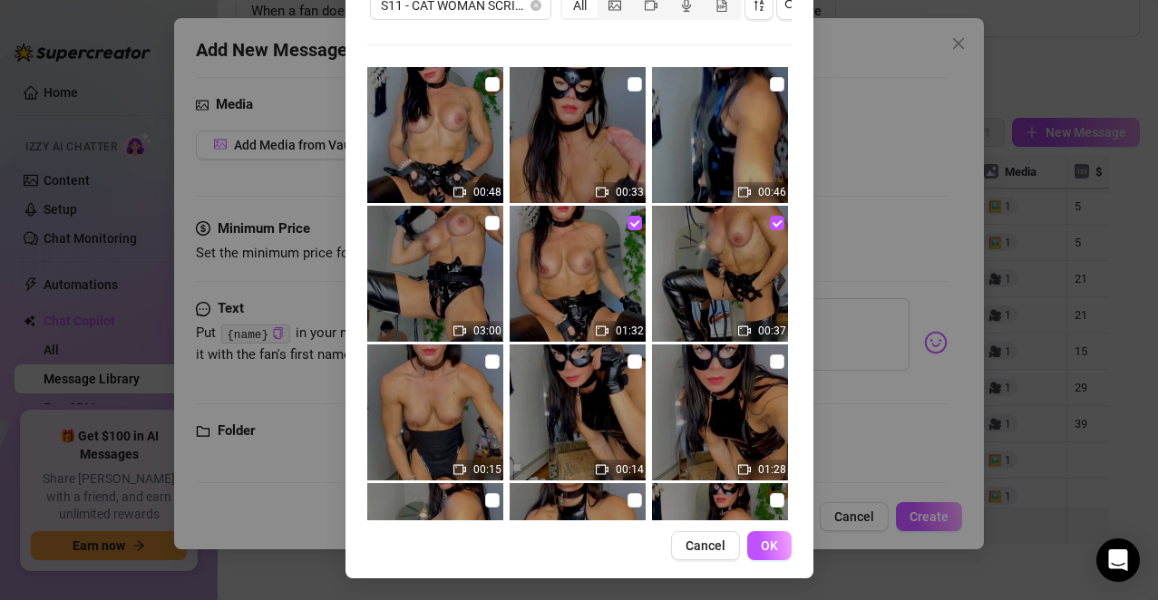
scroll to position [172, 0]
click at [762, 541] on span "OK" at bounding box center [769, 545] width 17 height 15
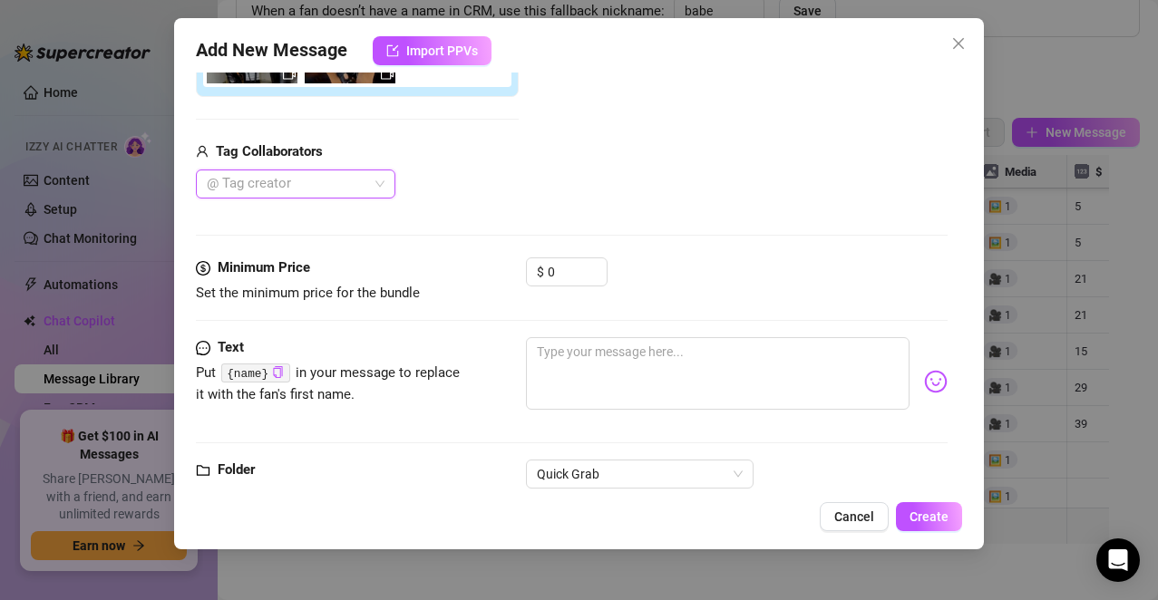
scroll to position [408, 0]
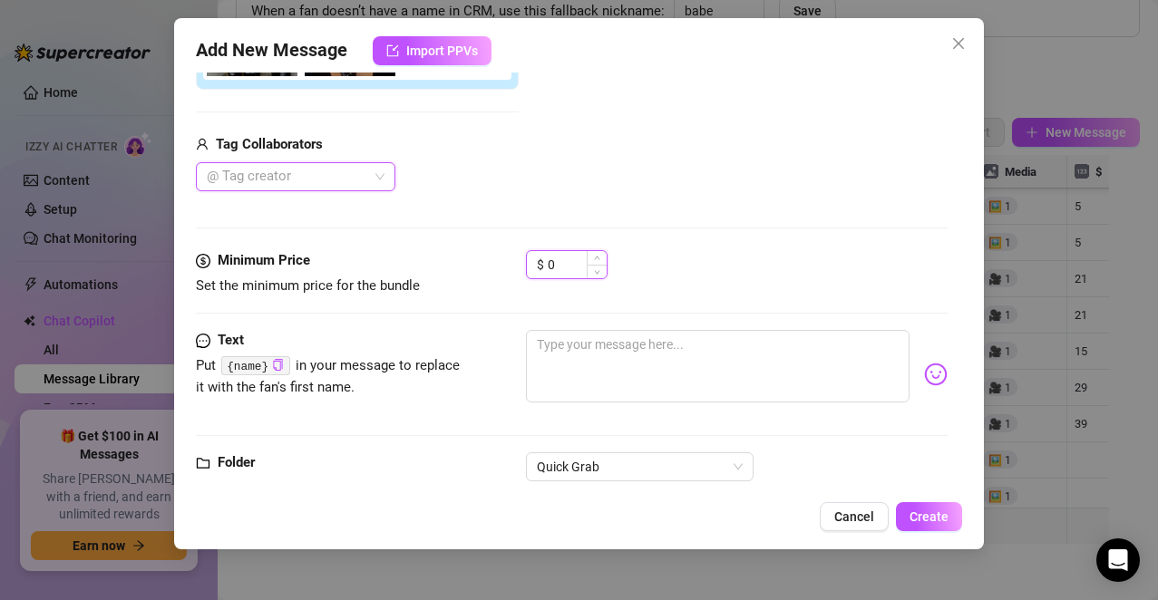
click at [570, 268] on input "0" at bounding box center [577, 264] width 59 height 27
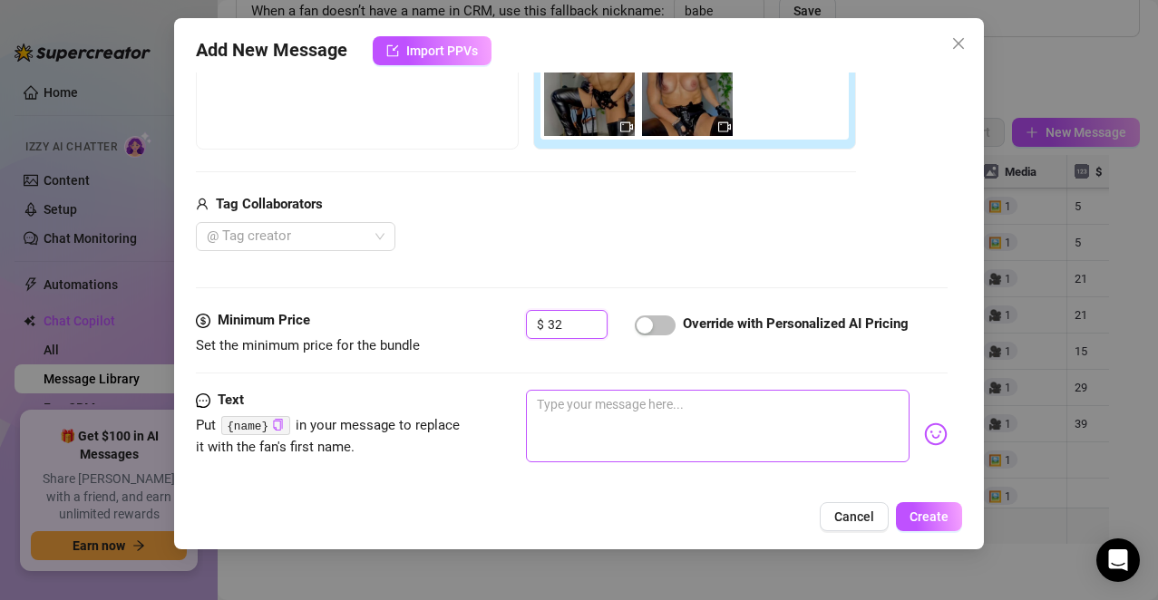
scroll to position [347, 0]
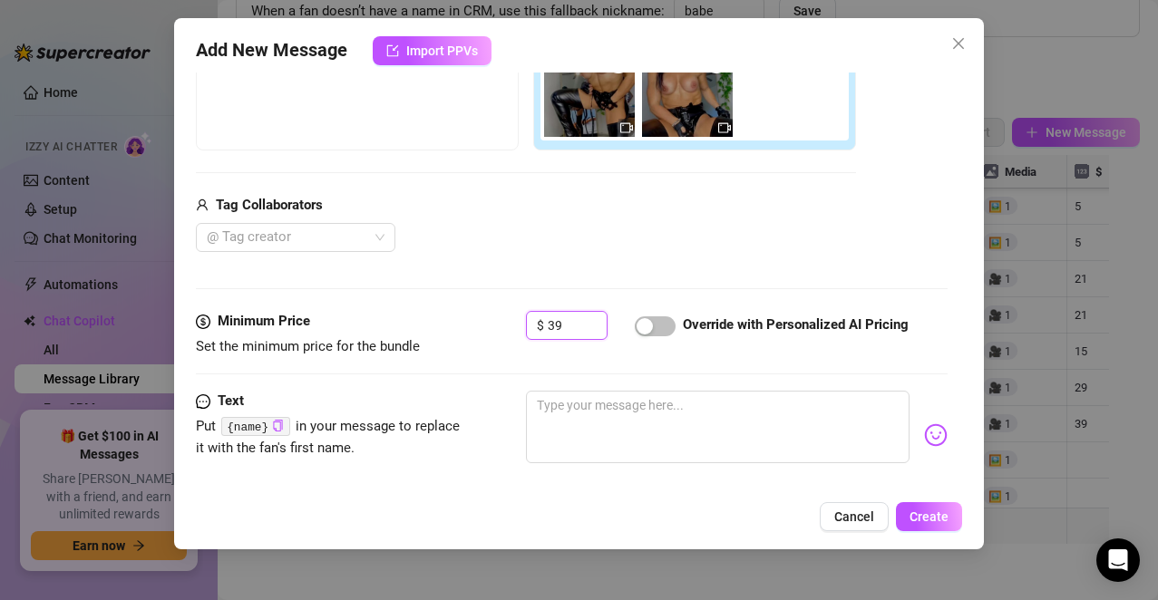
type input "39"
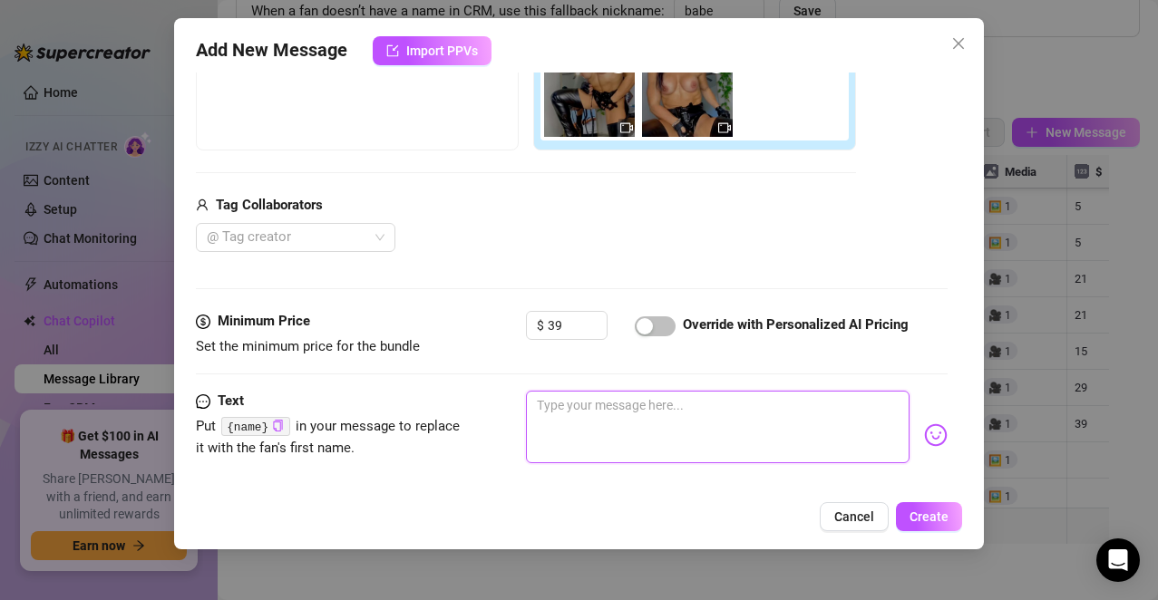
click at [579, 431] on textarea at bounding box center [718, 427] width 384 height 73
paste textarea "Unlock me, darling… if you want to see how deep this kitty’s claws sink in."
type textarea "Unlock me, darling… if you want to see how deep this kitty’s claws sink in."
click at [579, 431] on textarea "Unlock me, darling… if you want to see how deep this kitty’s claws sink in." at bounding box center [718, 427] width 384 height 73
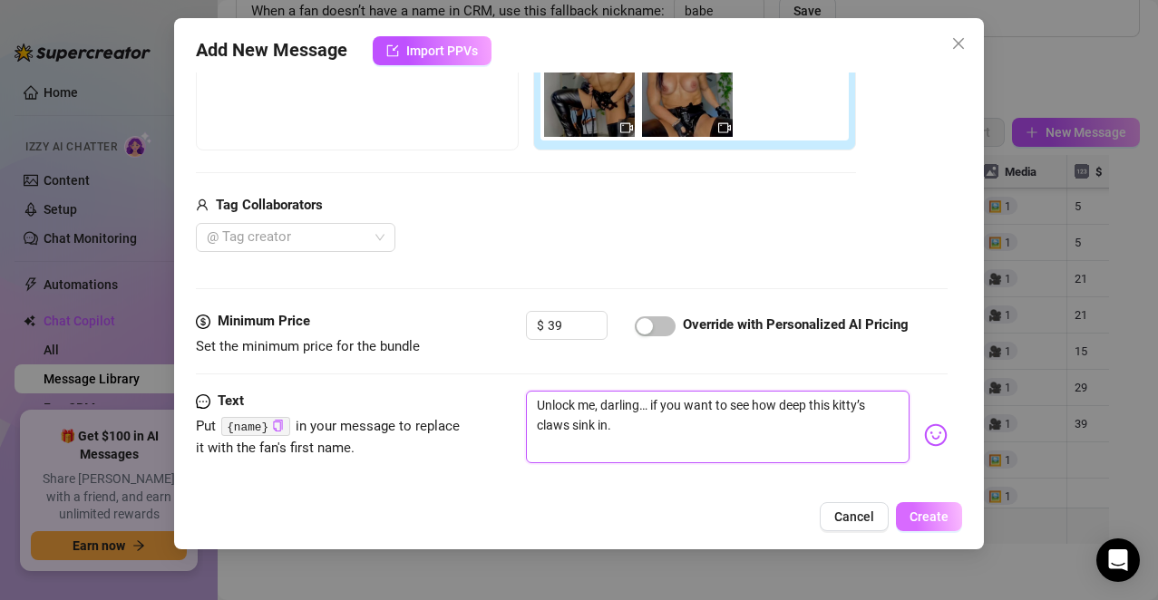
type textarea "Unlock me, darling… if you want to see how deep this kitty’s claws sink in."
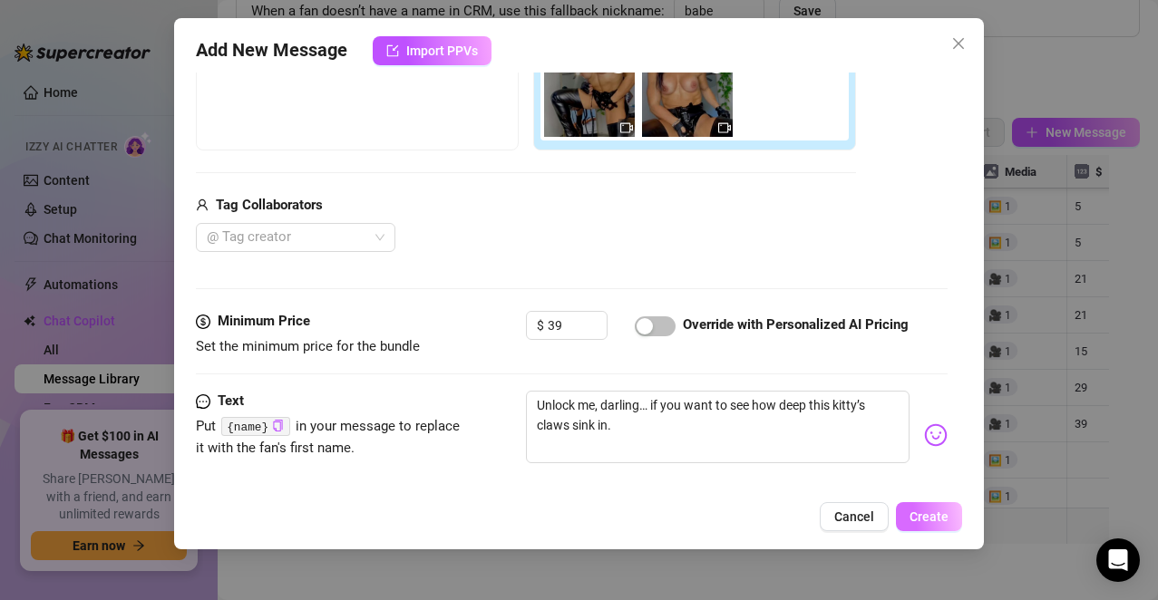
click at [920, 512] on span "Create" at bounding box center [928, 516] width 39 height 15
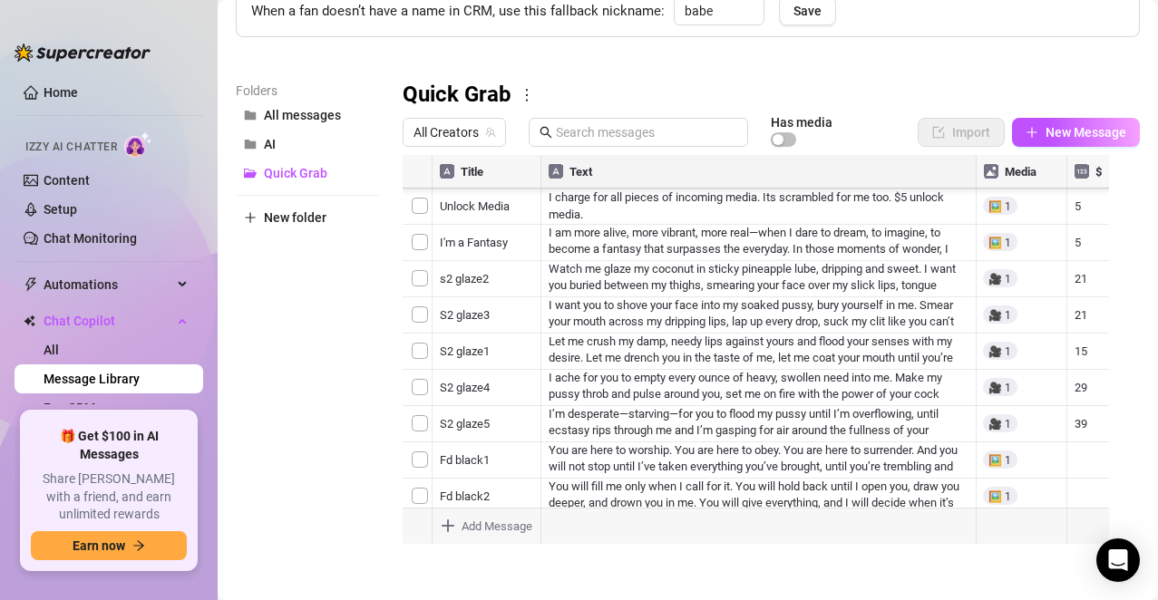
scroll to position [306, 0]
click at [1046, 127] on span "New Message" at bounding box center [1085, 132] width 81 height 15
type textarea "Type your message here..."
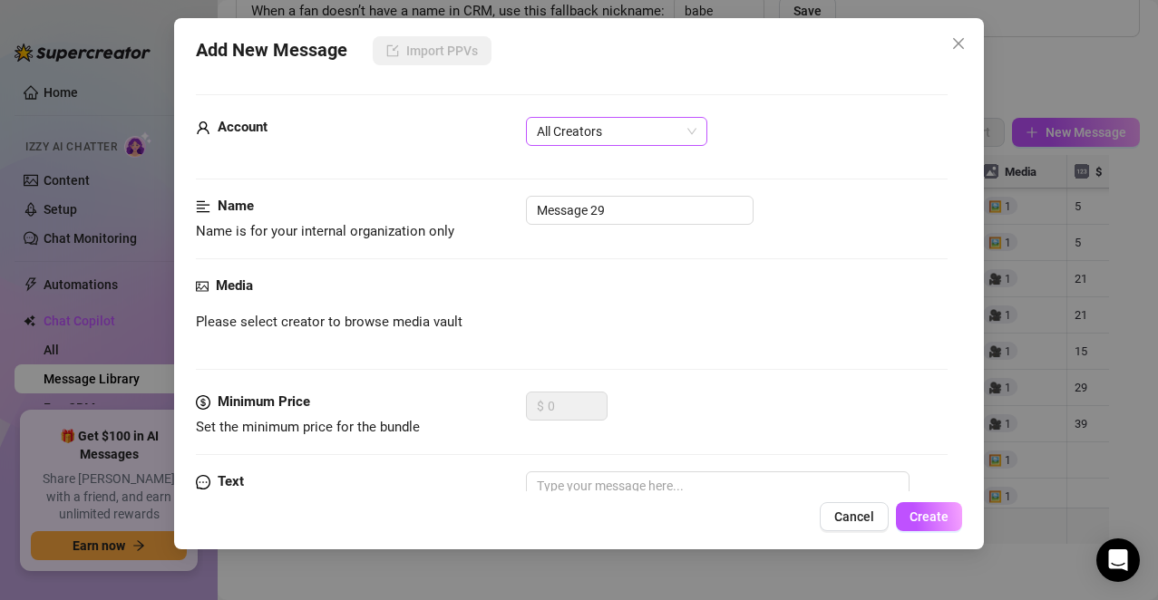
click at [680, 141] on span "All Creators" at bounding box center [617, 131] width 160 height 27
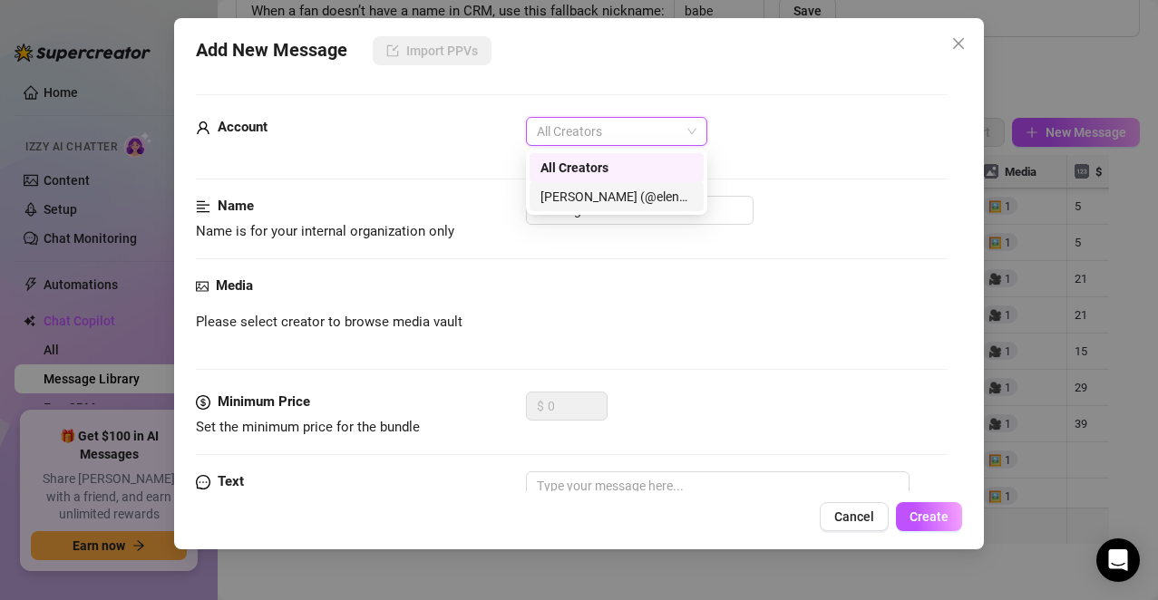
click at [646, 194] on div "[PERSON_NAME] (@elenaxfox)" at bounding box center [616, 197] width 152 height 20
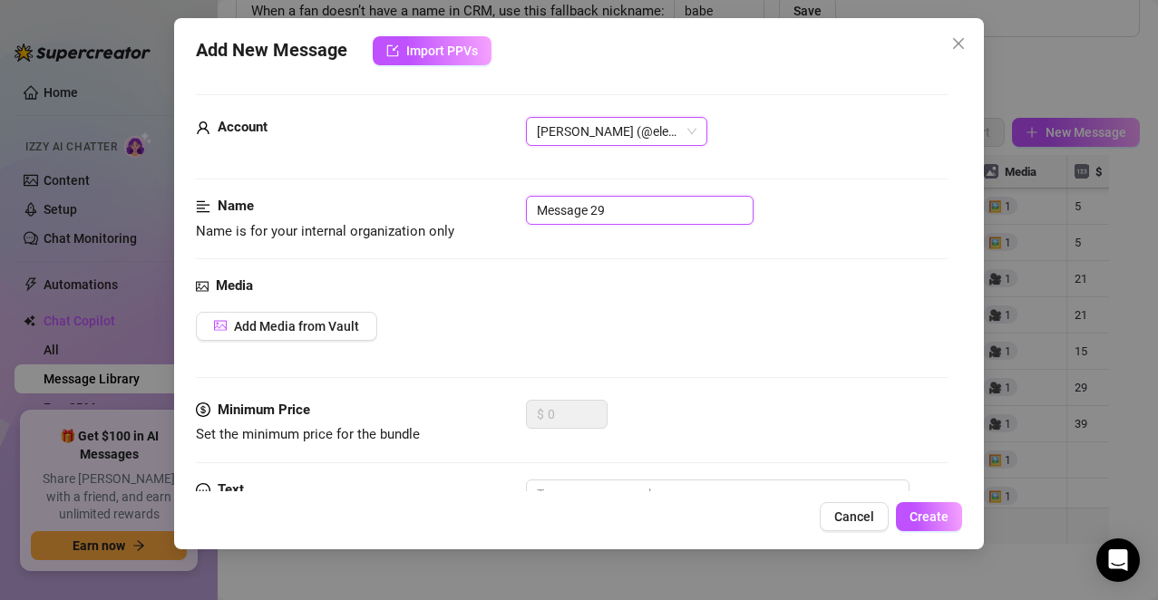
click at [637, 211] on input "Message 29" at bounding box center [640, 210] width 228 height 29
type input "M"
type input "cat5"
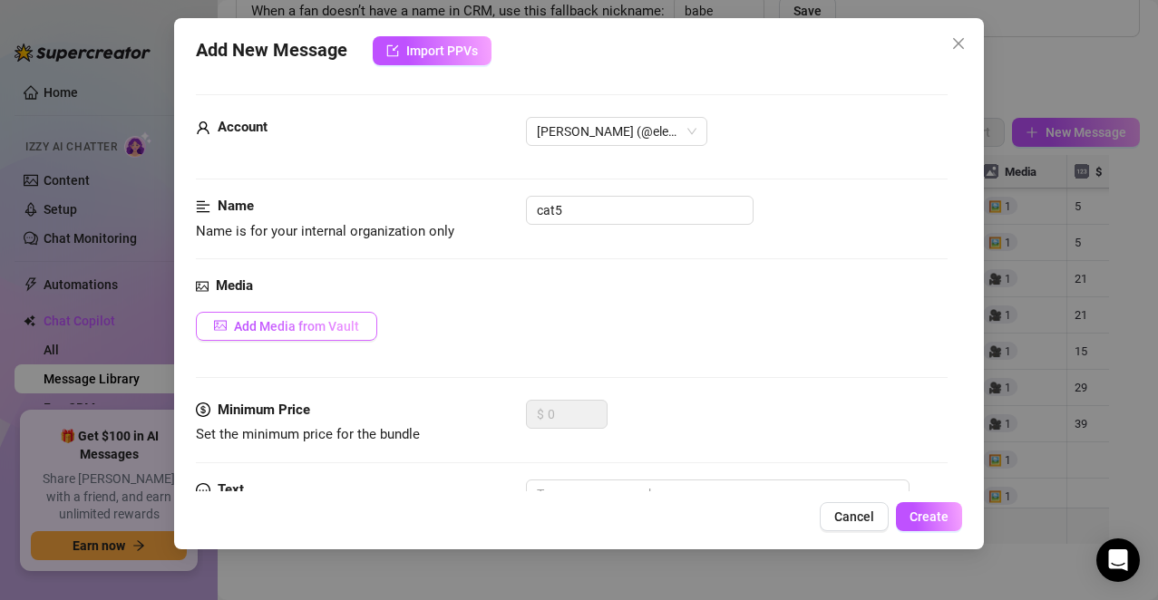
click at [323, 330] on span "Add Media from Vault" at bounding box center [296, 326] width 125 height 15
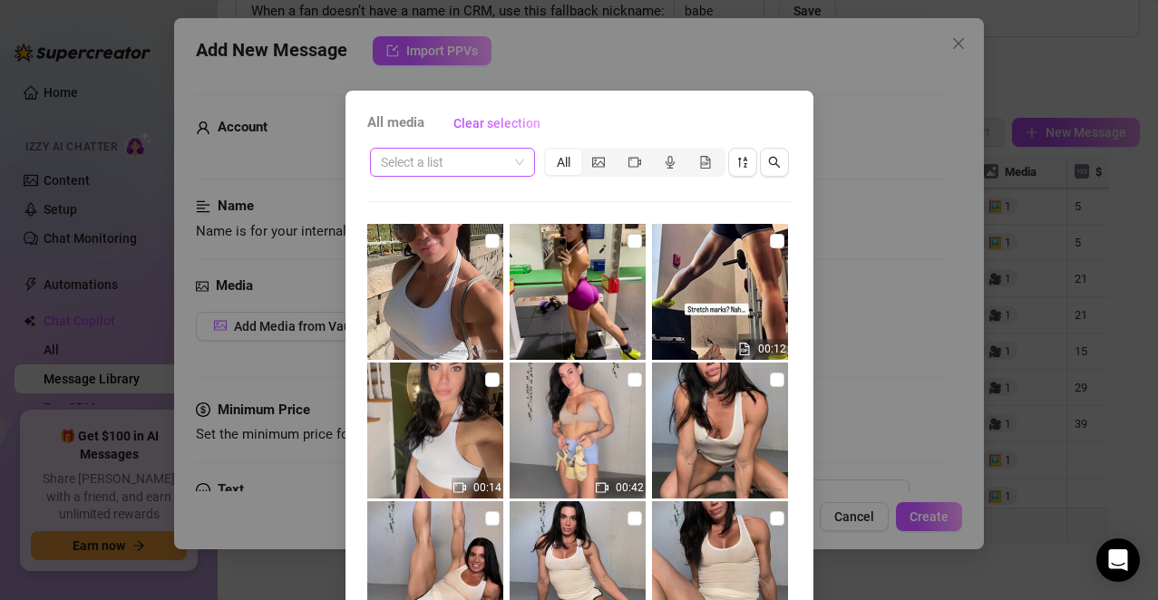
click at [518, 160] on div "Select a list" at bounding box center [452, 162] width 165 height 29
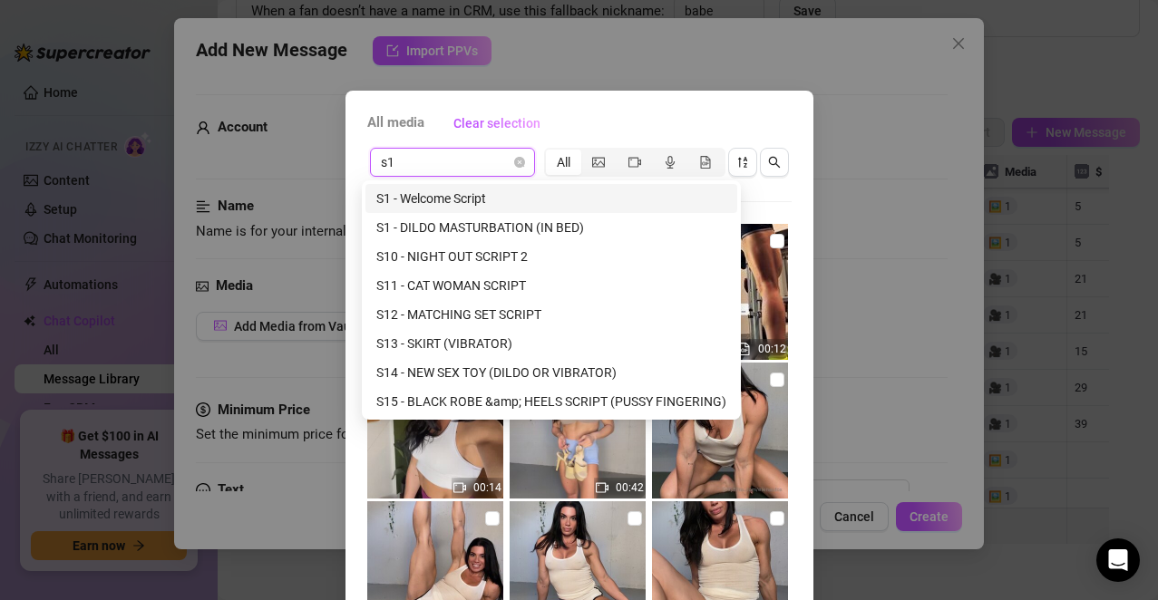
type input "s11"
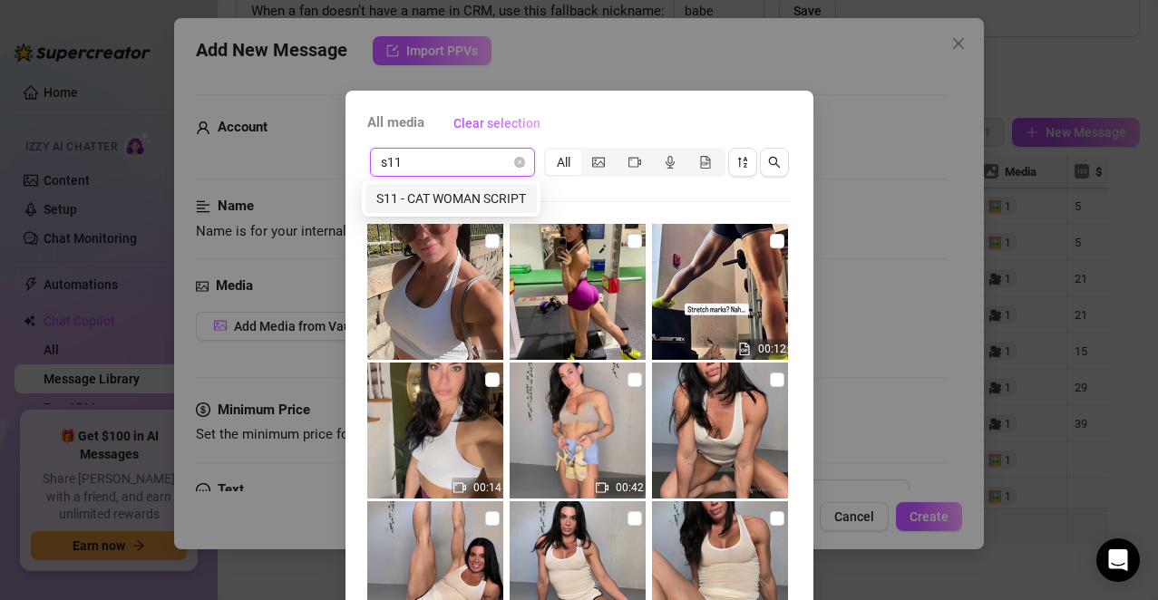
click at [495, 196] on div "S11 - CAT WOMAN SCRIPT" at bounding box center [451, 199] width 150 height 20
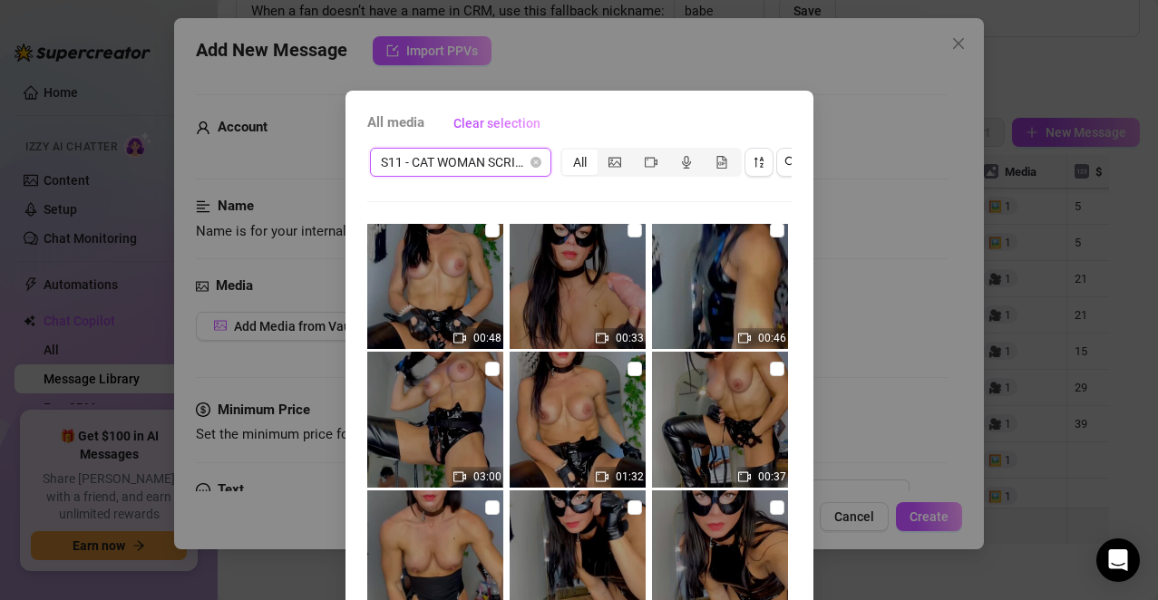
scroll to position [0, 0]
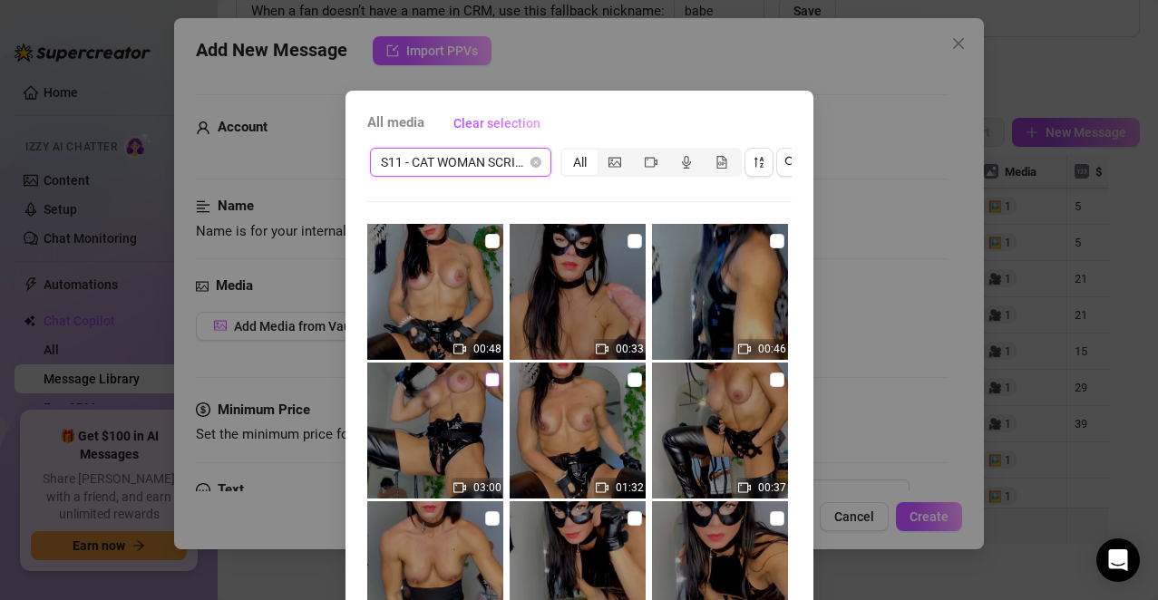
click at [485, 378] on input "checkbox" at bounding box center [492, 380] width 15 height 15
checkbox input "true"
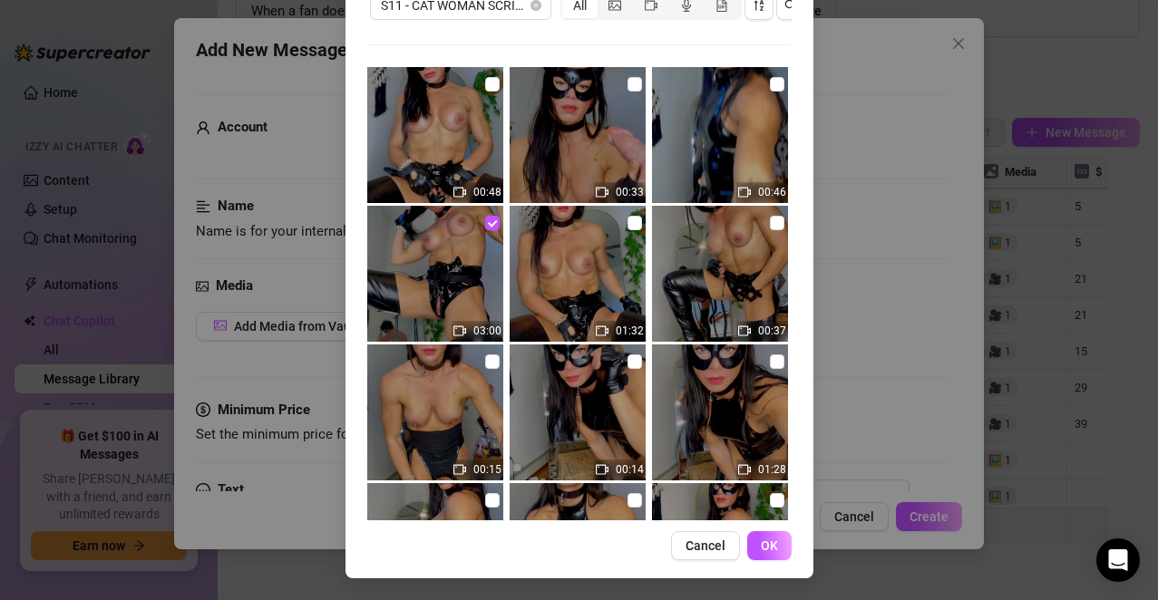
scroll to position [172, 0]
click at [769, 545] on span "OK" at bounding box center [769, 545] width 17 height 15
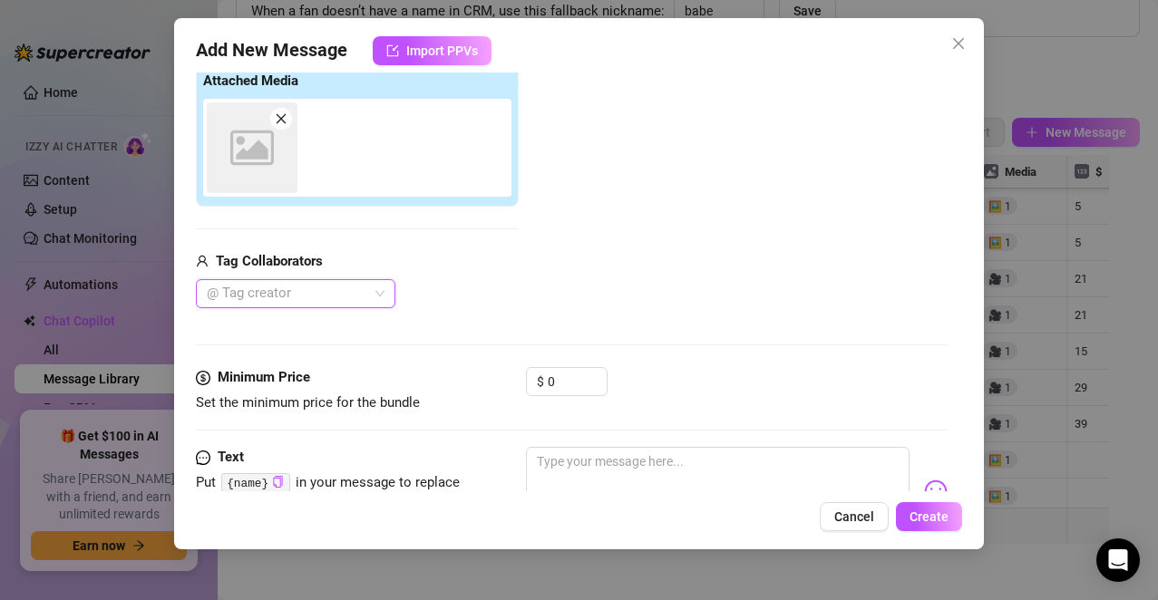
scroll to position [303, 0]
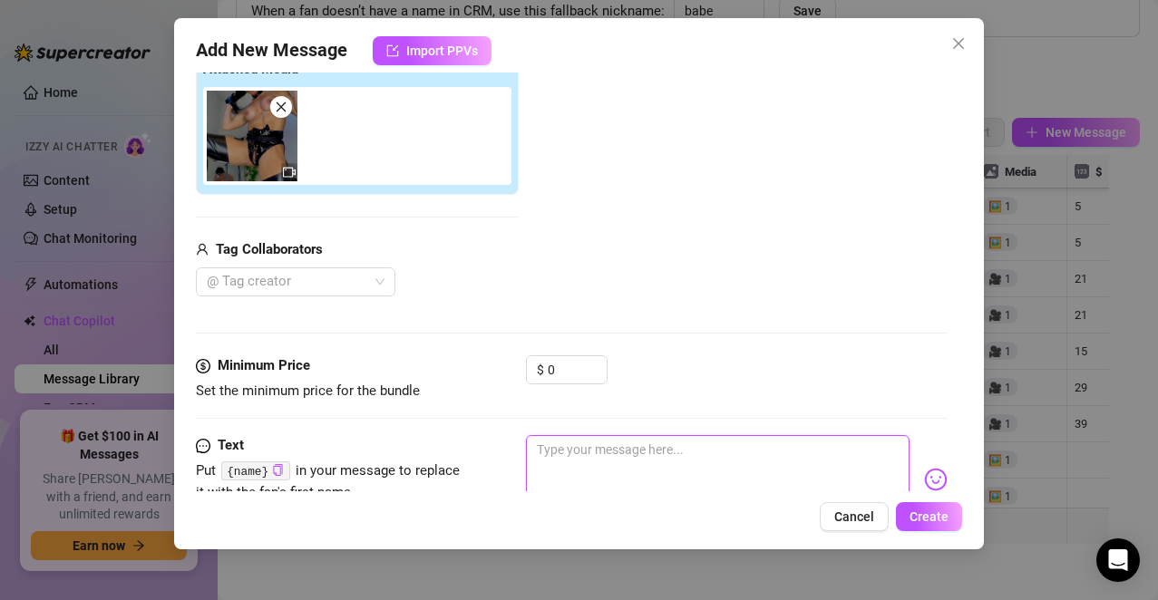
click at [572, 483] on textarea at bounding box center [718, 471] width 384 height 73
type textarea "Y"
type textarea "Yo"
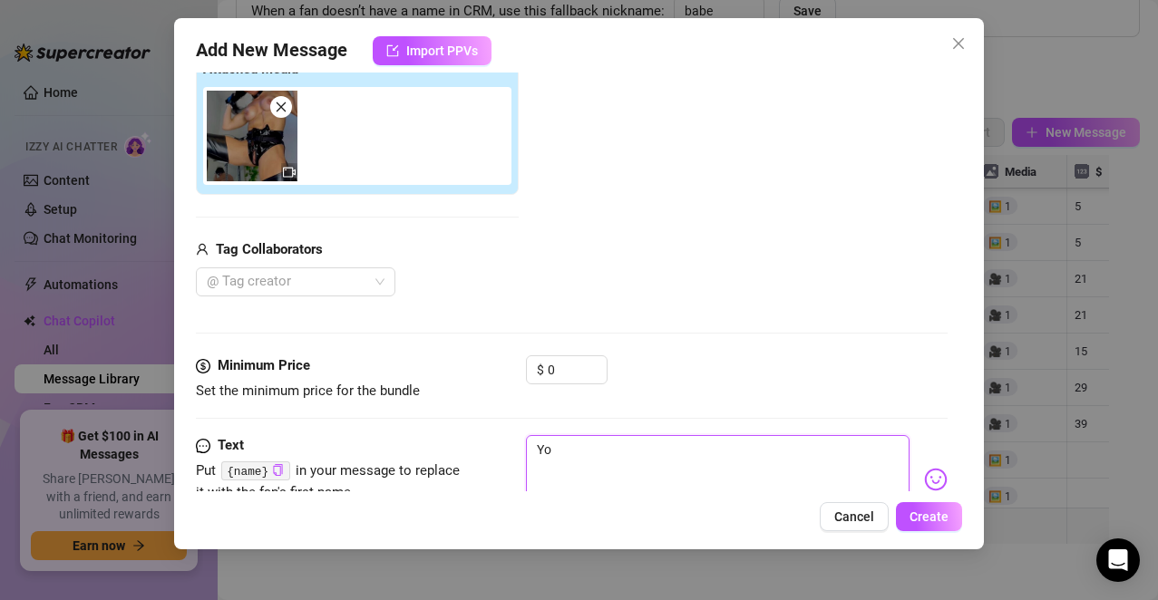
type textarea "You"
type textarea "You f"
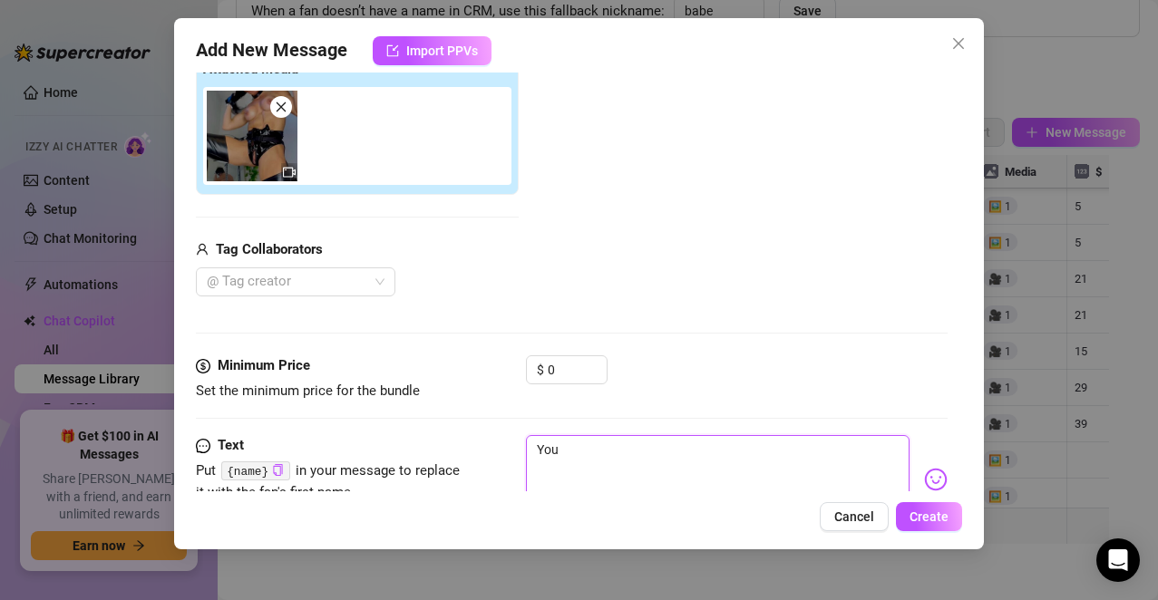
type textarea "You f"
type textarea "You fe"
type textarea "You fee"
type textarea "You feel"
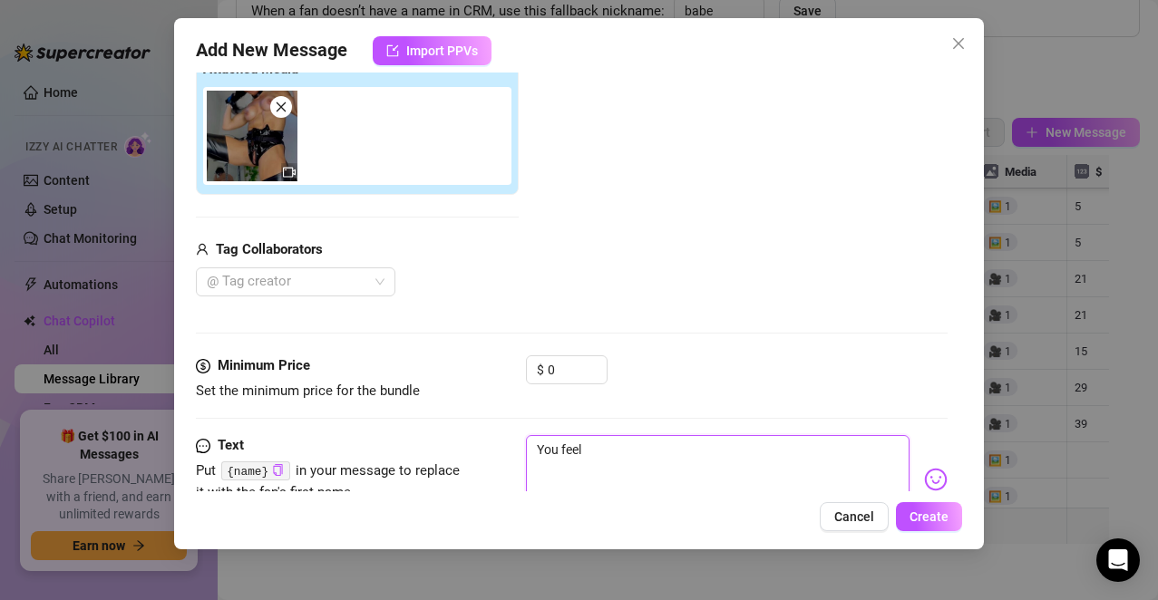
type textarea "You feel"
type textarea "You feel t"
type textarea "You feel th"
type textarea "You feel tha"
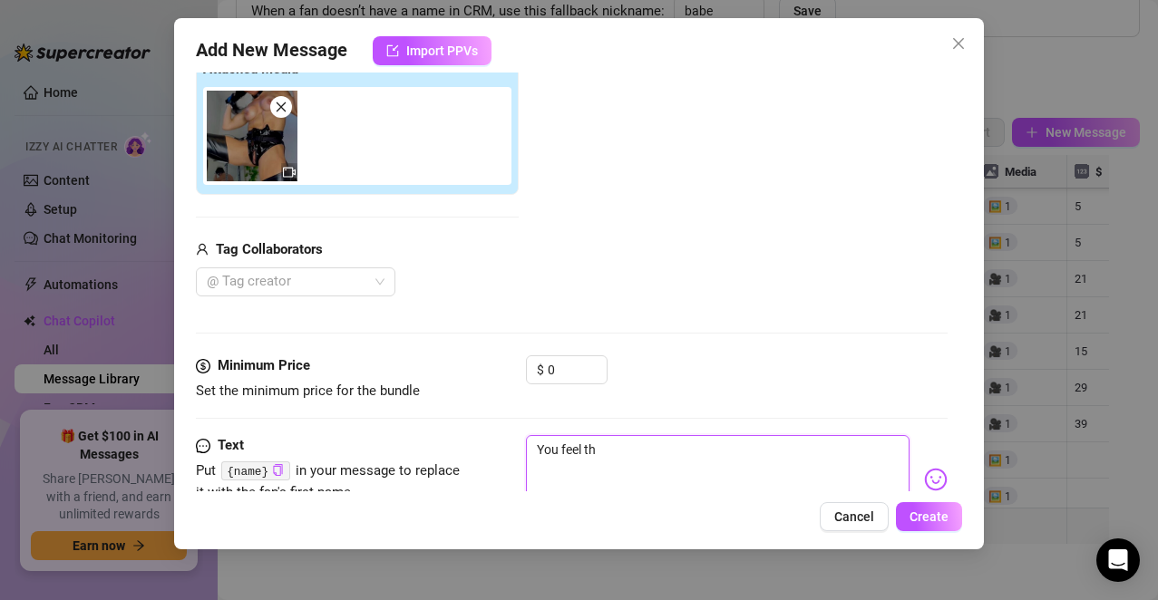
type textarea "You feel tha"
type textarea "You feel that"
type textarea "You feel that?"
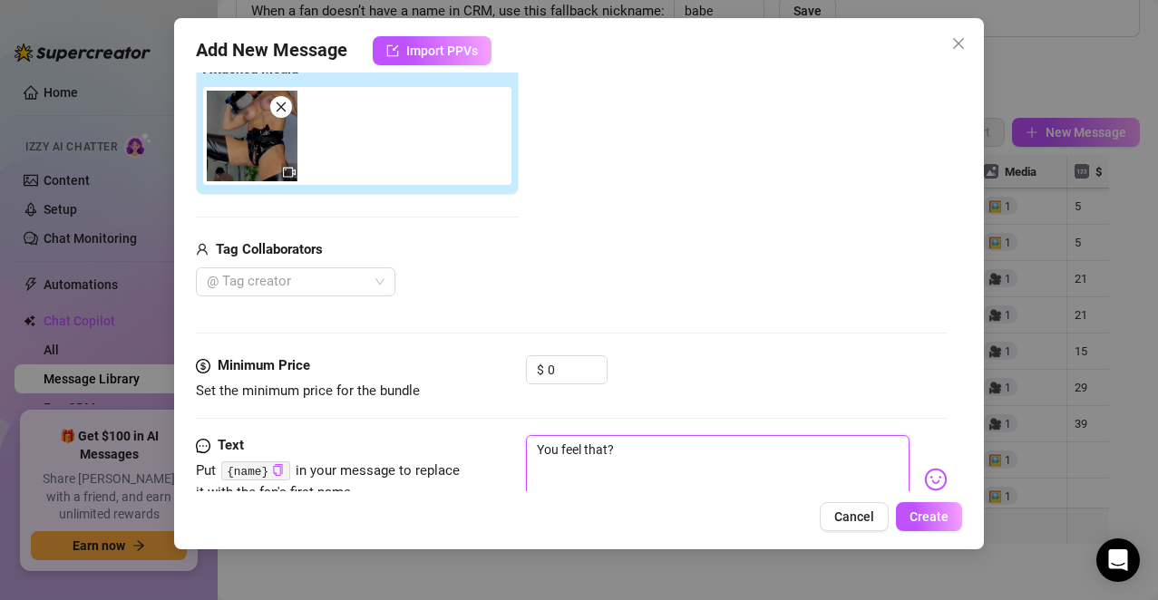
type textarea "You feel that?"
type textarea "You feel that? T"
type textarea "You feel that? Th"
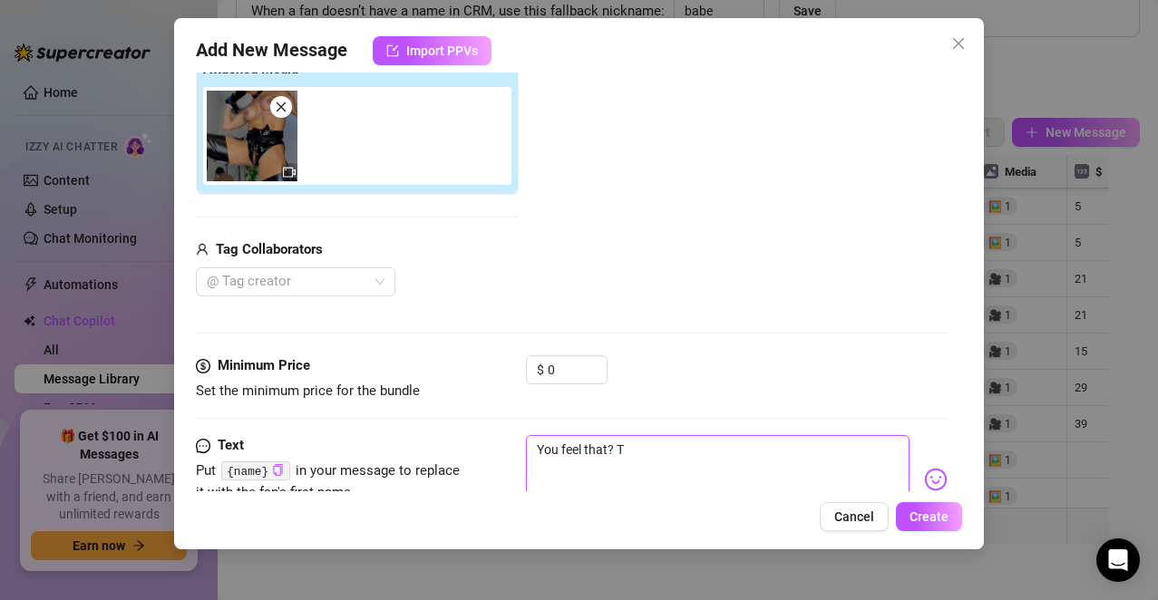
type textarea "You feel that? Th"
type textarea "You feel that? Tha"
type textarea "You feel that? That"
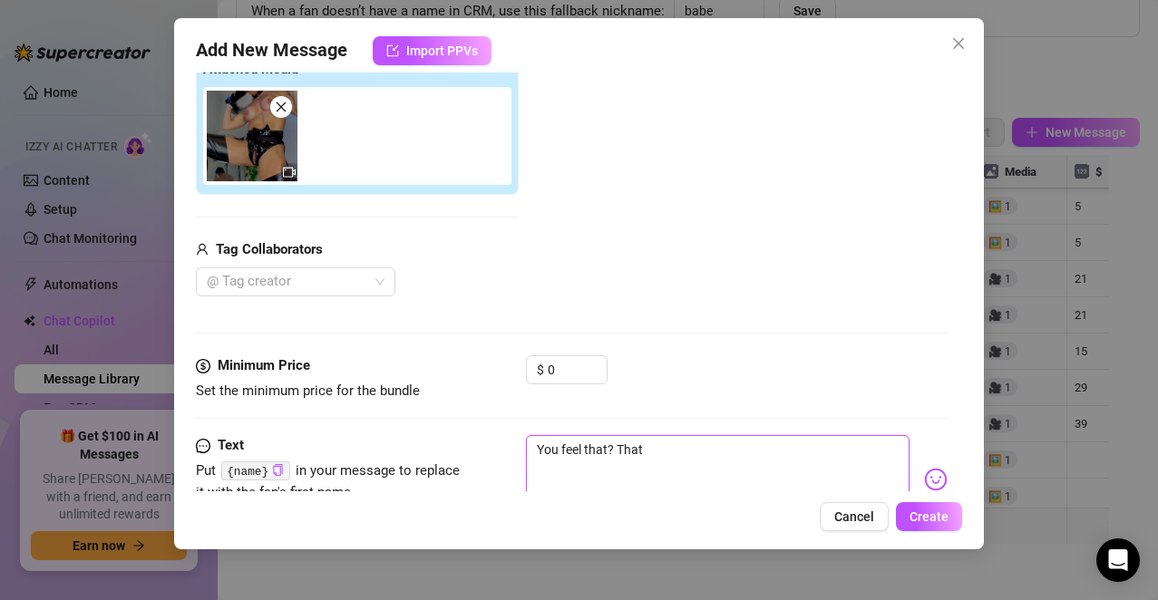
type textarea "You feel that? That'"
type textarea "You feel that? That's"
type textarea "You feel that? That's w"
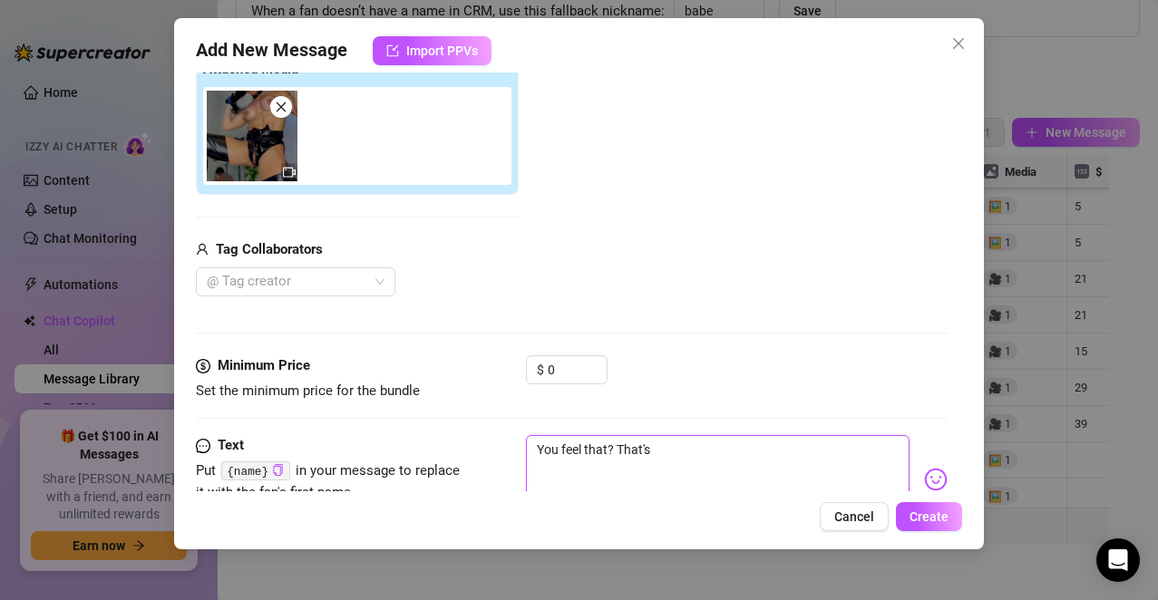
type textarea "You feel that? That's w"
type textarea "You feel that? That's wh"
type textarea "You feel that? That's wha"
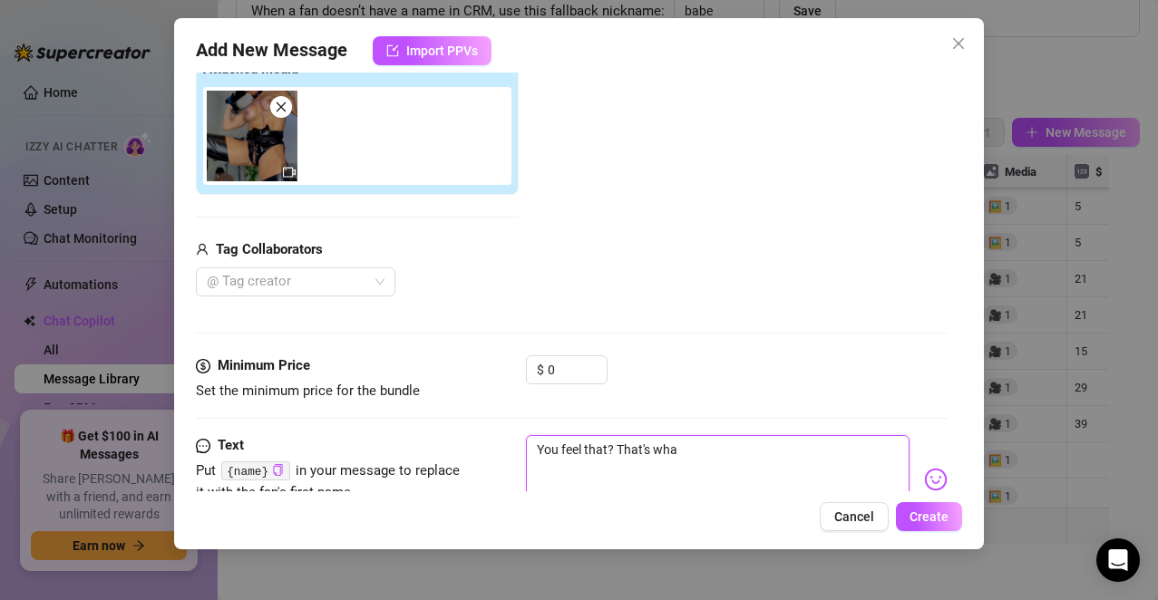
type textarea "You feel that? That's what"
type textarea "You feel that? That's what h"
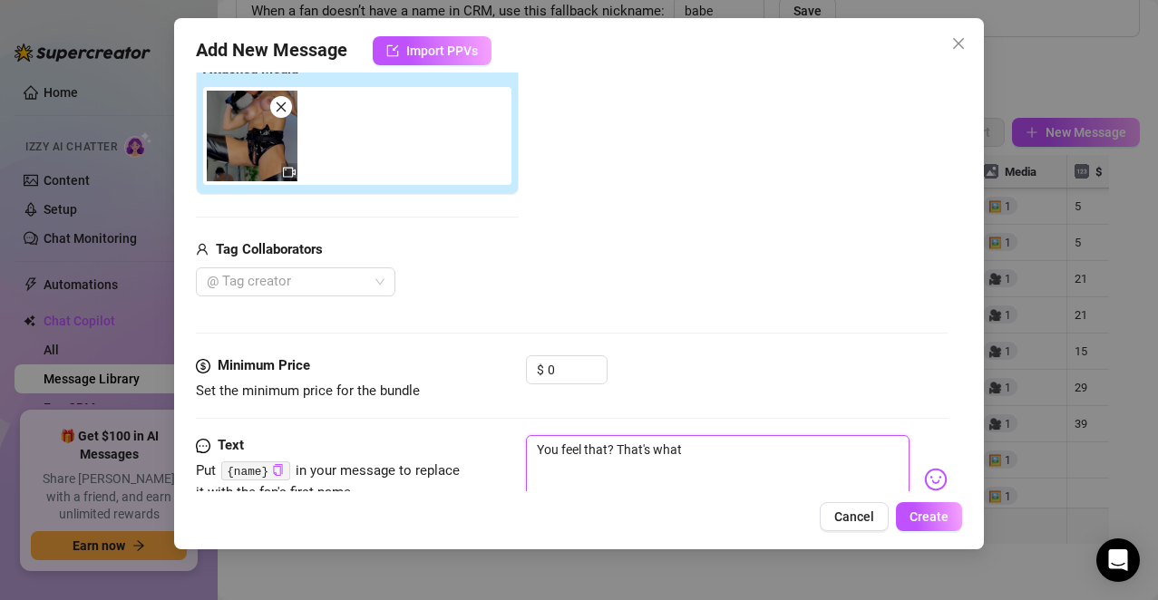
type textarea "You feel that? That's what h"
type textarea "You feel that? That's what ha"
type textarea "You feel that? That's what hap"
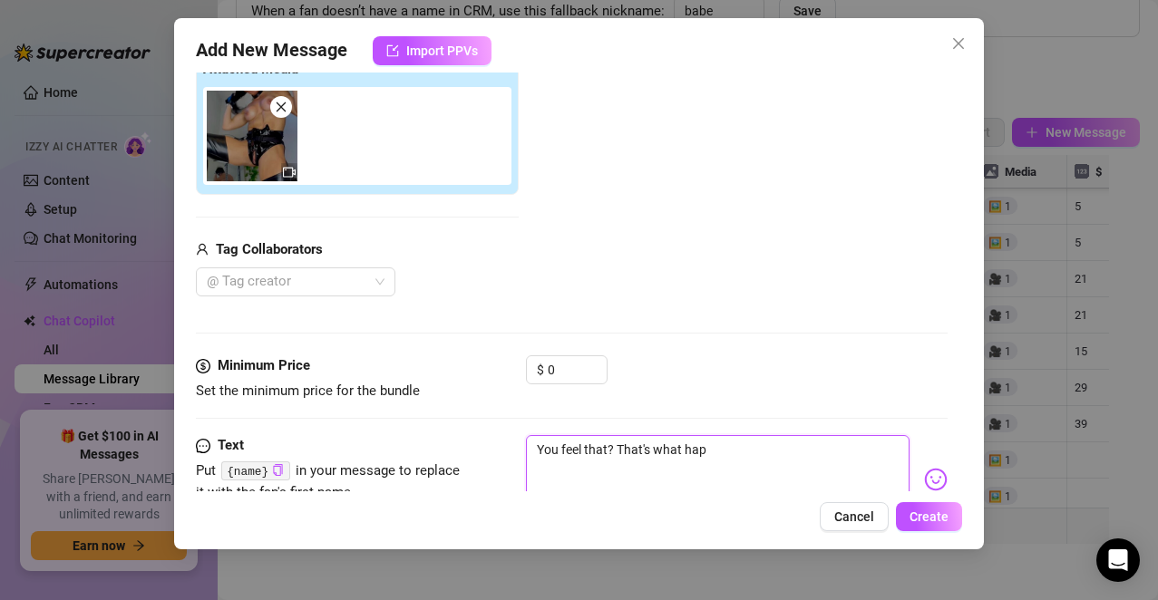
type textarea "You feel that? That's what happ"
type textarea "You feel that? That's what [PERSON_NAME]"
type textarea "You feel that? That's what happen"
type textarea "You feel that? That's what happens"
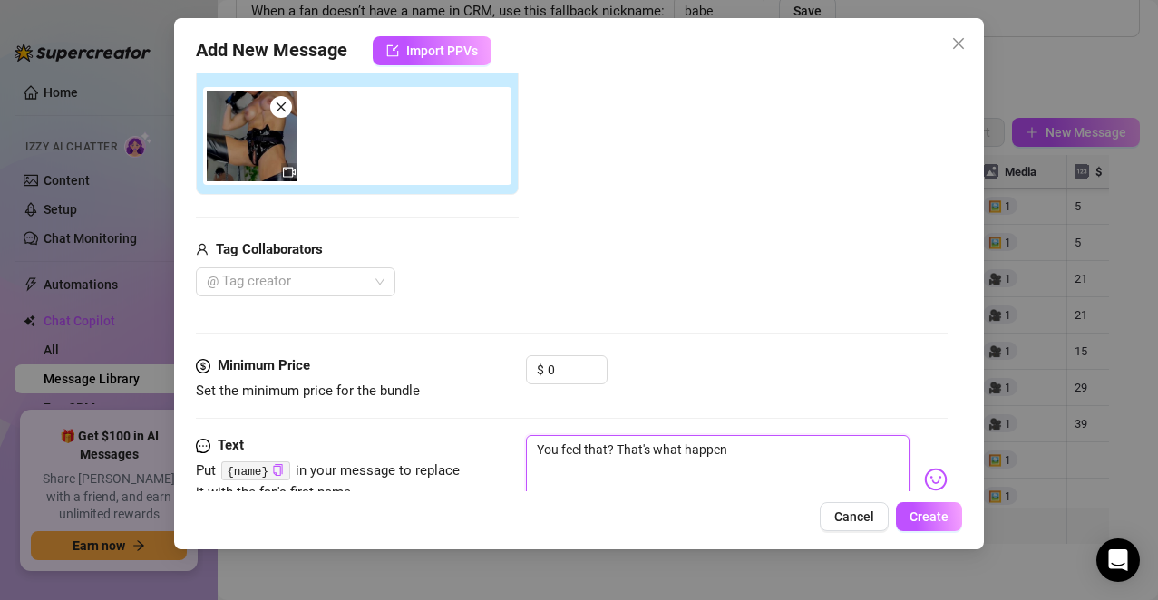
type textarea "You feel that? That's what happens"
type textarea "You feel that? That's what happens w"
type textarea "You feel that? That's what happens wh"
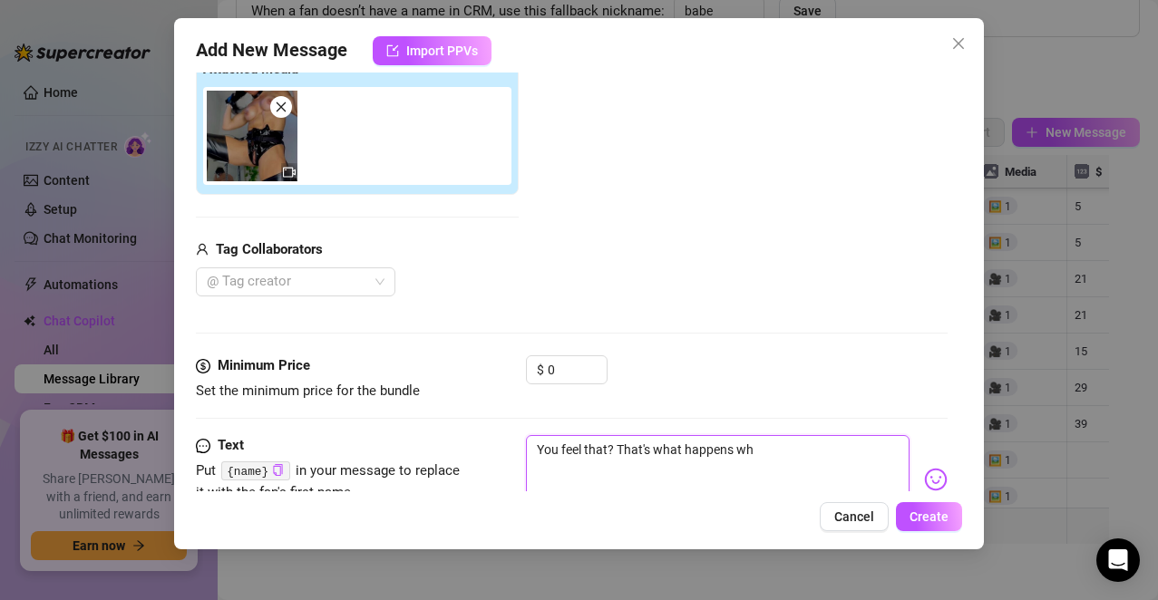
type textarea "You feel that? That's what happens wh"
type textarea "You feel that? That's what happens whe"
type textarea "You feel that? That's what happens when"
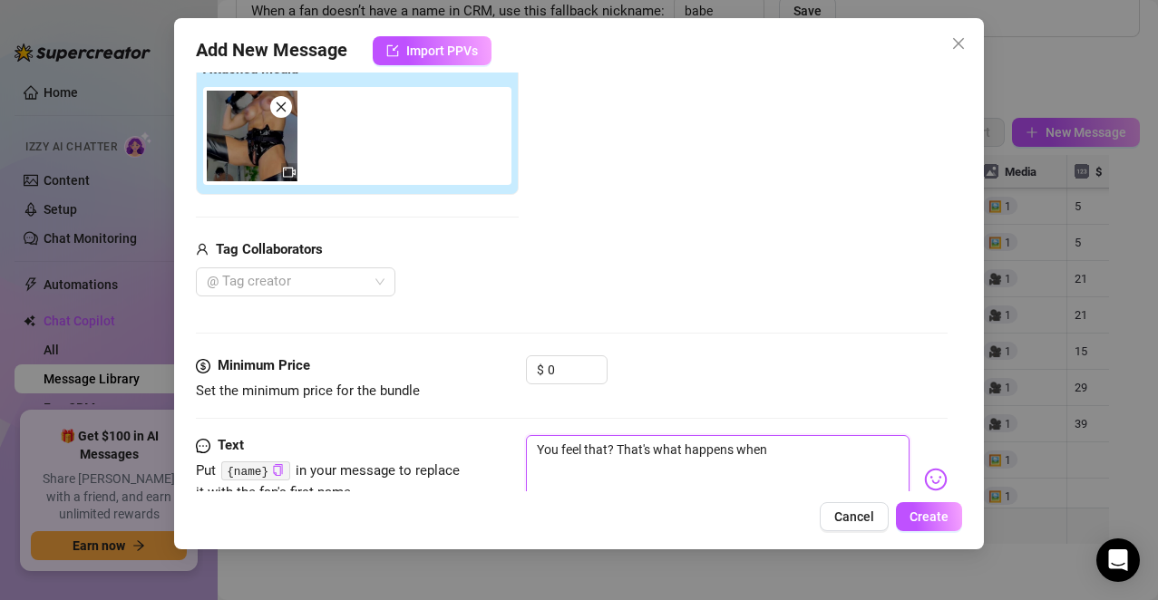
type textarea "You feel that? That's what happens when"
type textarea "You feel that? That's what happens when y"
type textarea "You feel that? That's what happens when yo"
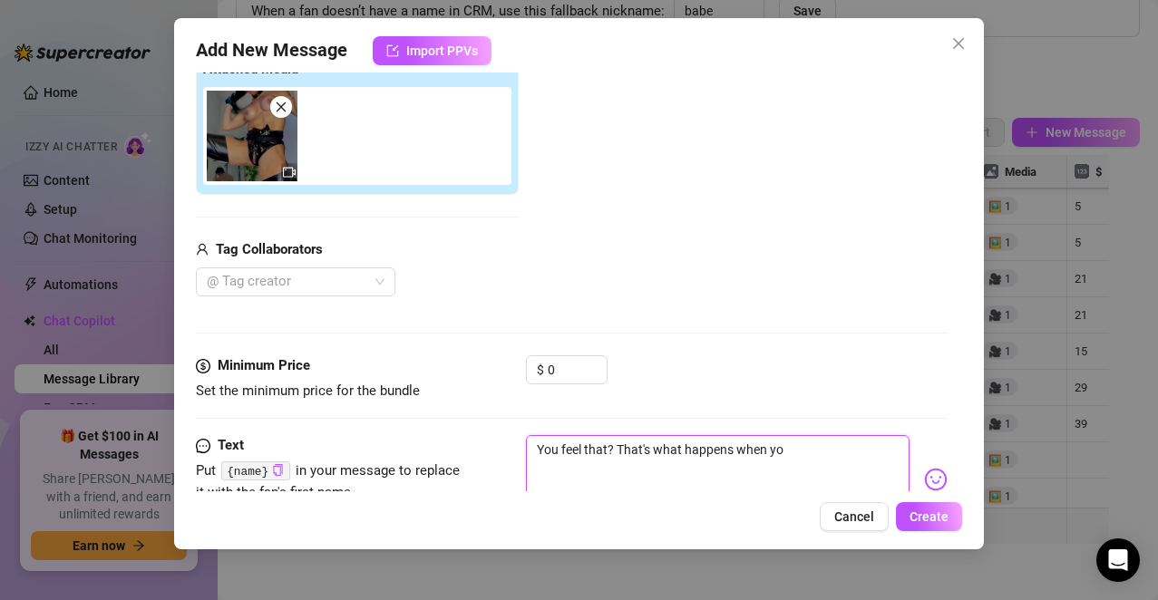
type textarea "You feel that? That's what happens when you"
type textarea "You feel that? That's what happens when you'"
type textarea "You feel that? That's what happens when you'v"
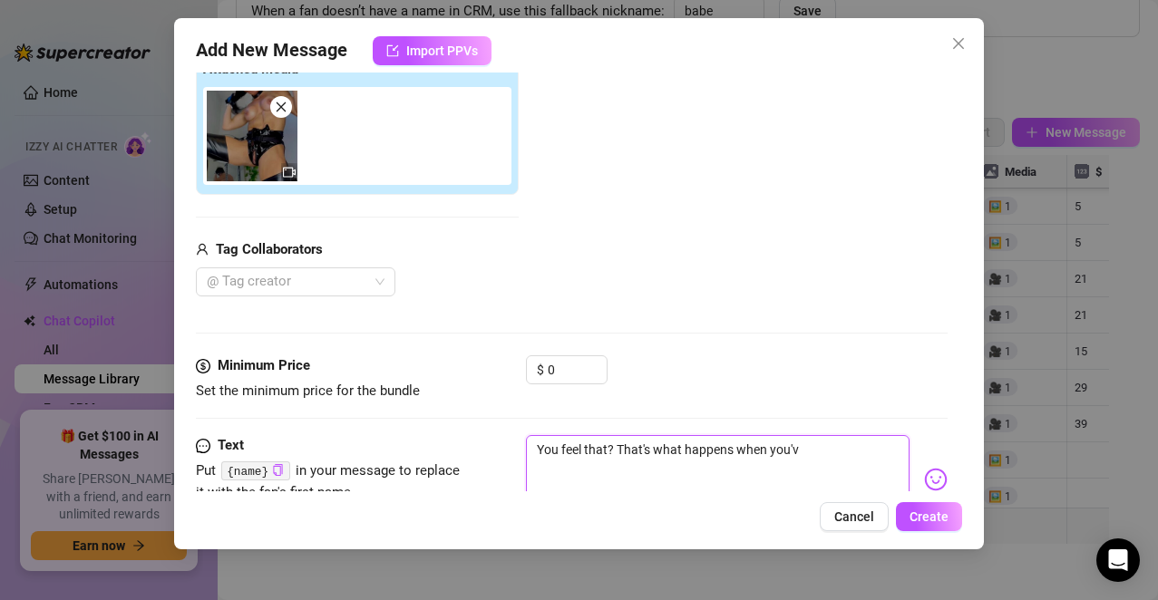
type textarea "You feel that? That's what happens when you've"
type textarea "You feel that? That's what happens when you've b"
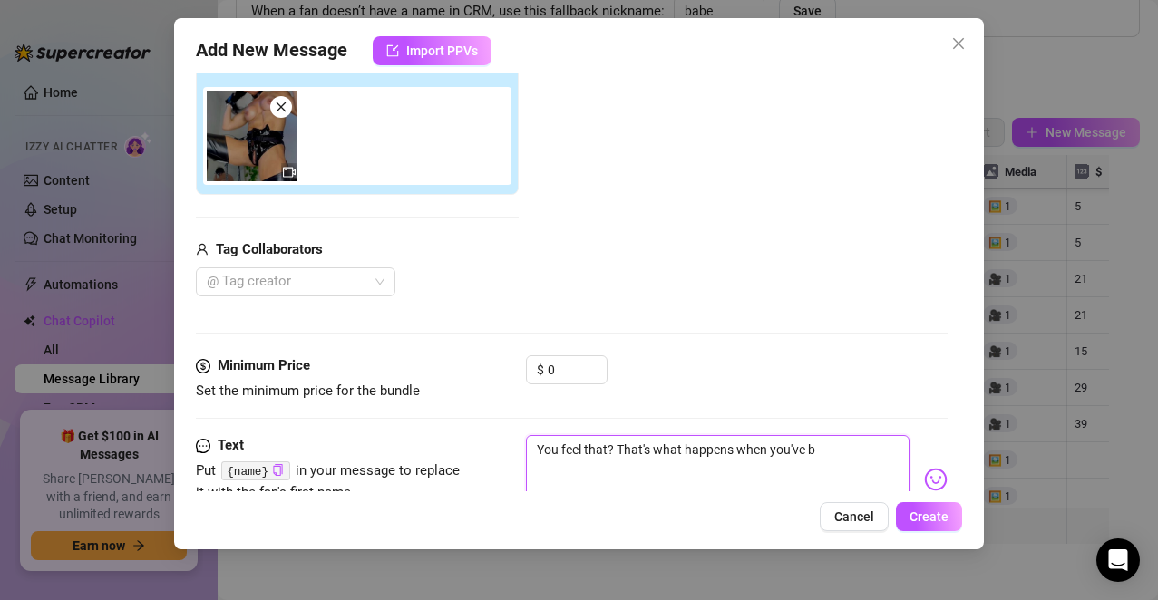
type textarea "You feel that? That's what happens when you've be"
type textarea "You feel that? That's what happens when you've bee"
type textarea "You feel that? That's what happens when you've been"
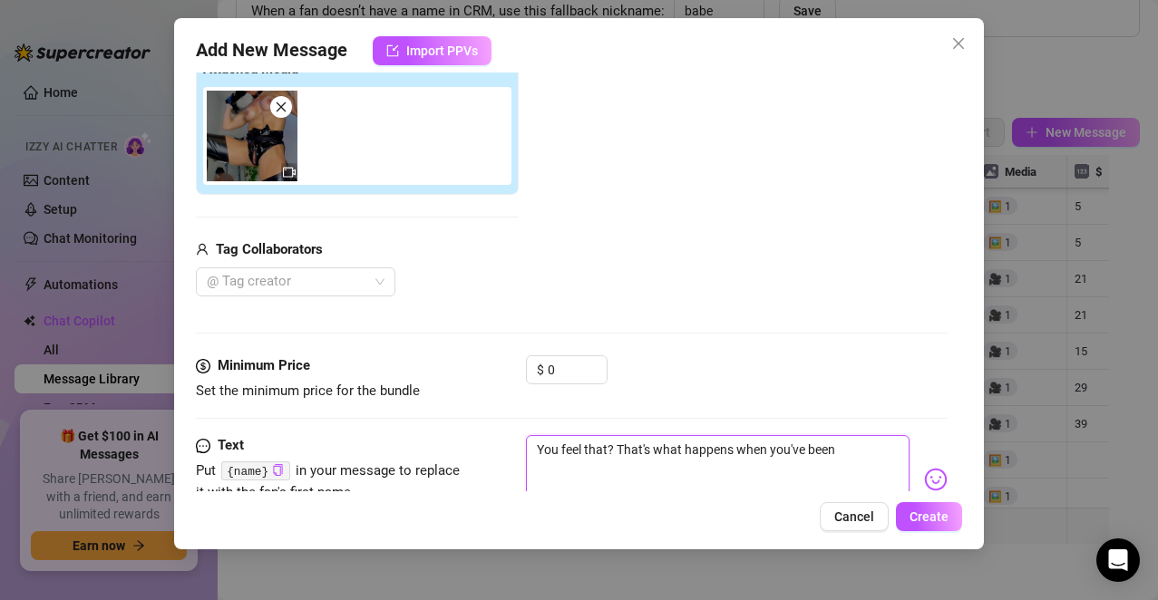
type textarea "You feel that? That's what happens when you've been"
type textarea "You feel that? That's what happens when you've been c"
type textarea "You feel that? That's what happens when you've been ca"
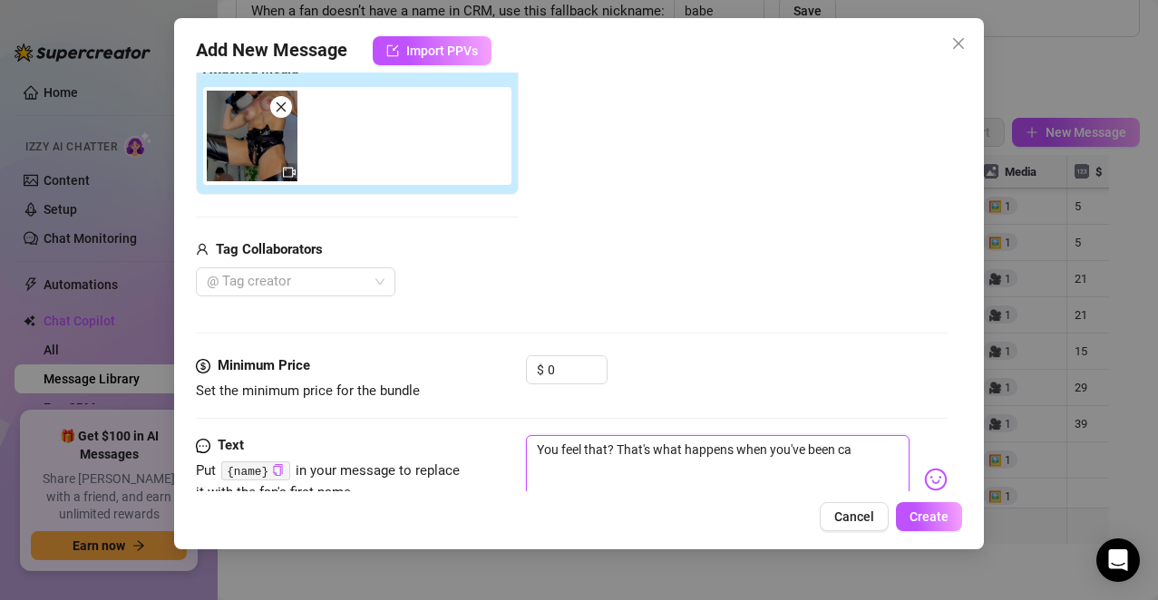
type textarea "You feel that? That's what happens when you've been cau"
type textarea "You feel that? That's what happens when you've been caug"
type textarea "You feel that? That's what happens when you've been caugh"
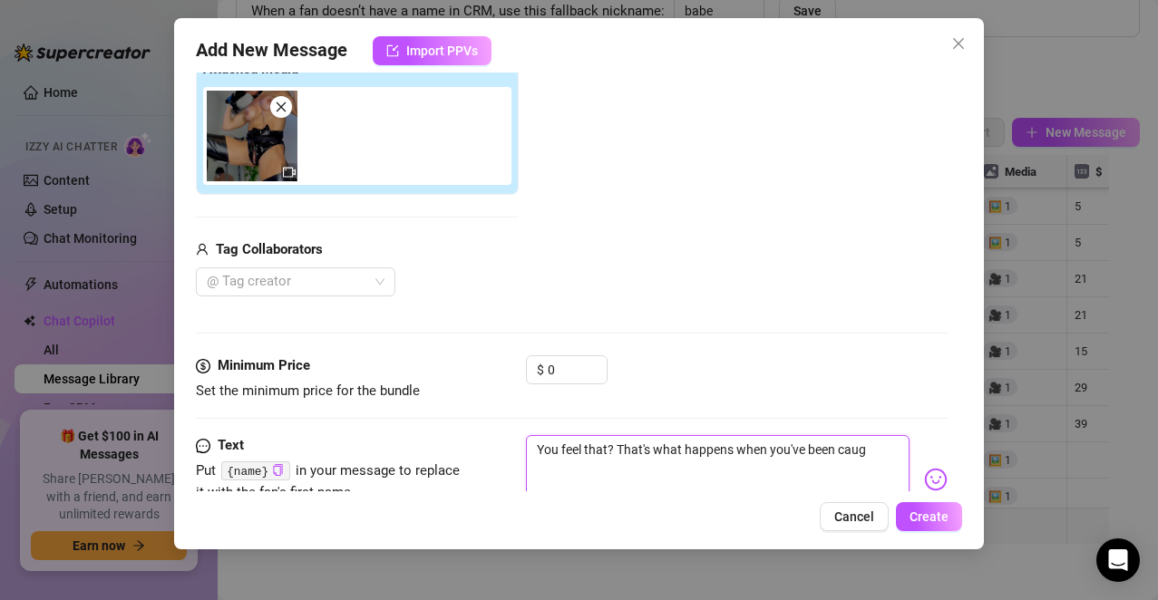
type textarea "You feel that? That's what happens when you've been caugh"
type textarea "You feel that? That's what happens when you've been caught"
type textarea "You feel that? That's what happens when you've been caught b"
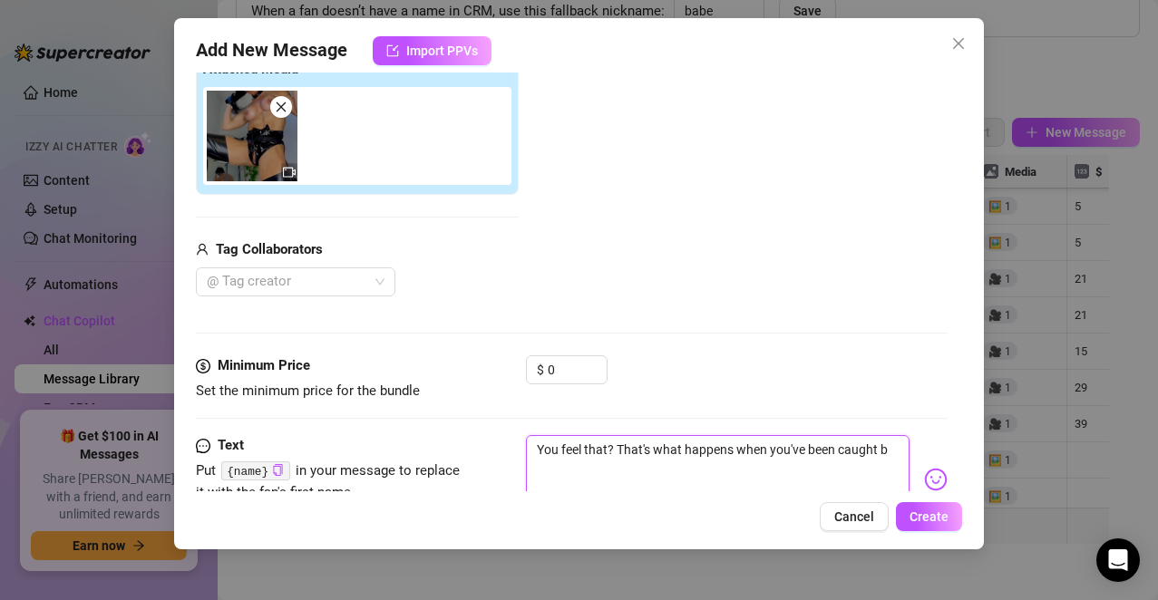
type textarea "You feel that? That's what happens when you've been caught by"
type textarea "You feel that? That's what happens when you've been caught by t"
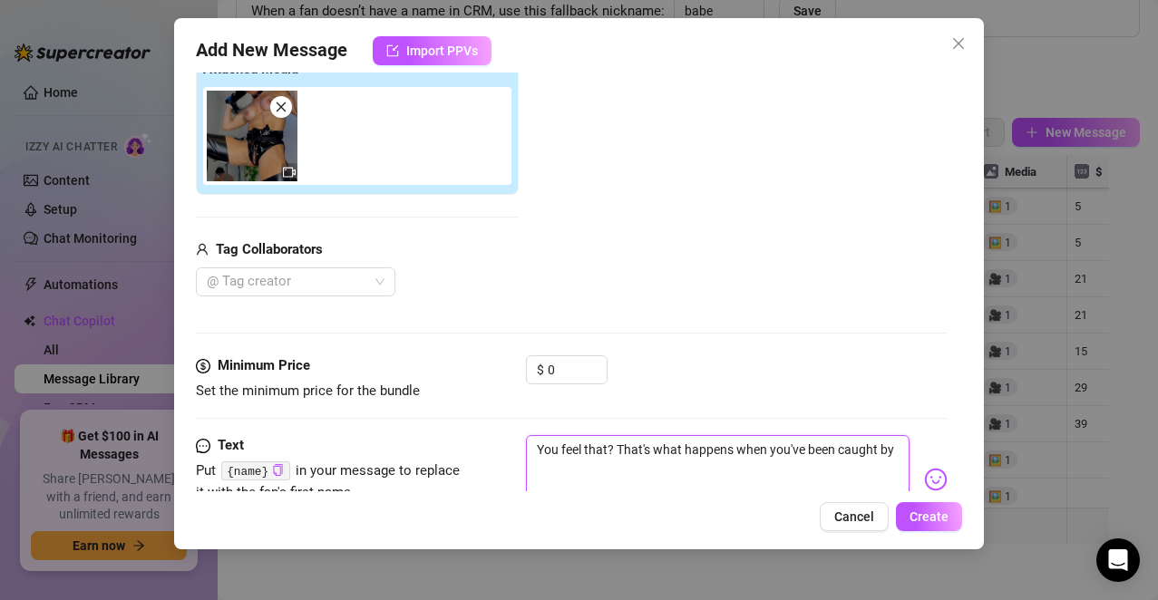
type textarea "You feel that? That's what happens when you've been caught by t"
type textarea "You feel that? That's what happens when you've been caught by th"
type textarea "You feel that? That's what happens when you've been caught by the"
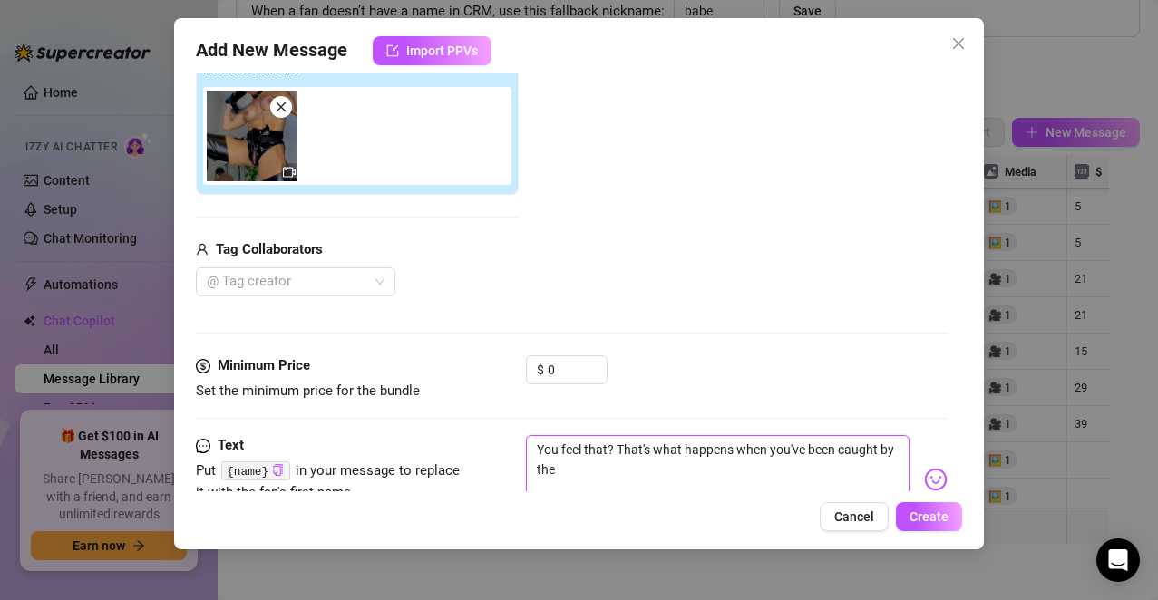
type textarea "You feel that? That's what happens when you've been caught by the"
type textarea "You feel that? That's what happens when you've been caught by the c"
type textarea "You feel that? That's what happens when you've been caught by the ca"
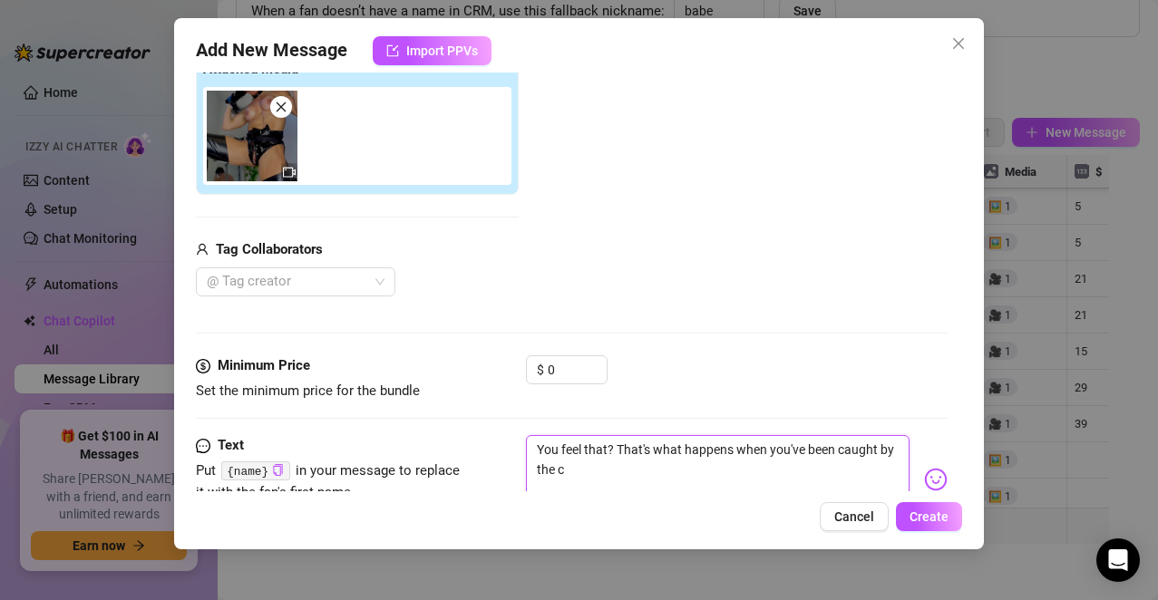
type textarea "You feel that? That's what happens when you've been caught by the ca"
type textarea "You feel that? That's what happens when you've been caught by the cat"
type textarea "You feel that? That's what happens when you've been caught by the cat."
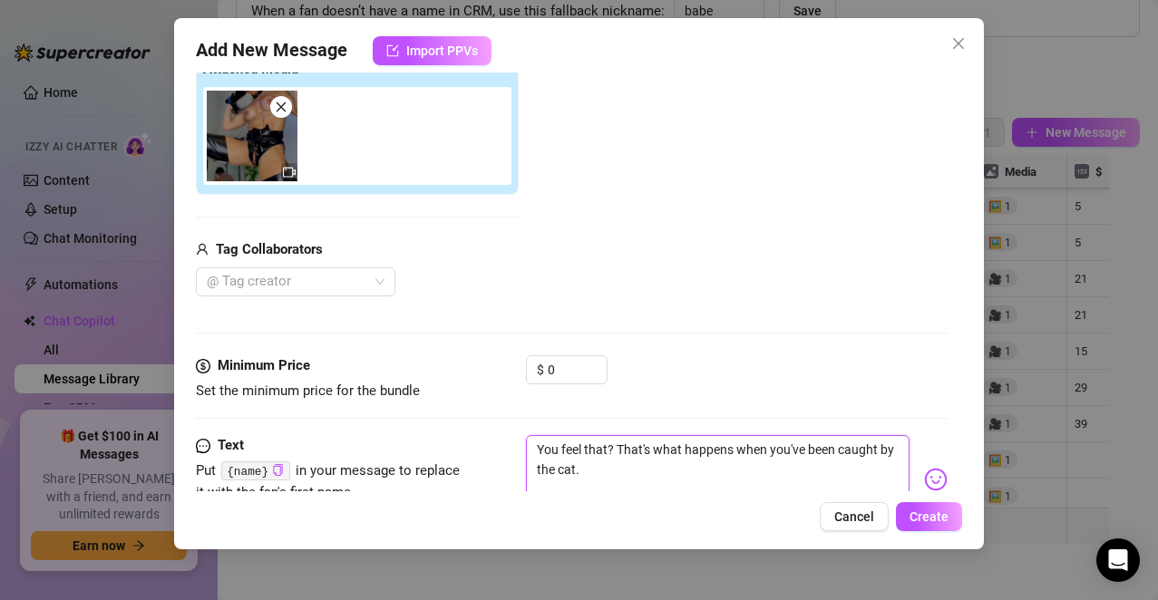
type textarea "You feel that? That's what happens when you've been caught by the cat."
type textarea "You feel that? That's what happens when you've been caught by the cat. T"
type textarea "You feel that? That's what happens when you've been caught by the cat. Te"
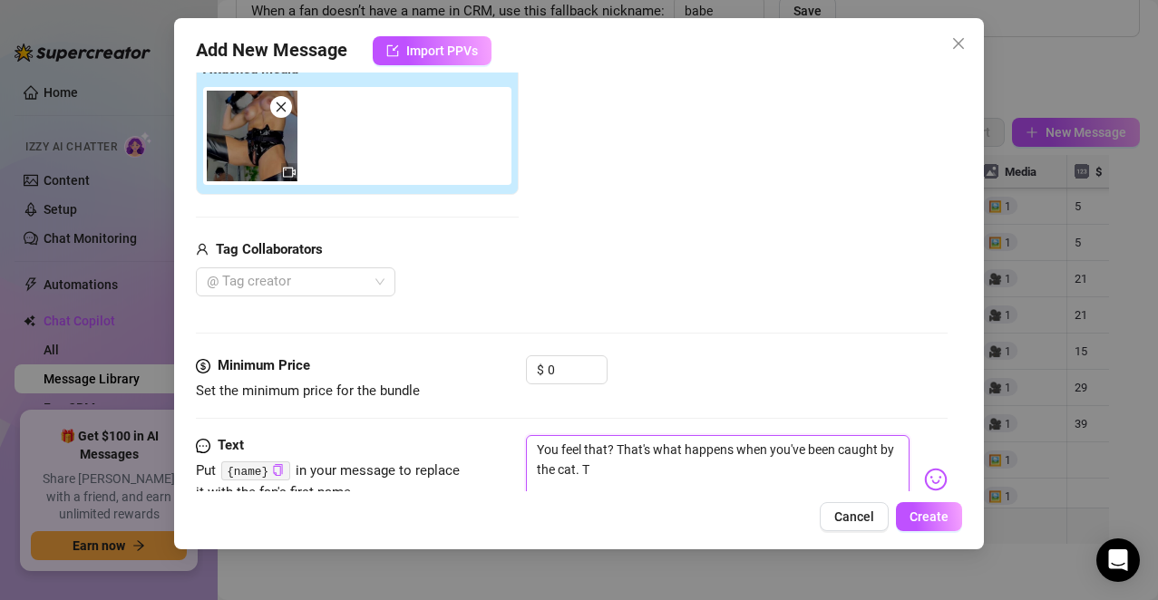
type textarea "You feel that? That's what happens when you've been caught by the cat. Te"
type textarea "You feel that? That's what happens when you've been caught by the cat. Ten"
type textarea "You feel that? That's what happens when you've been caught by the cat. Tens"
type textarea "You feel that? That's what happens when you've been caught by the cat. Tensi"
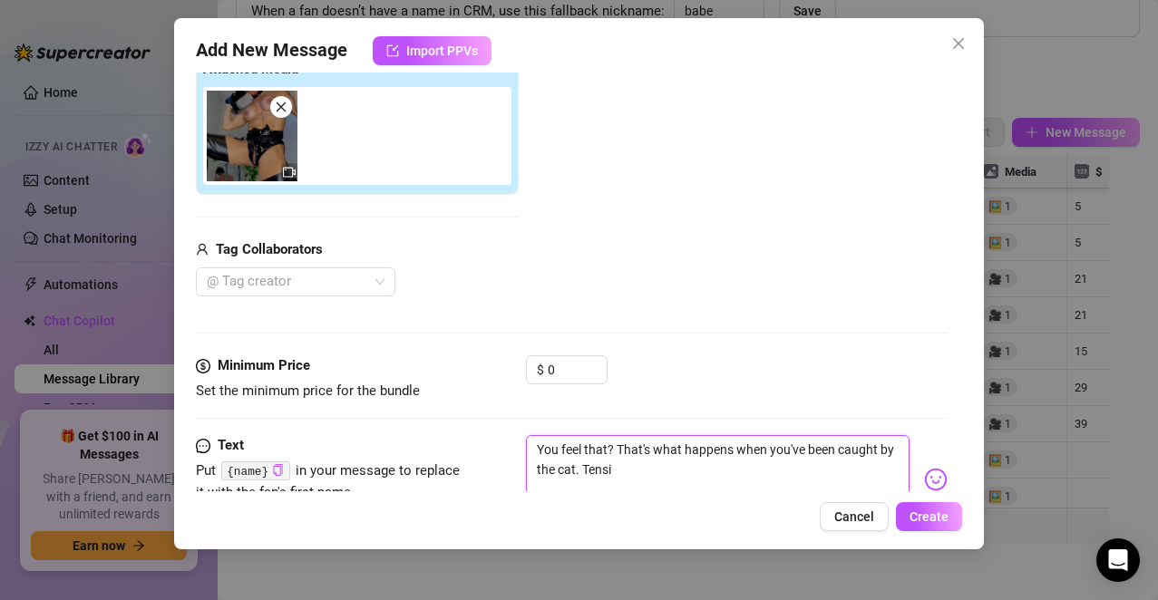
type textarea "You feel that? That's what happens when you've been caught by the cat. Tensio"
type textarea "You feel that? That's what happens when you've been caught by the cat. Tension"
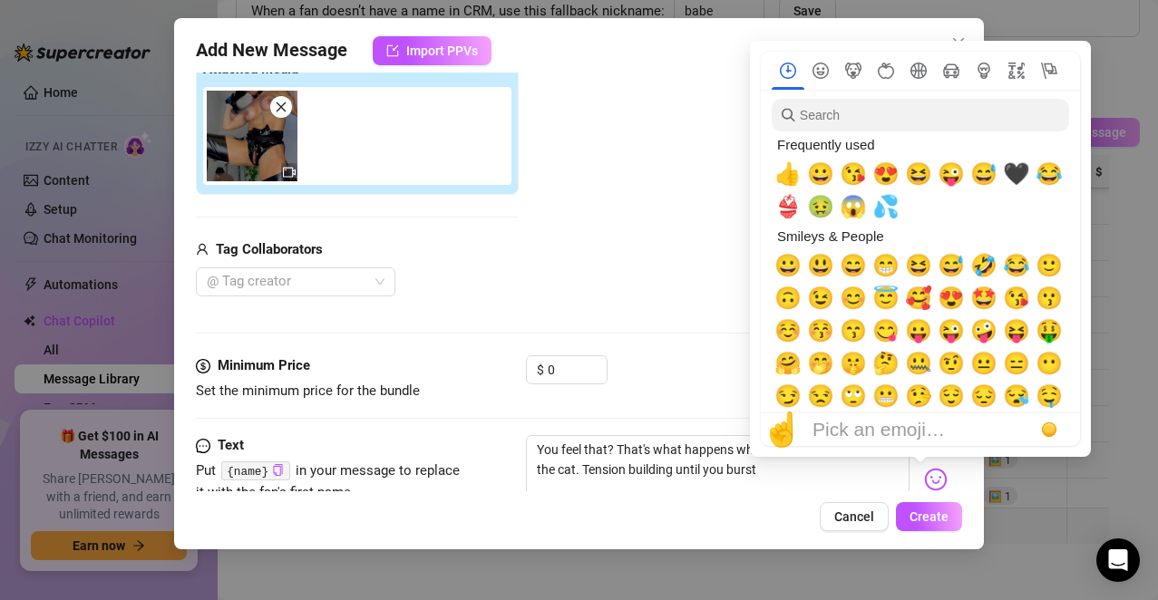
click at [924, 480] on img at bounding box center [936, 480] width 24 height 24
click at [886, 207] on span "💦" at bounding box center [885, 206] width 27 height 25
click at [573, 374] on input "0" at bounding box center [577, 369] width 59 height 27
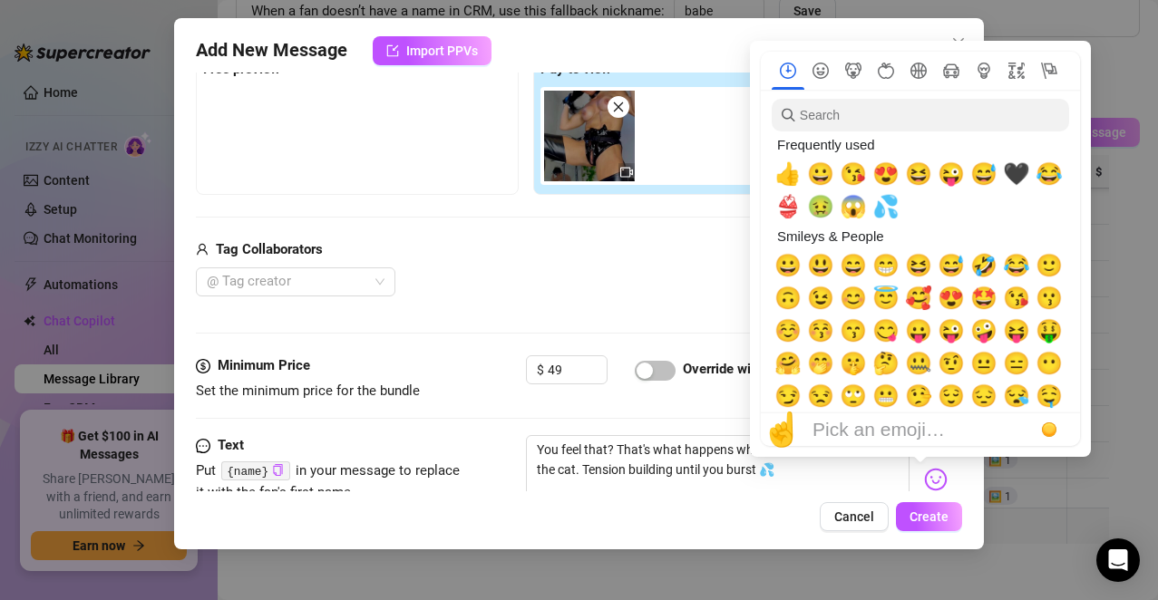
click at [577, 268] on div "@ Tag creator" at bounding box center [526, 281] width 660 height 29
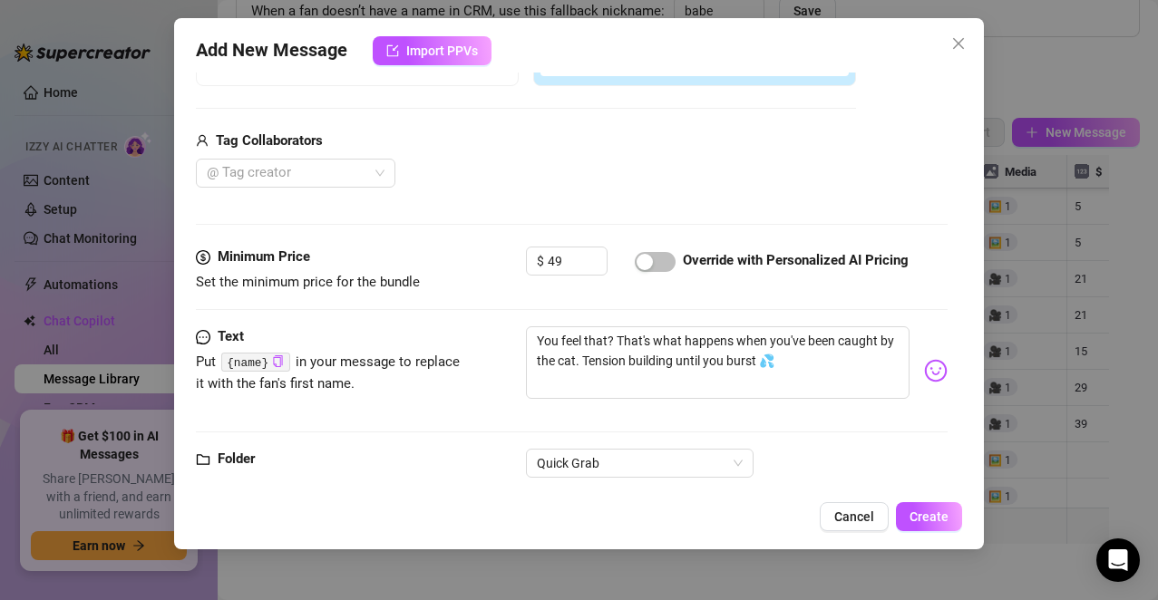
scroll to position [448, 0]
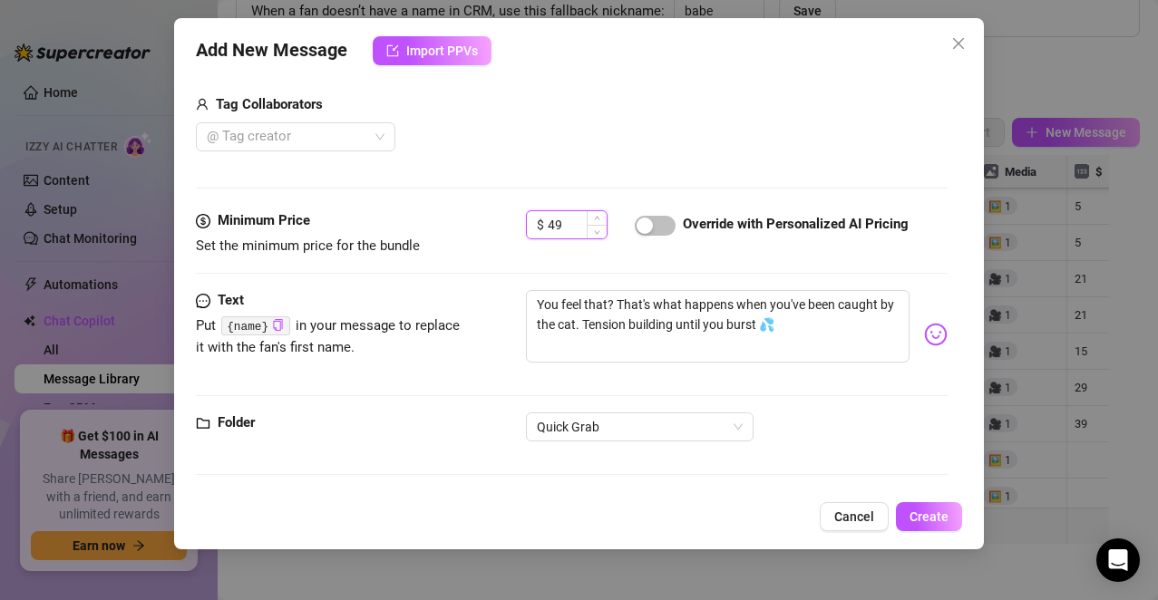
click at [563, 214] on input "49" at bounding box center [577, 224] width 59 height 27
click at [911, 511] on span "Create" at bounding box center [928, 516] width 39 height 15
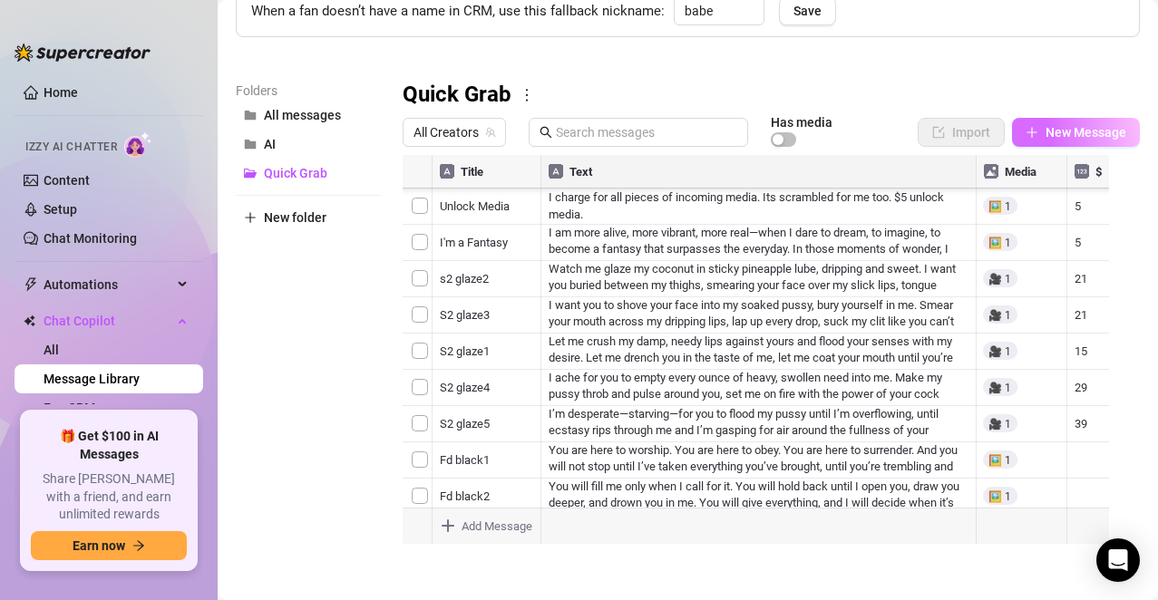
click at [1049, 123] on button "New Message" at bounding box center [1076, 132] width 128 height 29
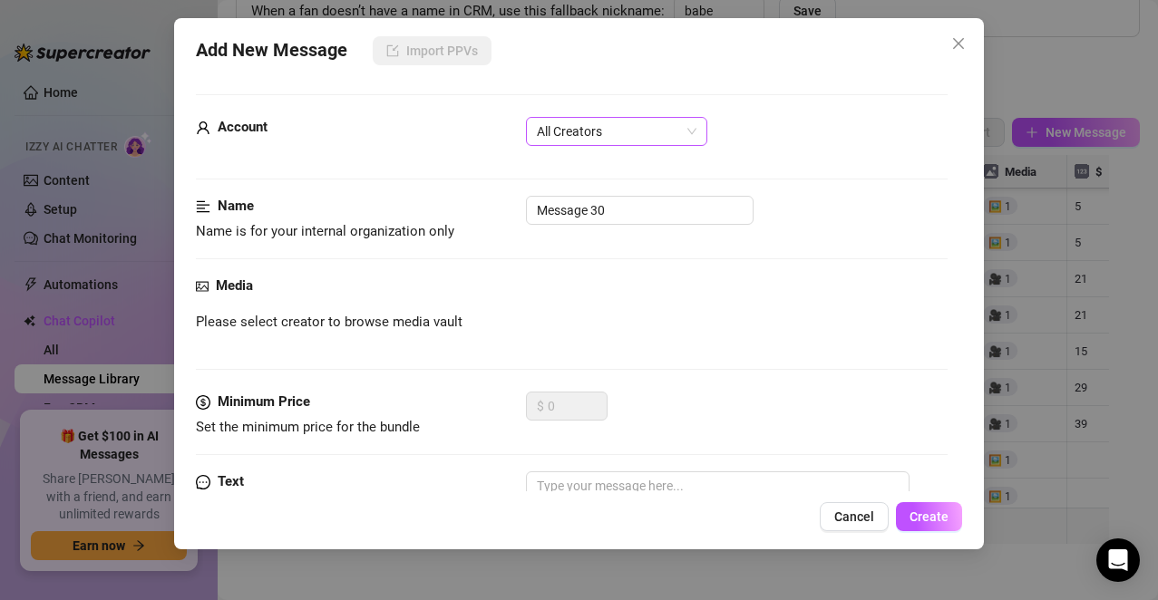
click at [677, 134] on span "All Creators" at bounding box center [617, 131] width 160 height 27
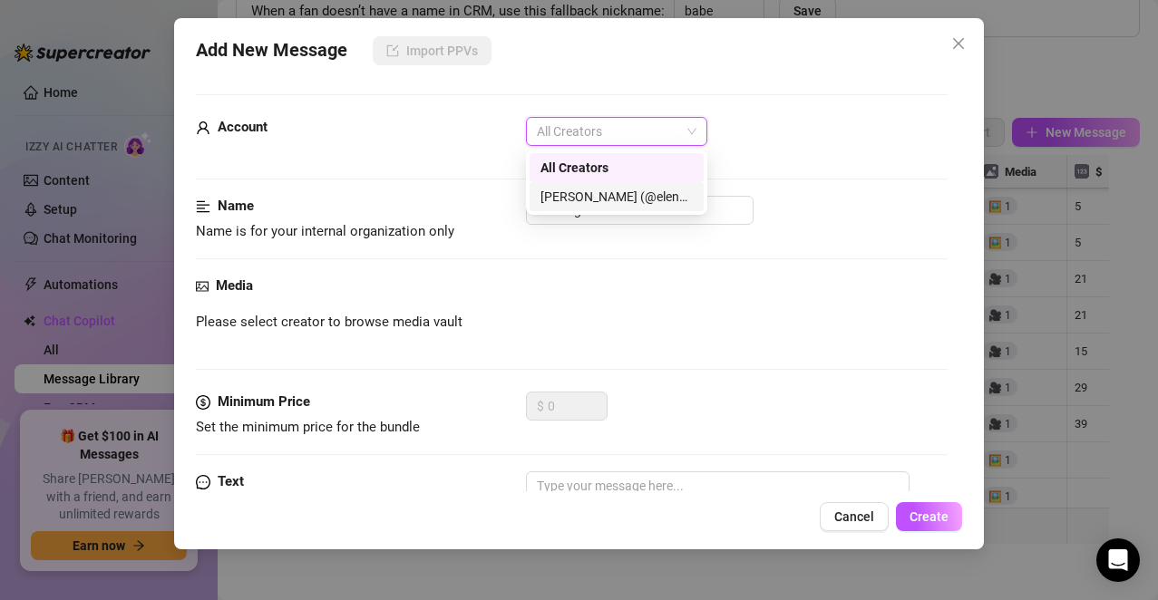
click at [644, 203] on div "[PERSON_NAME] (@elenaxfox)" at bounding box center [616, 197] width 152 height 20
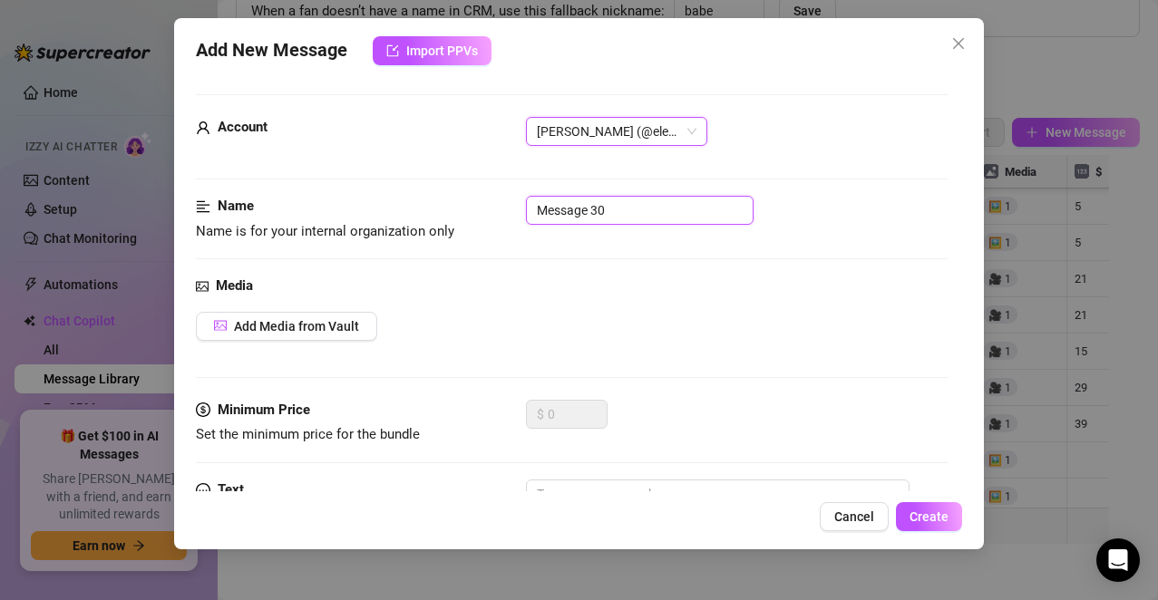
click at [644, 209] on input "Message 30" at bounding box center [640, 210] width 228 height 29
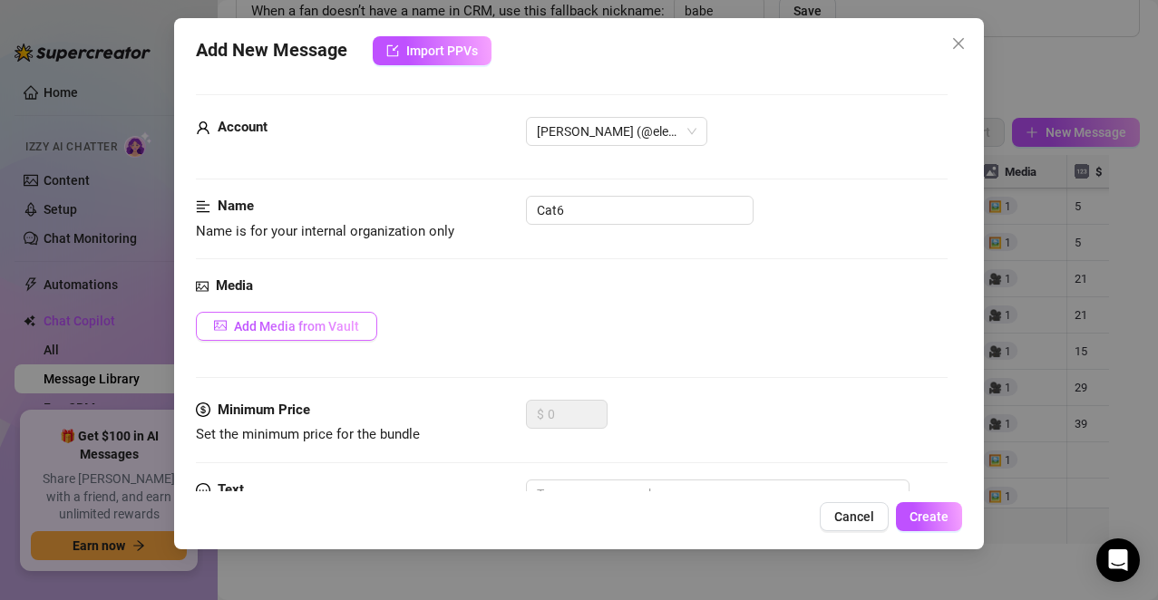
click at [338, 338] on button "Add Media from Vault" at bounding box center [286, 326] width 181 height 29
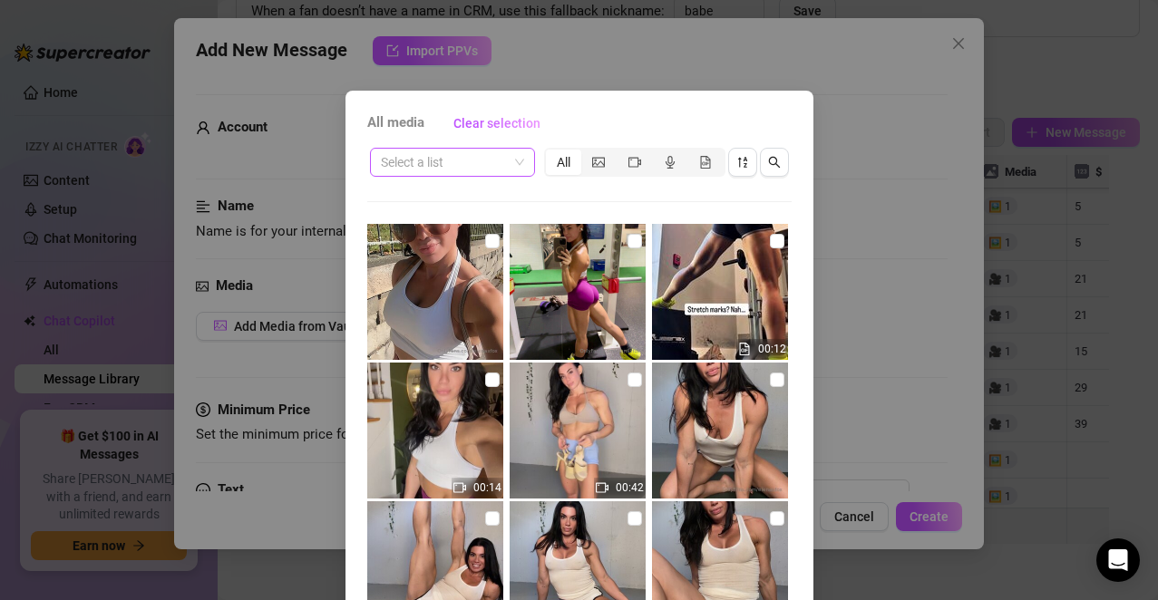
click at [518, 164] on div "Select a list" at bounding box center [452, 162] width 165 height 29
click at [482, 206] on div "S11 - CAT WOMAN SCRIPT" at bounding box center [451, 199] width 150 height 20
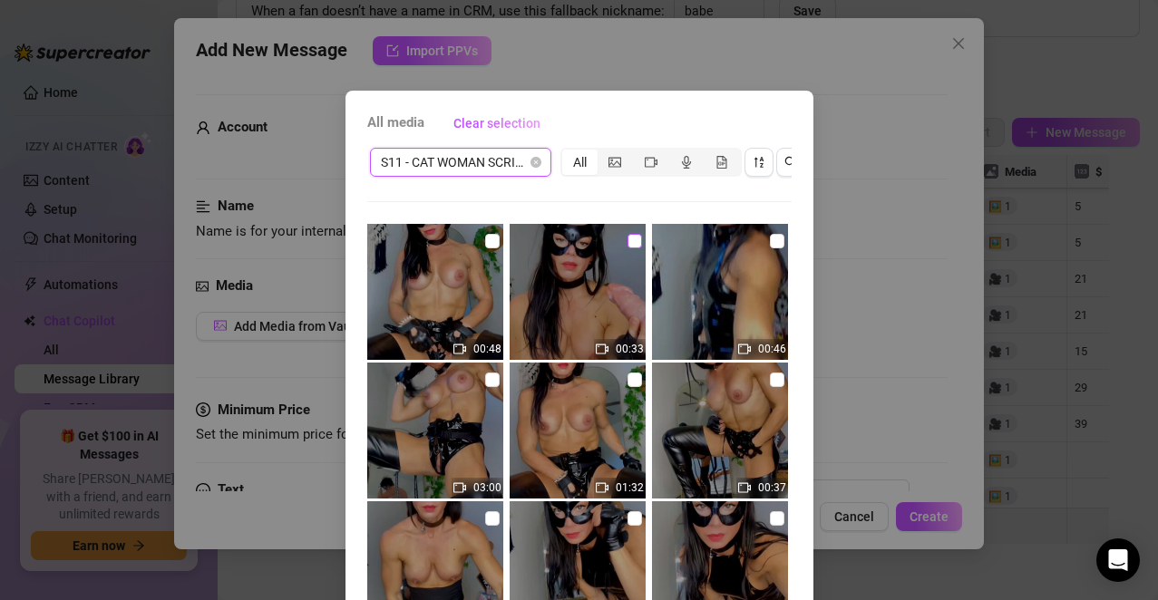
click at [627, 241] on input "checkbox" at bounding box center [634, 241] width 15 height 15
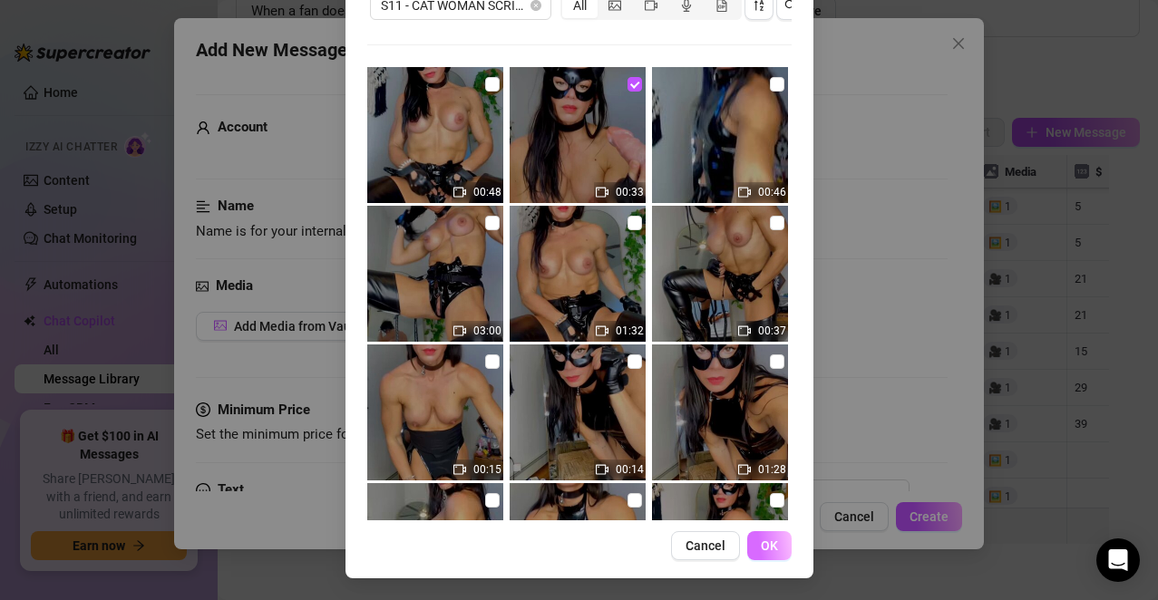
click at [761, 544] on span "OK" at bounding box center [769, 545] width 17 height 15
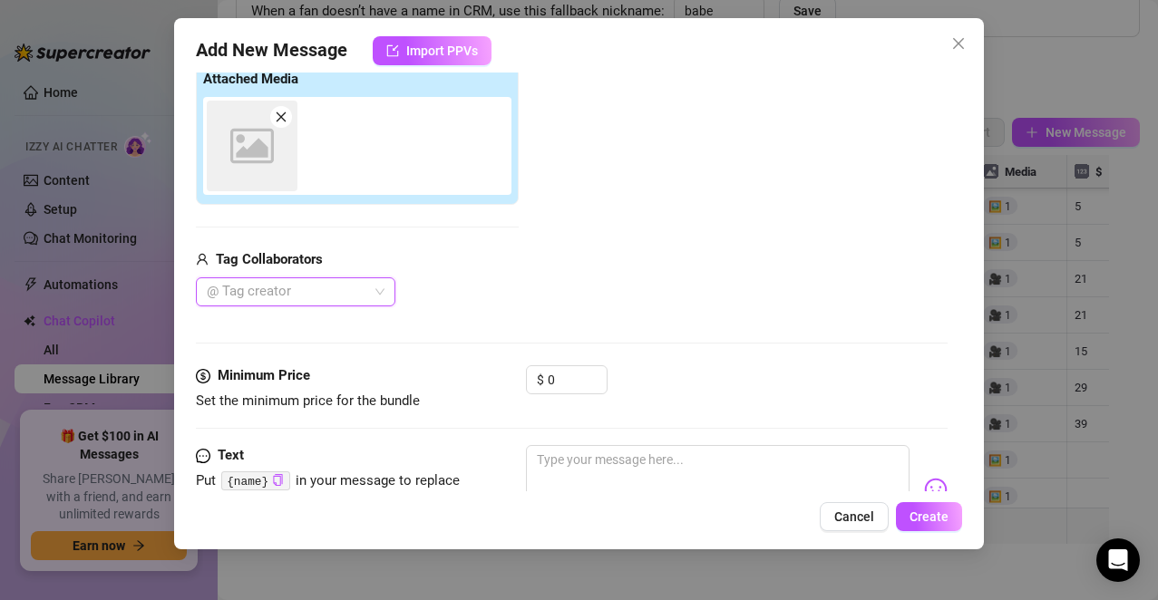
scroll to position [303, 0]
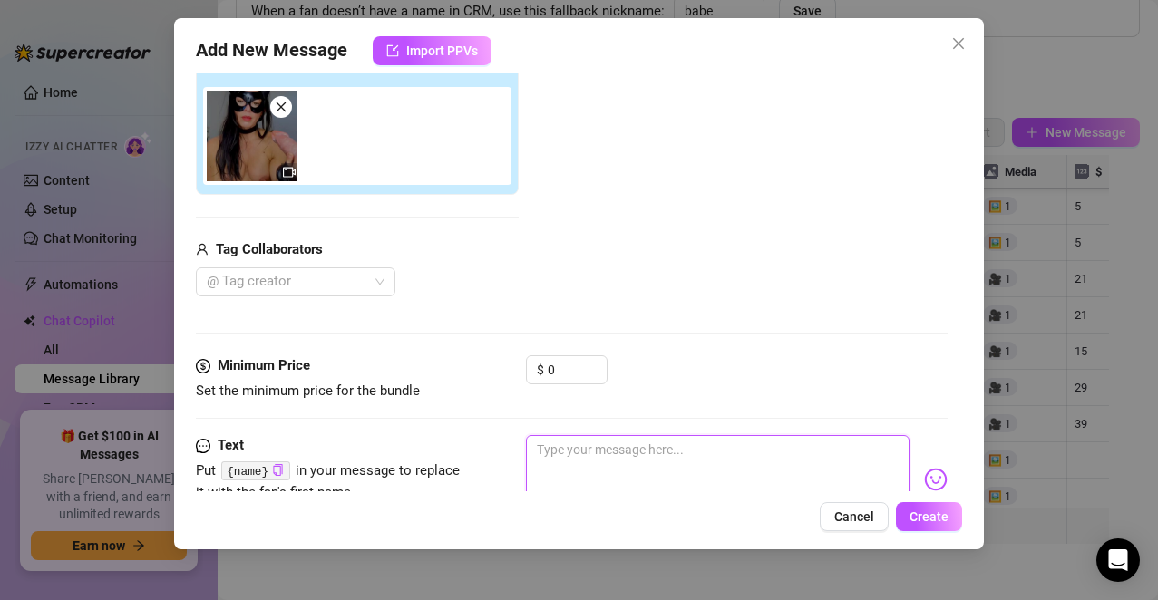
click at [593, 465] on textarea at bounding box center [718, 471] width 384 height 73
paste textarea "Go on… let it all out. Show me how bad you’ve been wanting this. When you’re re…"
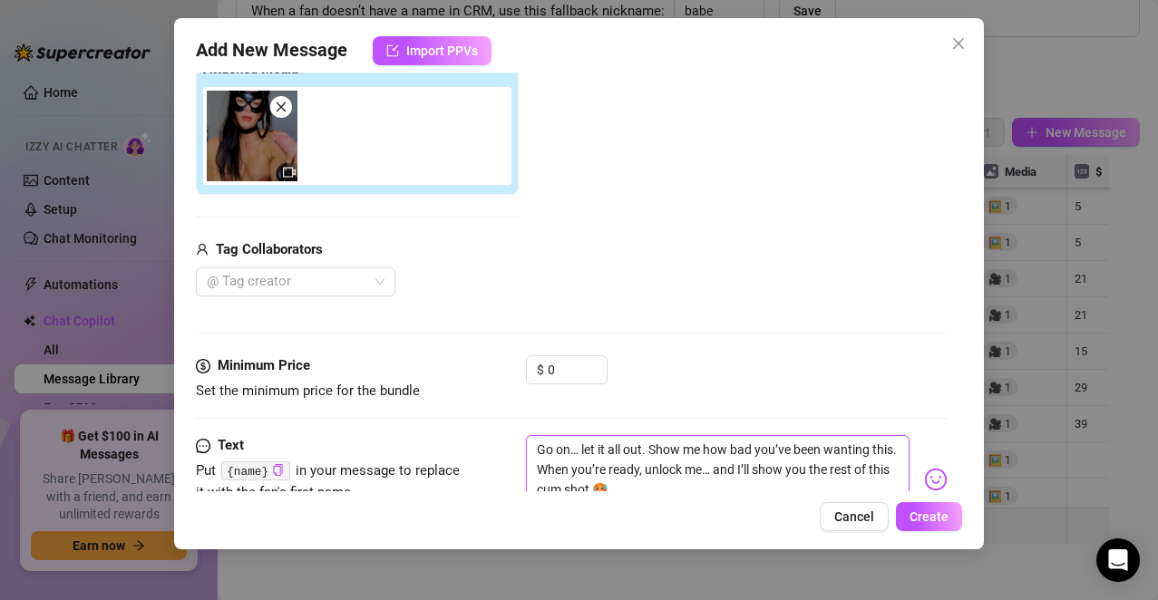
scroll to position [309, 0]
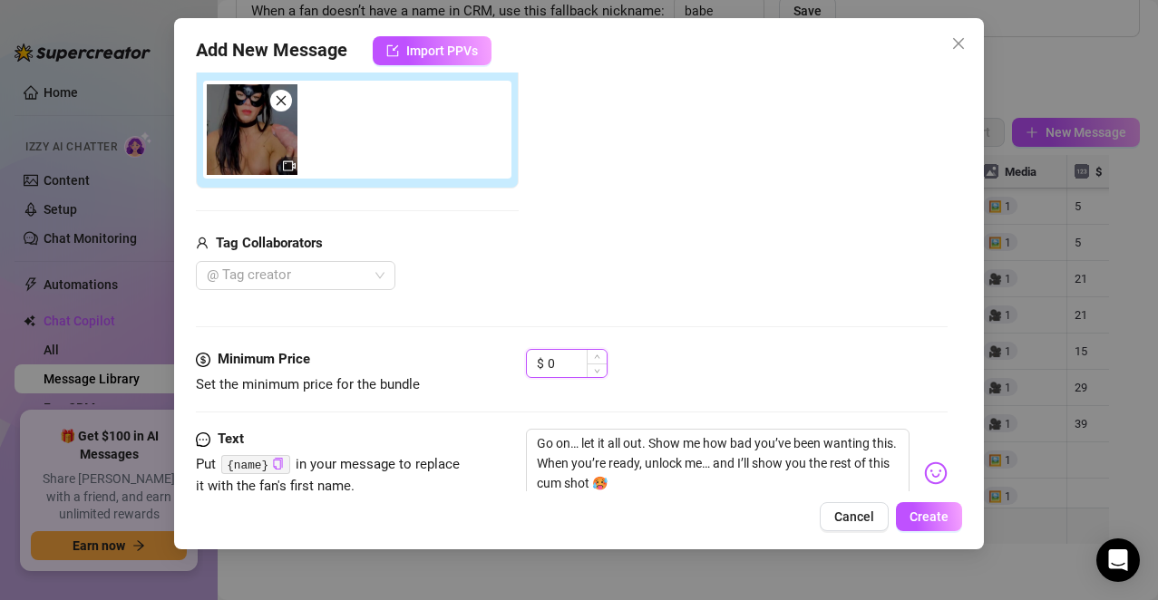
click at [557, 360] on input "0" at bounding box center [577, 363] width 59 height 27
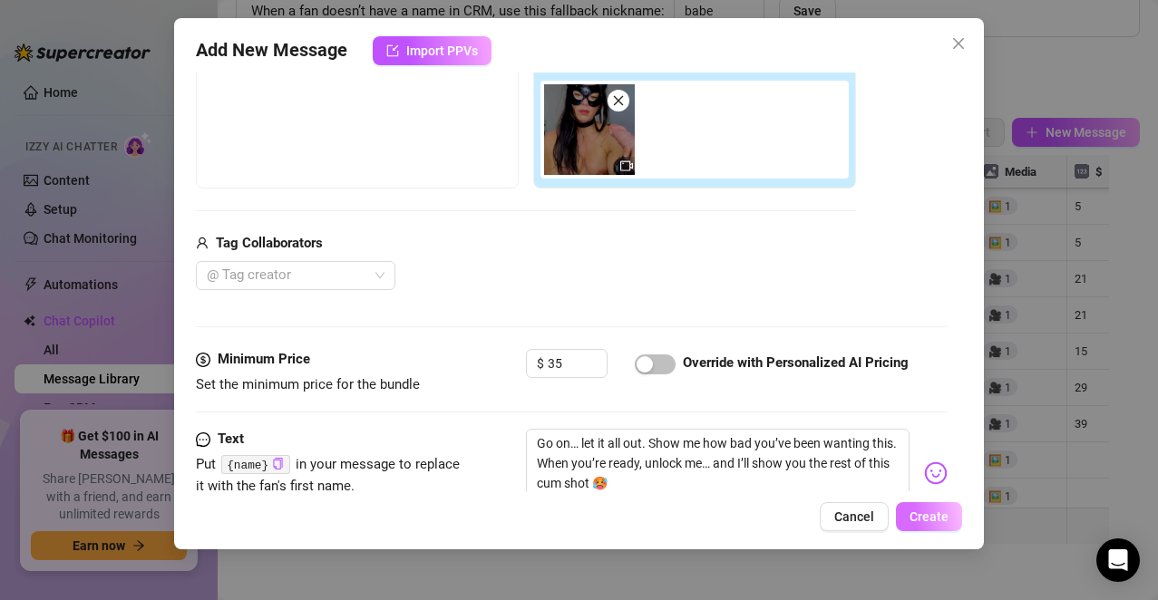
click at [917, 504] on button "Create" at bounding box center [929, 516] width 66 height 29
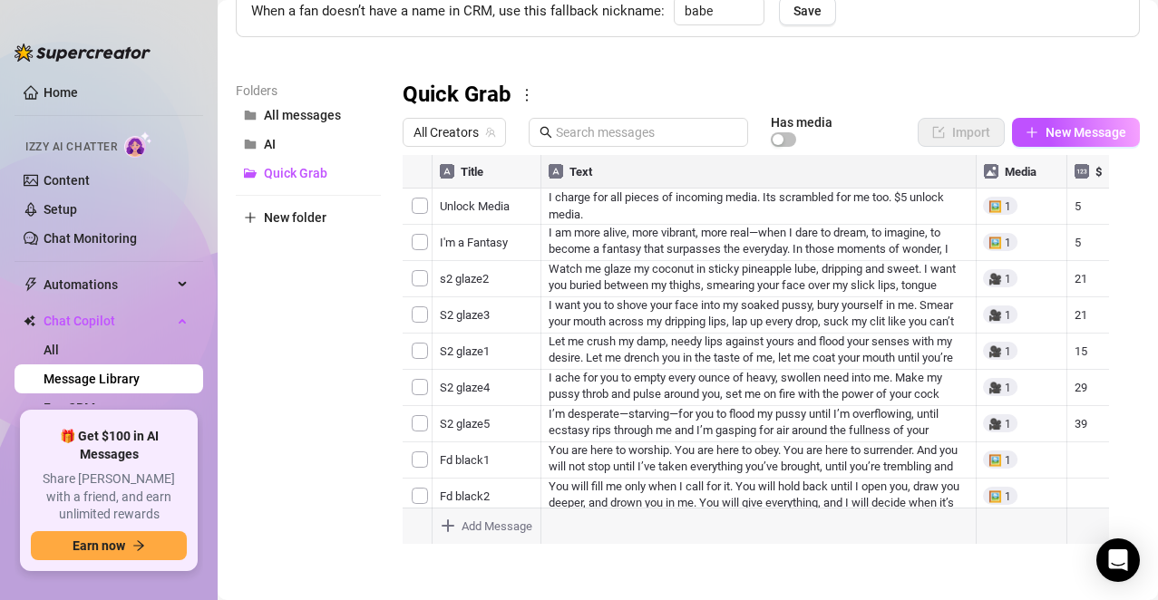
scroll to position [0, 0]
